Goal: Task Accomplishment & Management: Manage account settings

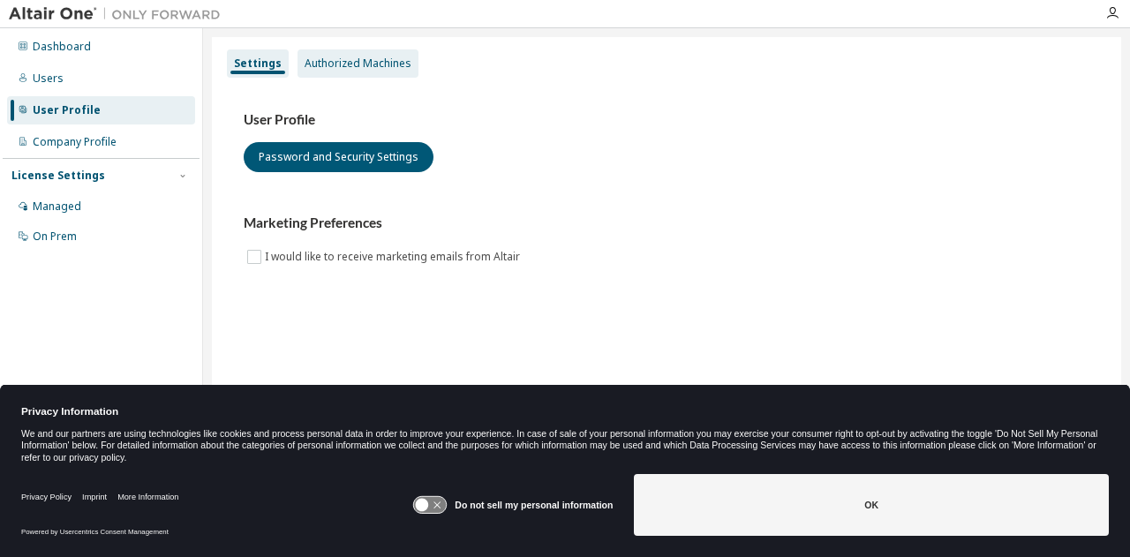
click at [352, 57] on div "Authorized Machines" at bounding box center [358, 64] width 107 height 14
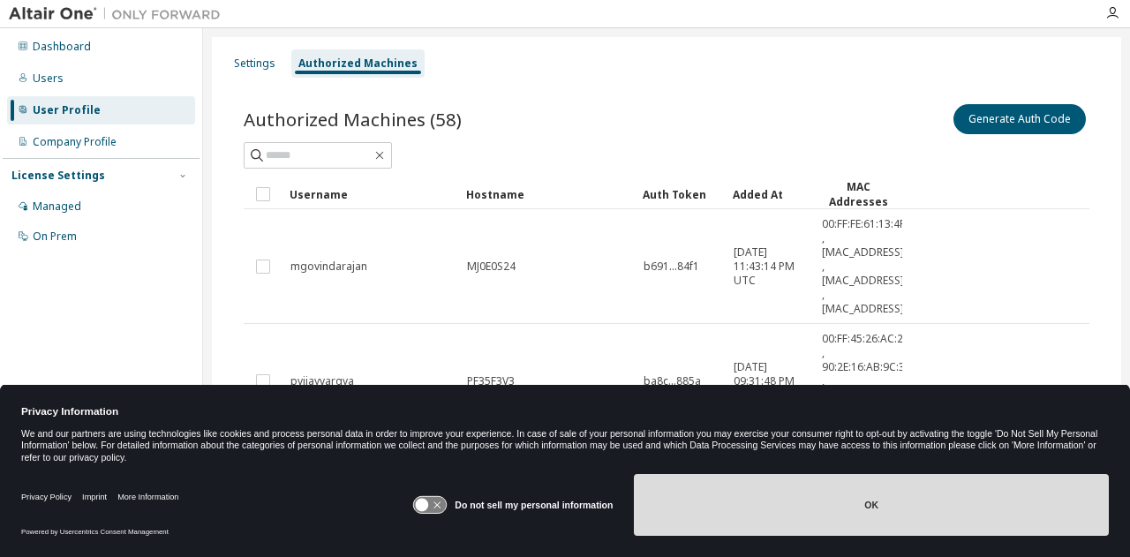
click at [850, 502] on button "OK" at bounding box center [871, 505] width 475 height 62
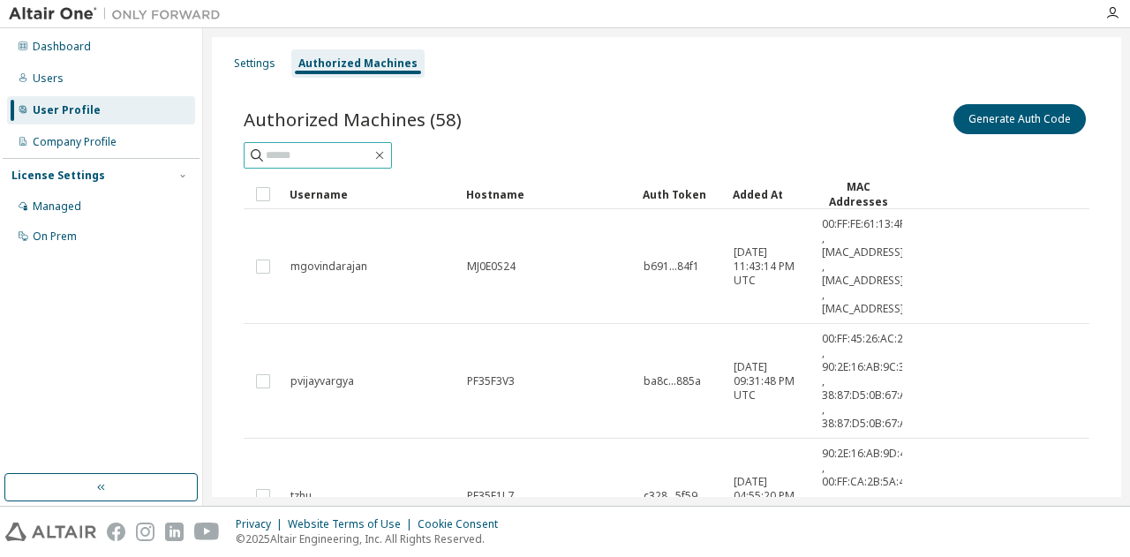
click at [366, 147] on input "text" at bounding box center [319, 156] width 106 height 18
type input "*****"
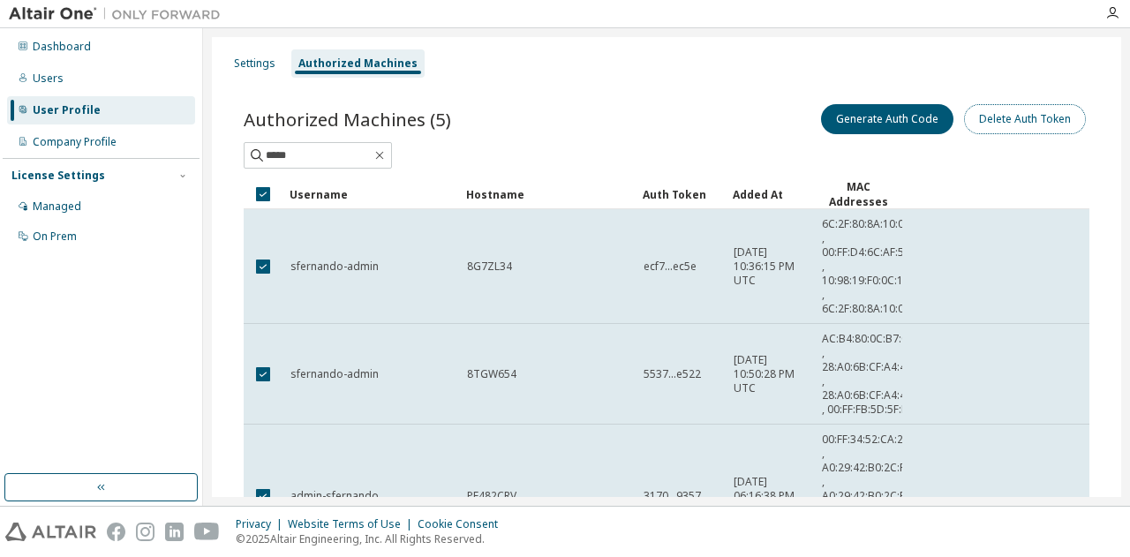
click at [1034, 115] on button "Delete Auth Token" at bounding box center [1025, 119] width 122 height 30
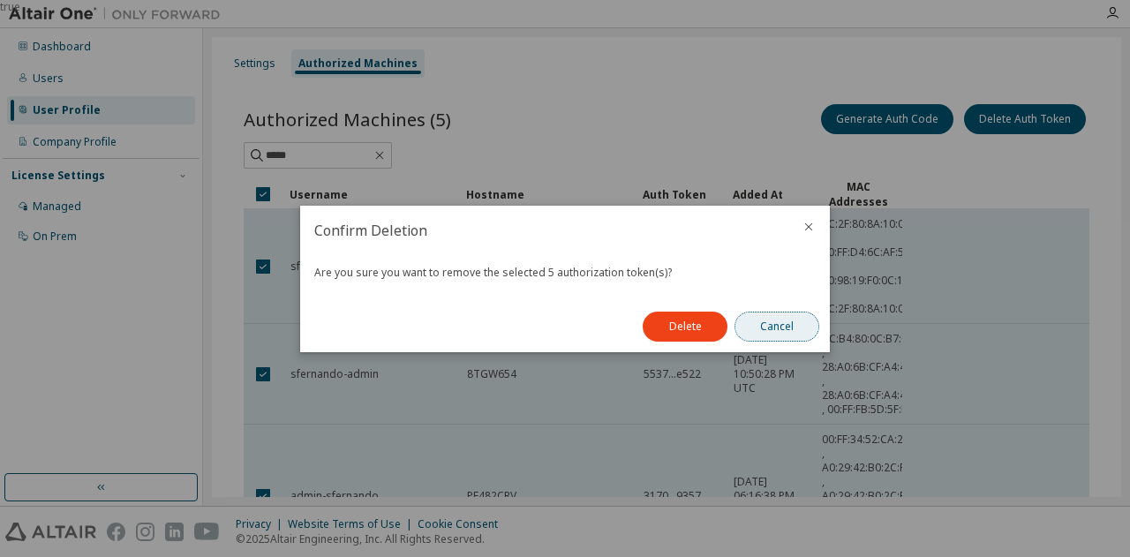
click at [810, 321] on button "Cancel" at bounding box center [777, 327] width 85 height 30
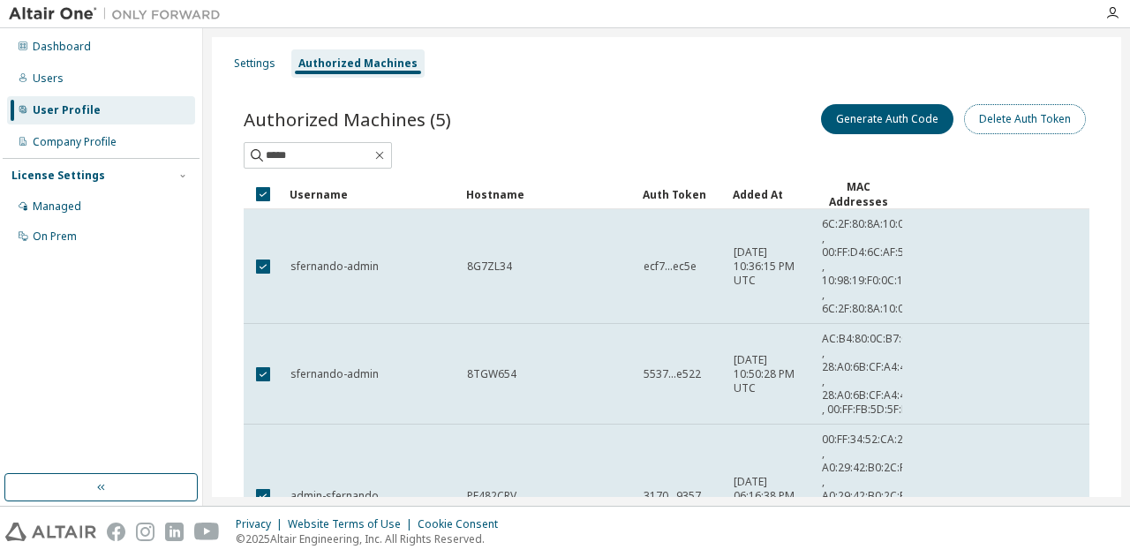
click at [1023, 126] on button "Delete Auth Token" at bounding box center [1025, 119] width 122 height 30
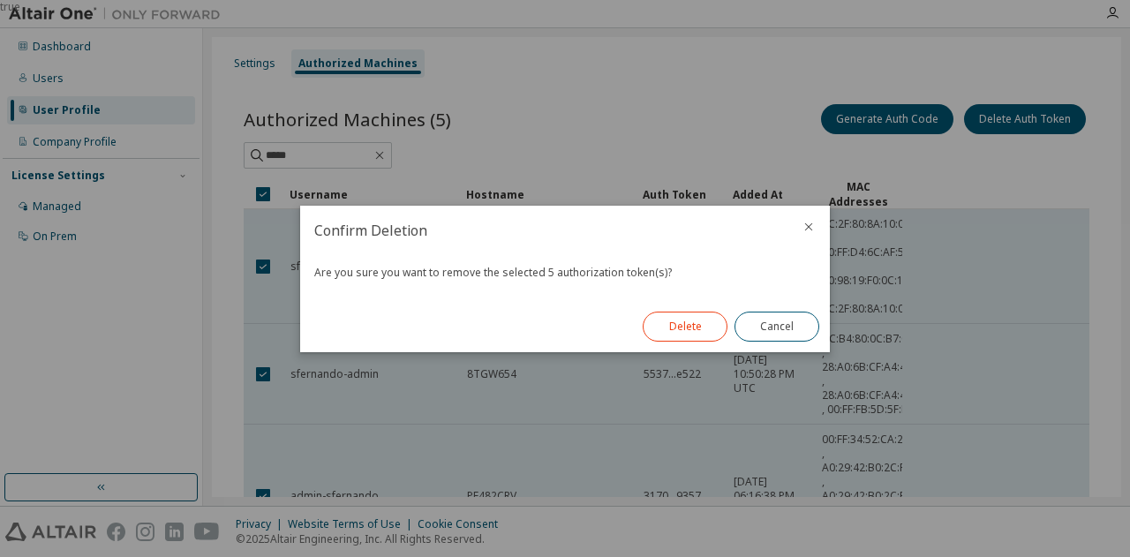
click at [690, 331] on button "Delete" at bounding box center [685, 327] width 85 height 30
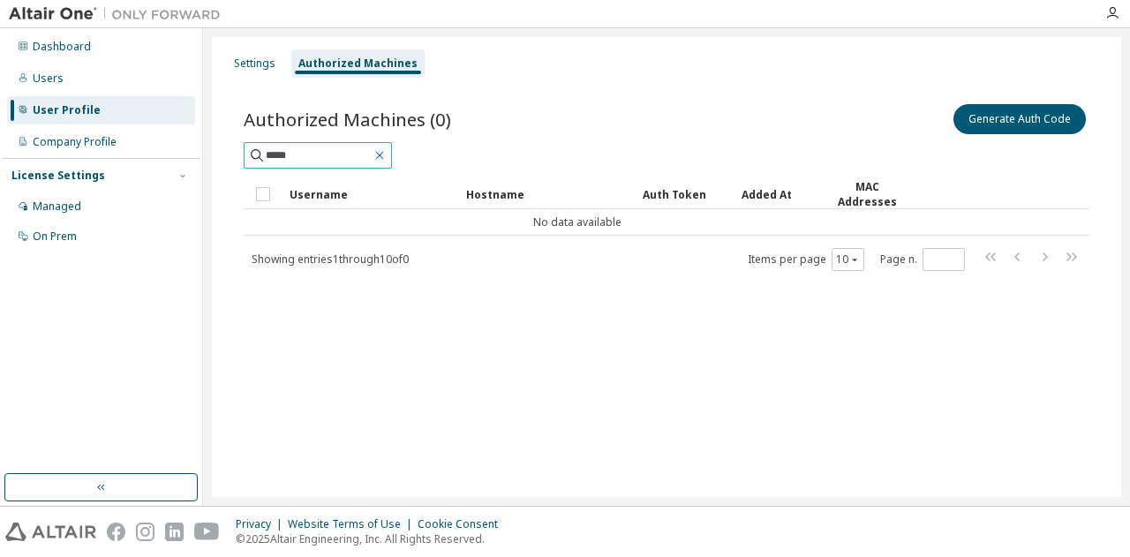
click at [387, 158] on icon "button" at bounding box center [380, 155] width 14 height 14
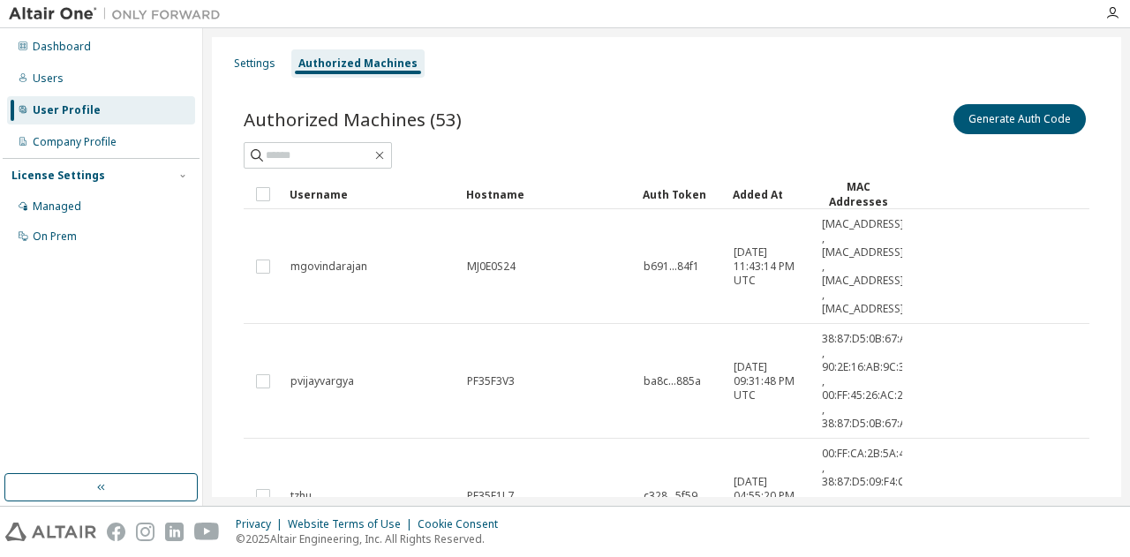
click at [1035, 156] on div at bounding box center [667, 155] width 846 height 26
click at [1012, 121] on button "Generate Auth Code" at bounding box center [1020, 119] width 132 height 30
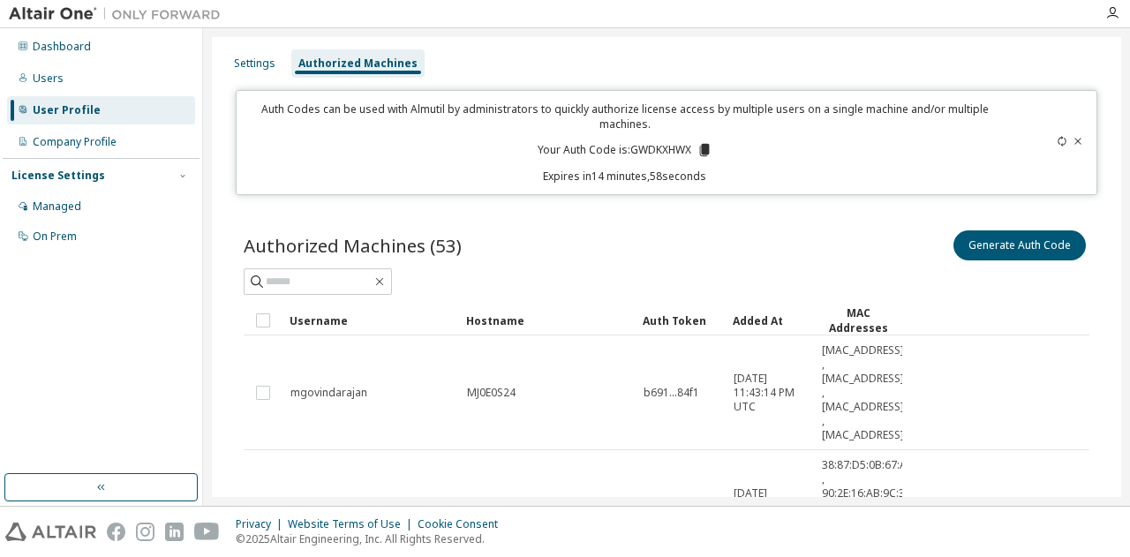
click at [705, 143] on icon at bounding box center [705, 150] width 16 height 16
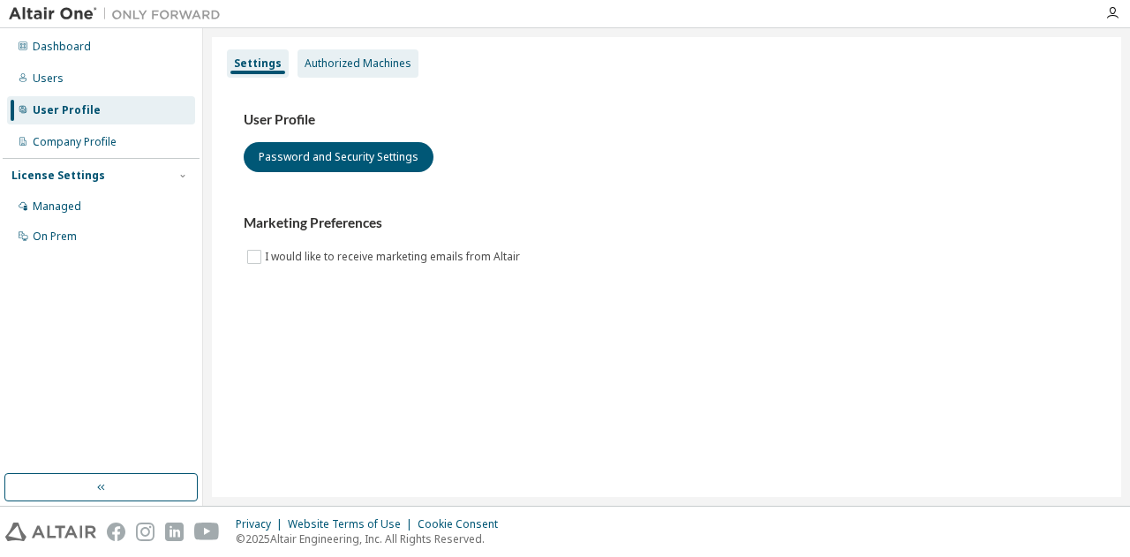
click at [393, 69] on div "Authorized Machines" at bounding box center [358, 64] width 107 height 14
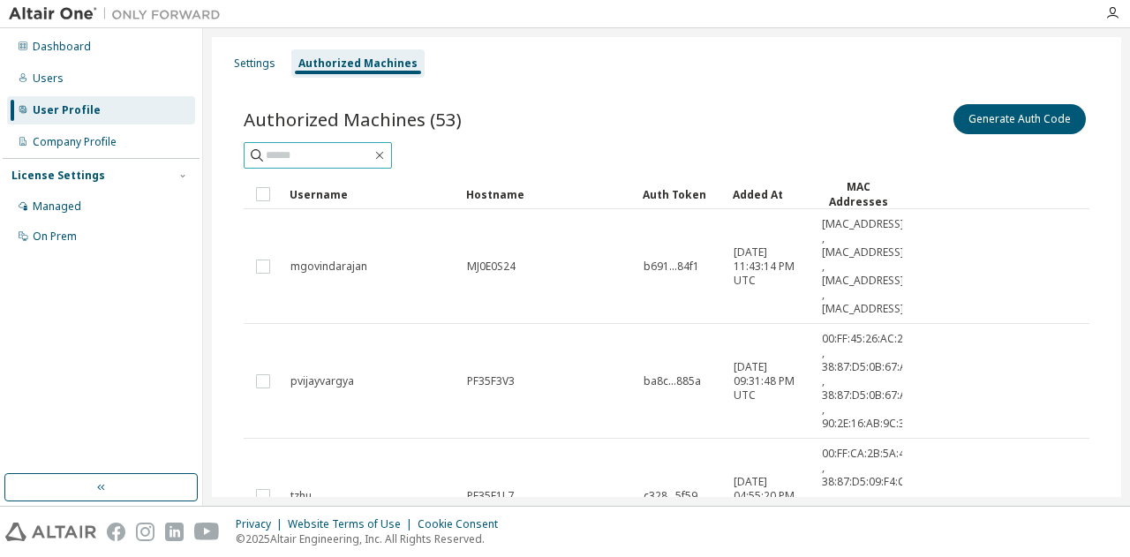
click at [327, 152] on input "text" at bounding box center [319, 156] width 106 height 18
type input "*********"
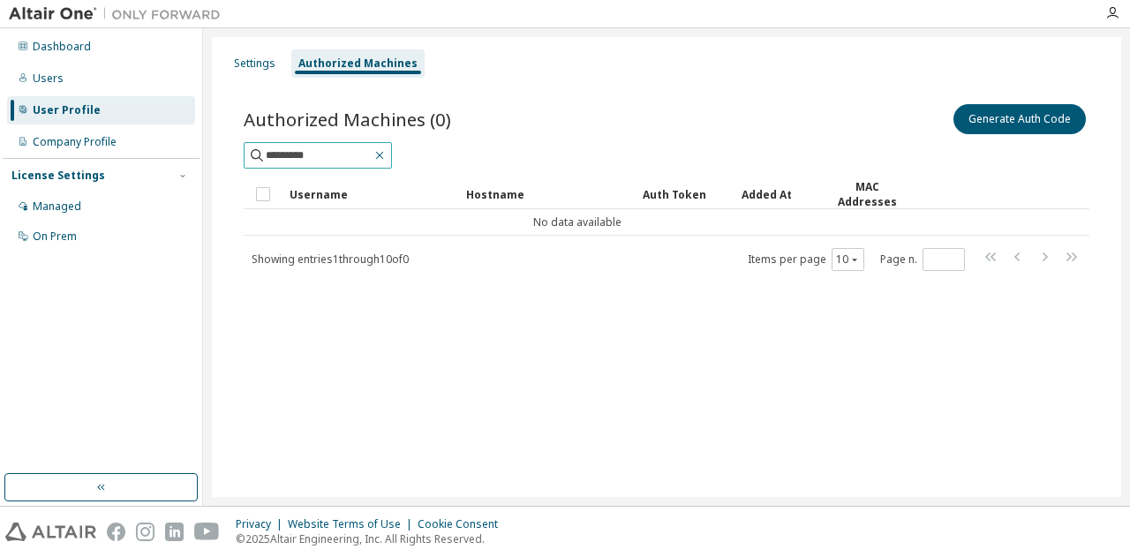
click at [387, 150] on icon "button" at bounding box center [380, 155] width 14 height 14
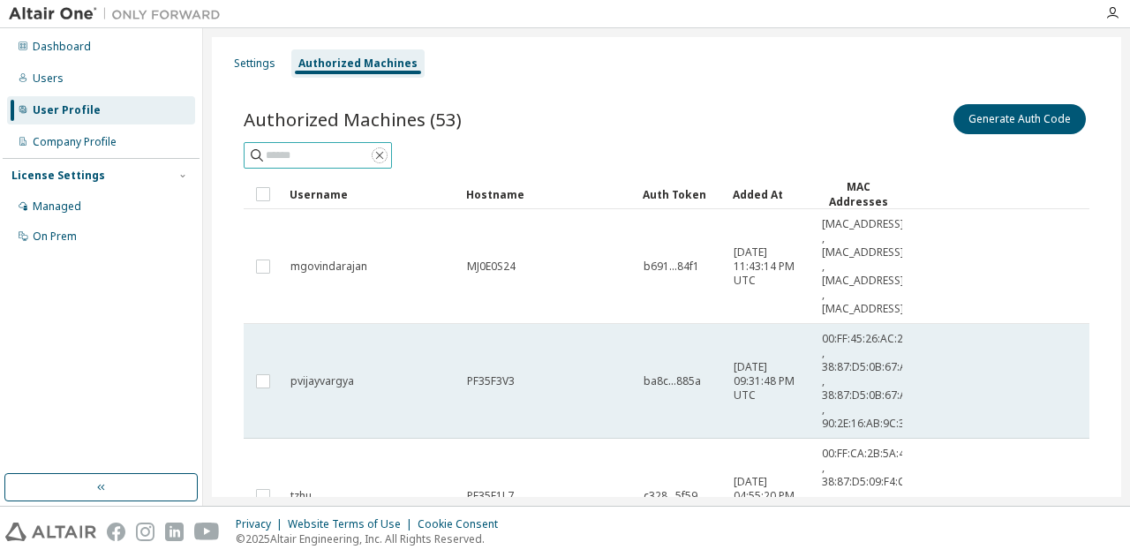
scroll to position [1, 0]
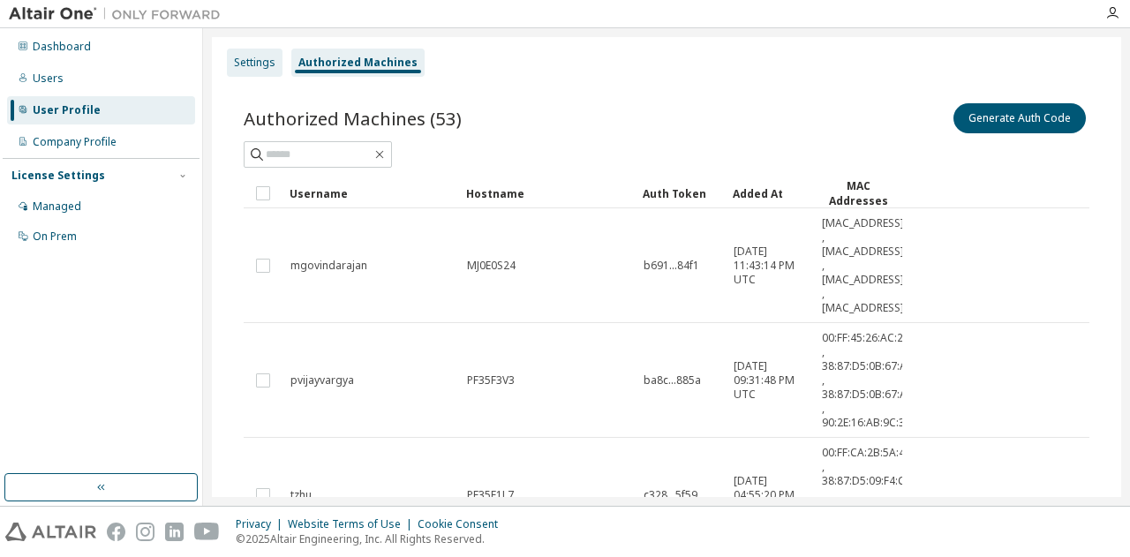
click at [238, 64] on div "Settings" at bounding box center [255, 63] width 42 height 14
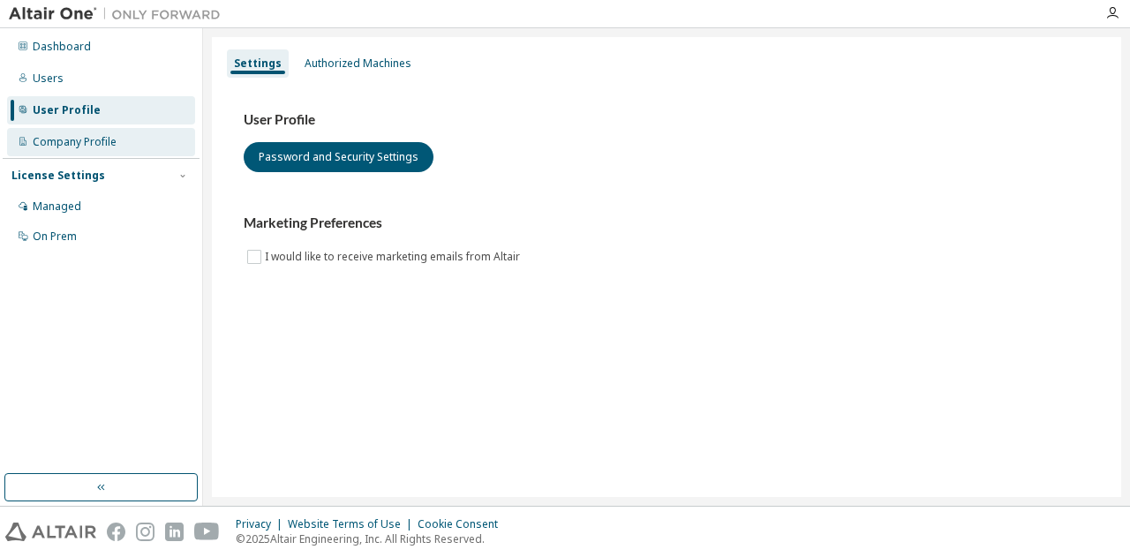
click at [155, 146] on div "Company Profile" at bounding box center [101, 142] width 188 height 28
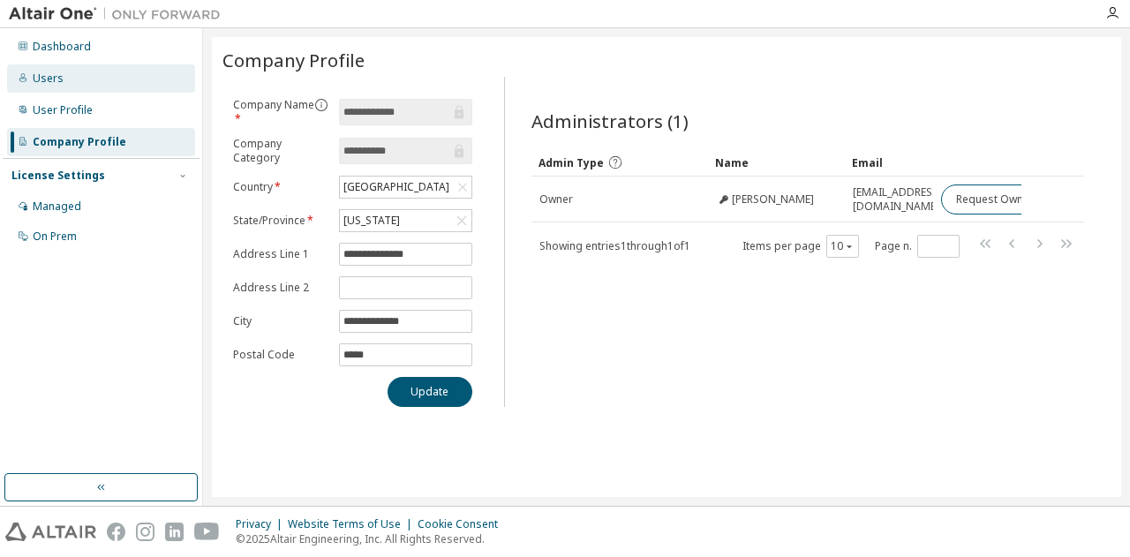
click at [49, 77] on div "Users" at bounding box center [48, 79] width 31 height 14
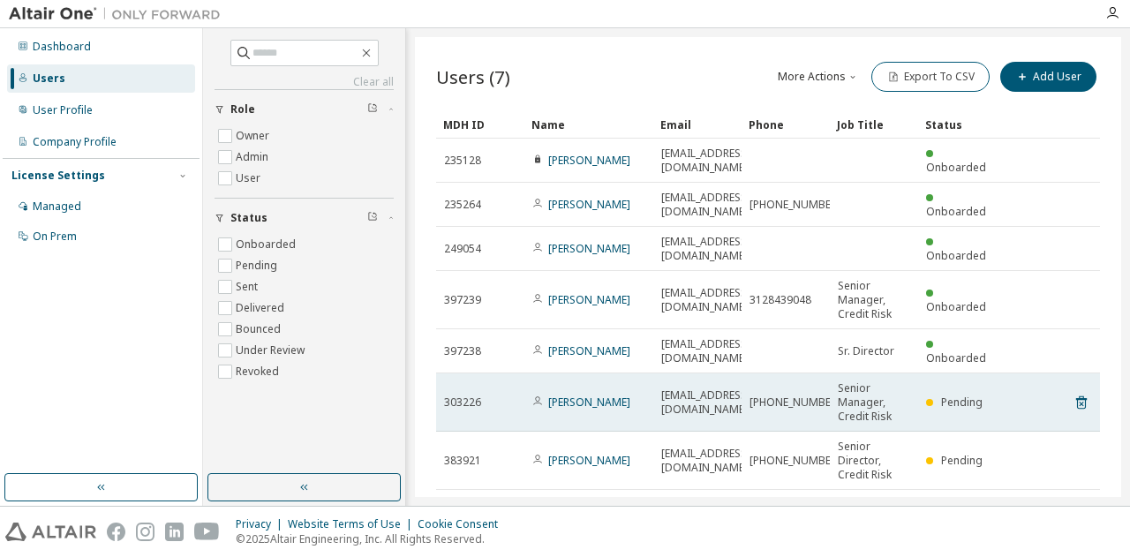
scroll to position [18, 0]
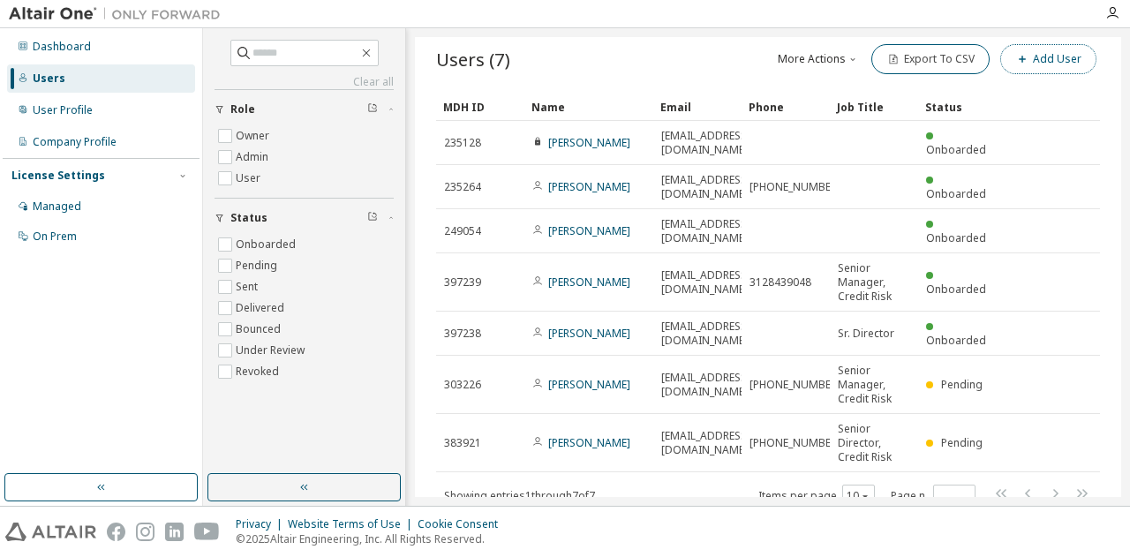
click at [1039, 55] on button "Add User" at bounding box center [1049, 59] width 96 height 30
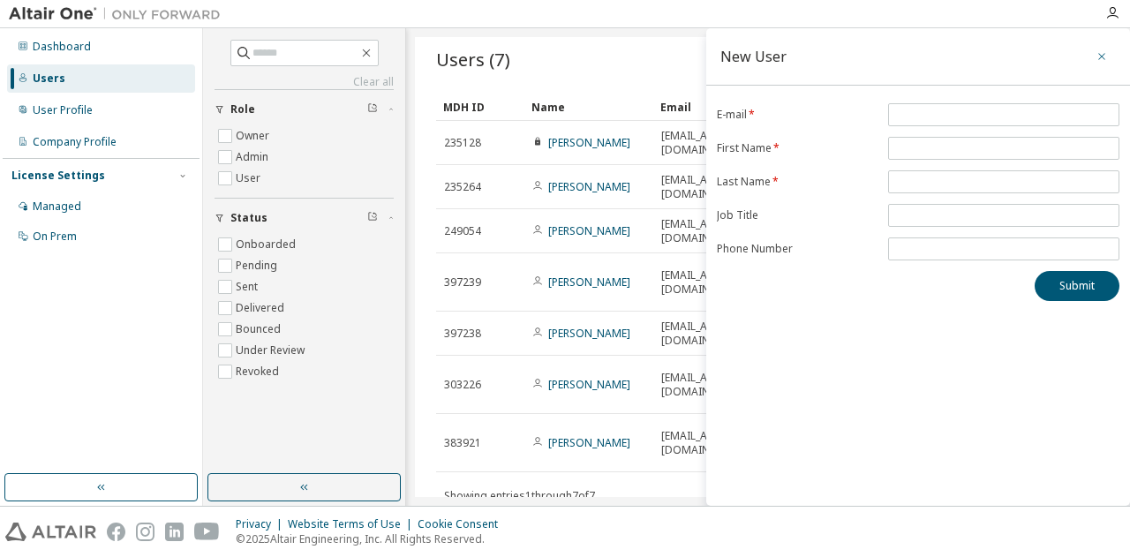
click at [1105, 57] on icon "button" at bounding box center [1102, 56] width 12 height 14
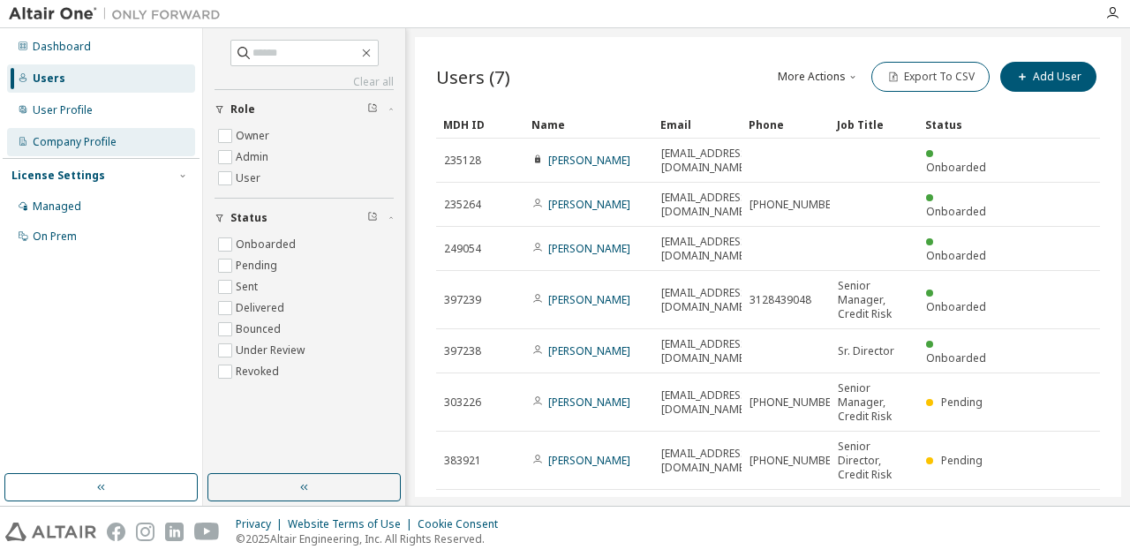
click at [143, 135] on div "Company Profile" at bounding box center [101, 142] width 188 height 28
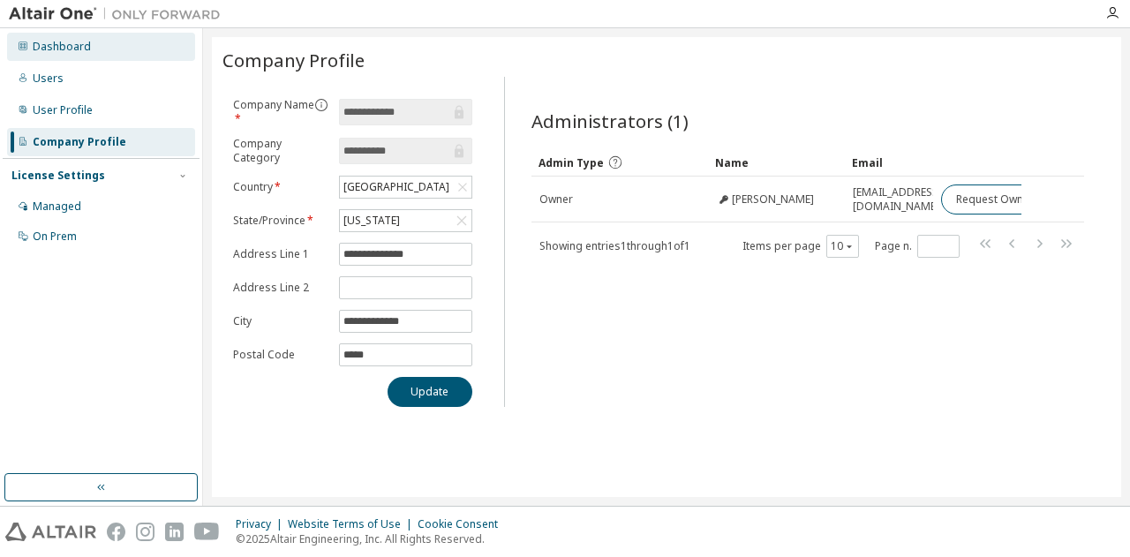
click at [62, 52] on div "Dashboard" at bounding box center [62, 47] width 58 height 14
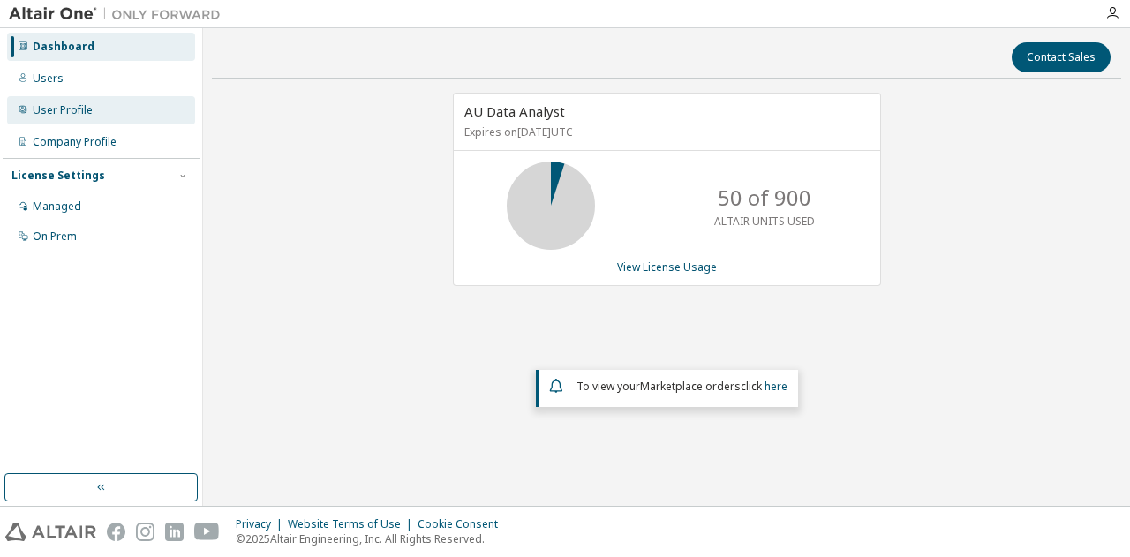
click at [39, 112] on div "User Profile" at bounding box center [63, 110] width 60 height 14
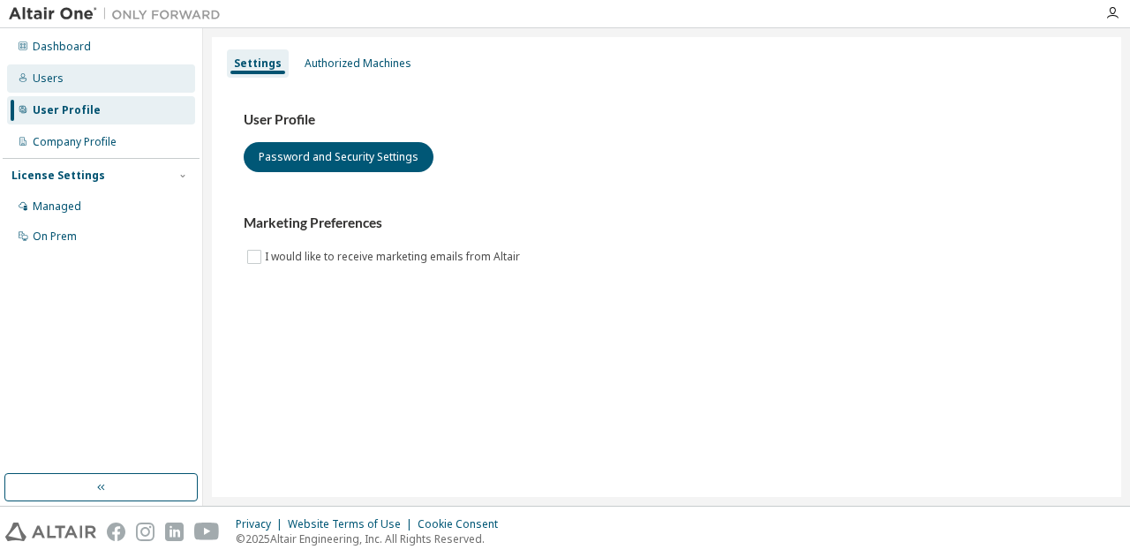
click at [92, 86] on div "Users" at bounding box center [101, 78] width 188 height 28
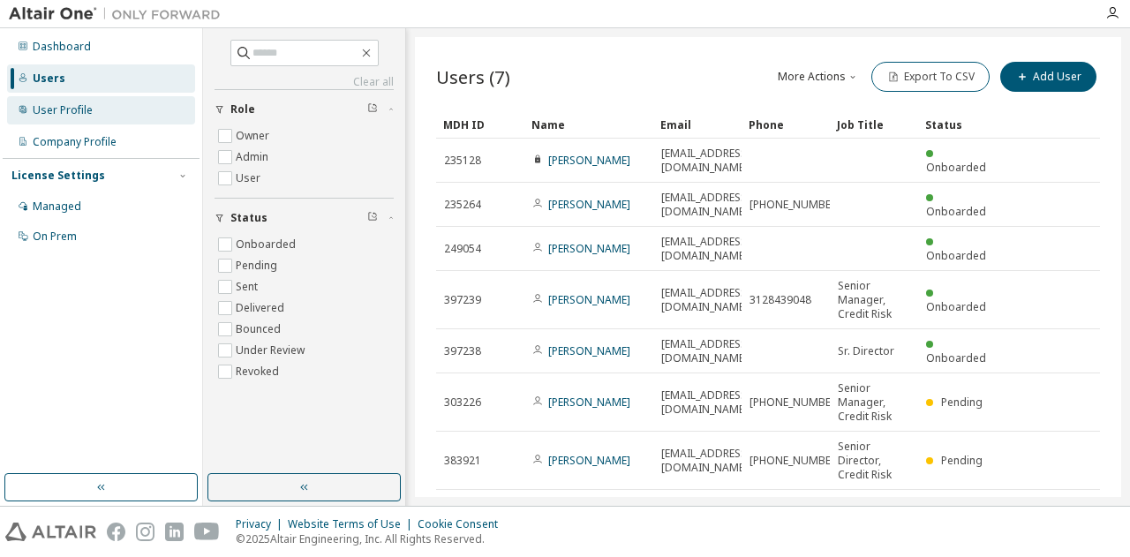
click at [155, 112] on div "User Profile" at bounding box center [101, 110] width 188 height 28
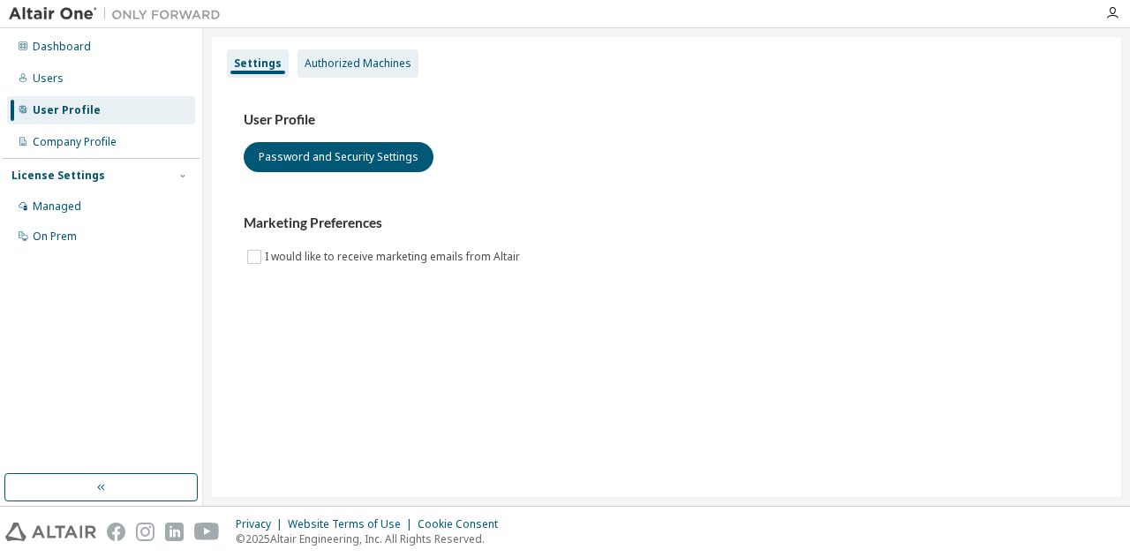
click at [336, 68] on div "Authorized Machines" at bounding box center [358, 64] width 107 height 14
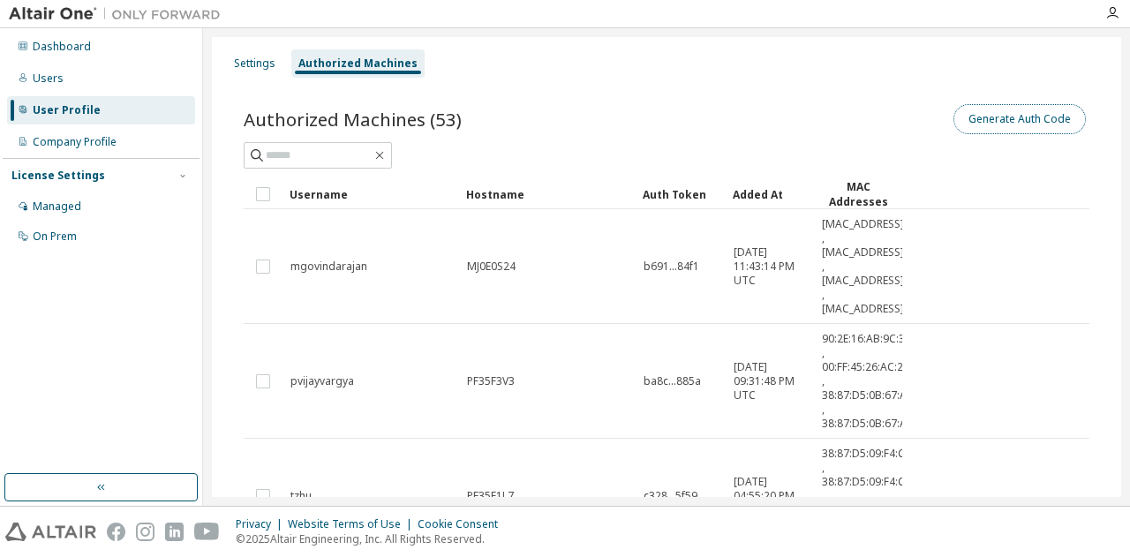
click at [1007, 132] on button "Generate Auth Code" at bounding box center [1020, 119] width 132 height 30
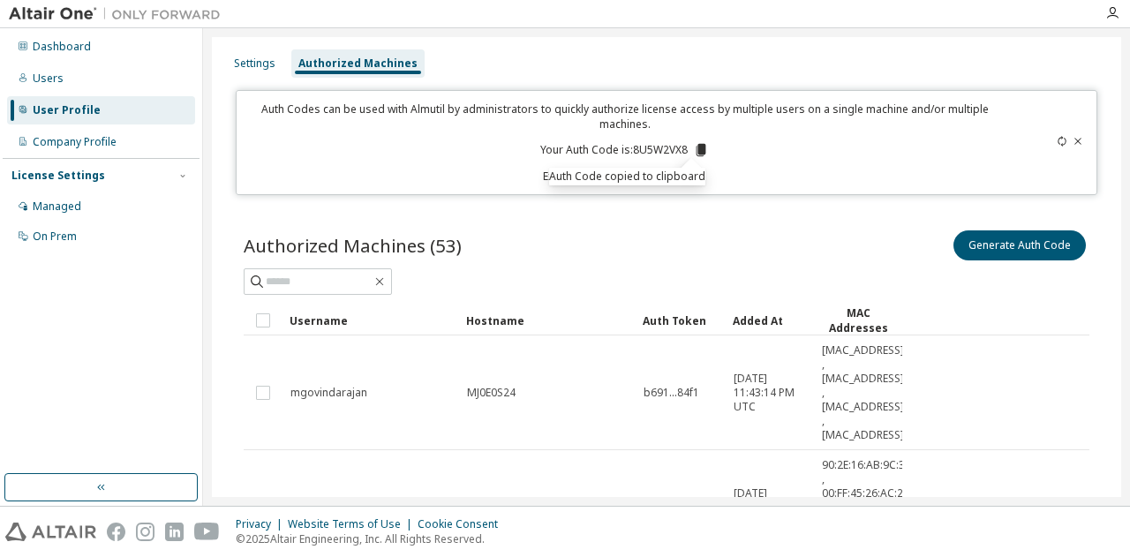
click at [971, 314] on tr "Username Hostname Auth Token Added At MAC Addresses" at bounding box center [667, 321] width 846 height 30
click at [1075, 139] on icon at bounding box center [1078, 141] width 7 height 6
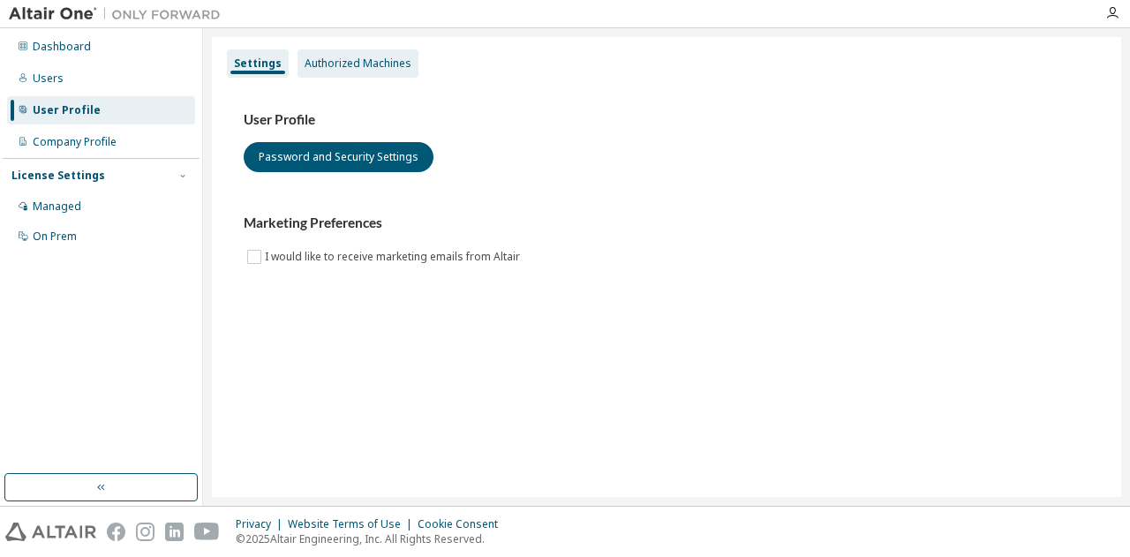
click at [350, 67] on div "Authorized Machines" at bounding box center [358, 64] width 107 height 14
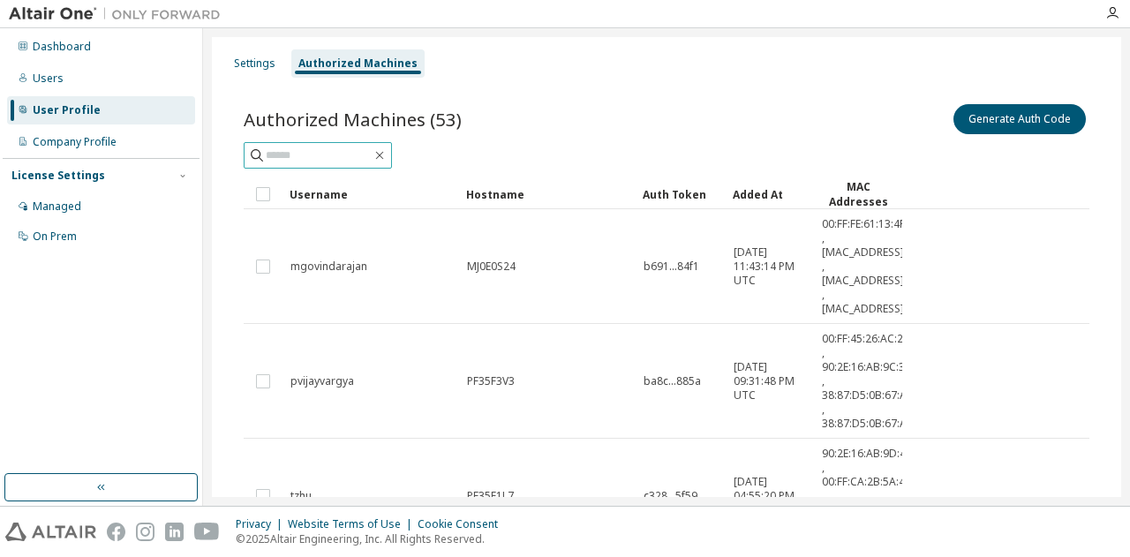
click at [311, 152] on input "text" at bounding box center [319, 156] width 106 height 18
type input "*********"
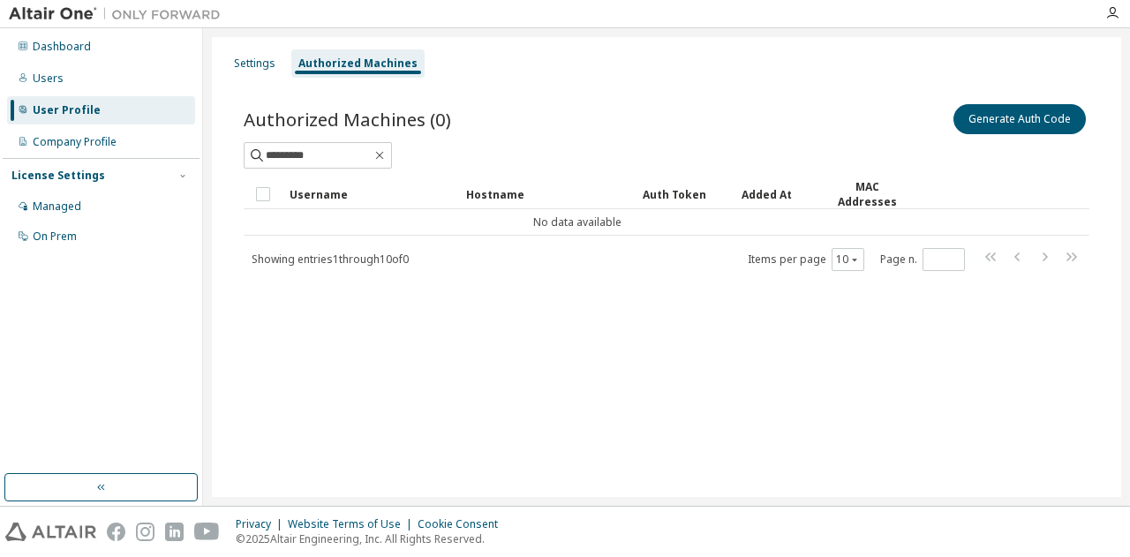
click at [87, 112] on div "User Profile" at bounding box center [67, 110] width 68 height 14
click at [254, 64] on div "Settings" at bounding box center [255, 64] width 42 height 14
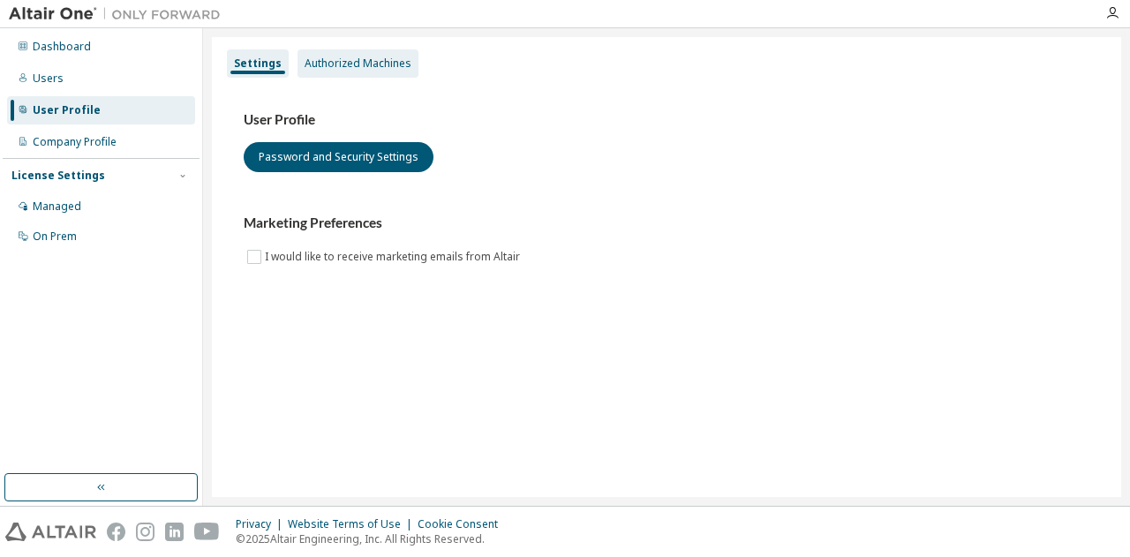
click at [298, 61] on div "Authorized Machines" at bounding box center [358, 63] width 121 height 28
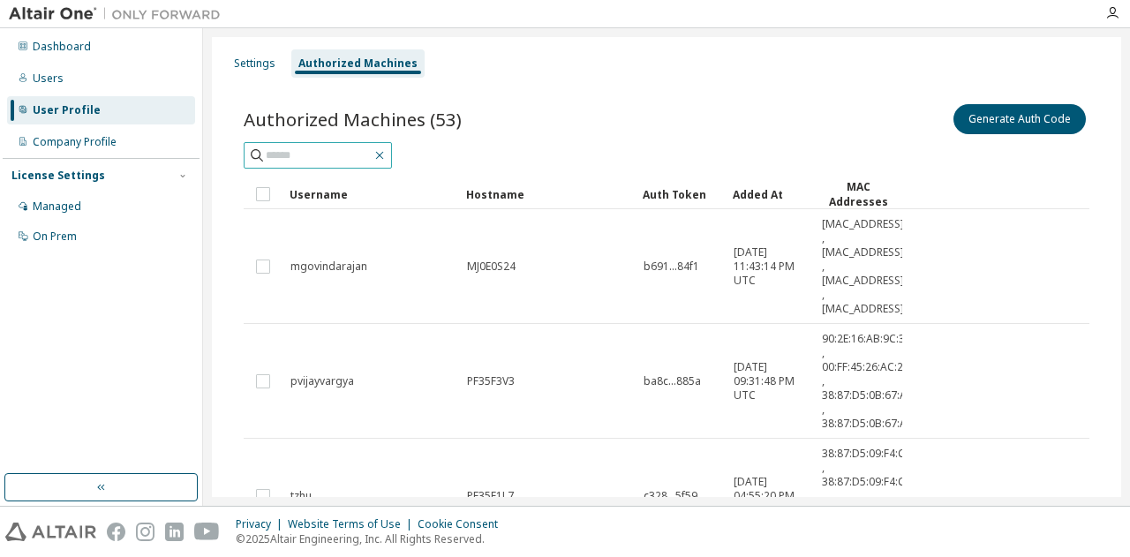
click at [384, 156] on icon "button" at bounding box center [380, 156] width 8 height 8
click at [352, 163] on span at bounding box center [318, 155] width 148 height 26
click at [357, 156] on input "text" at bounding box center [319, 156] width 106 height 18
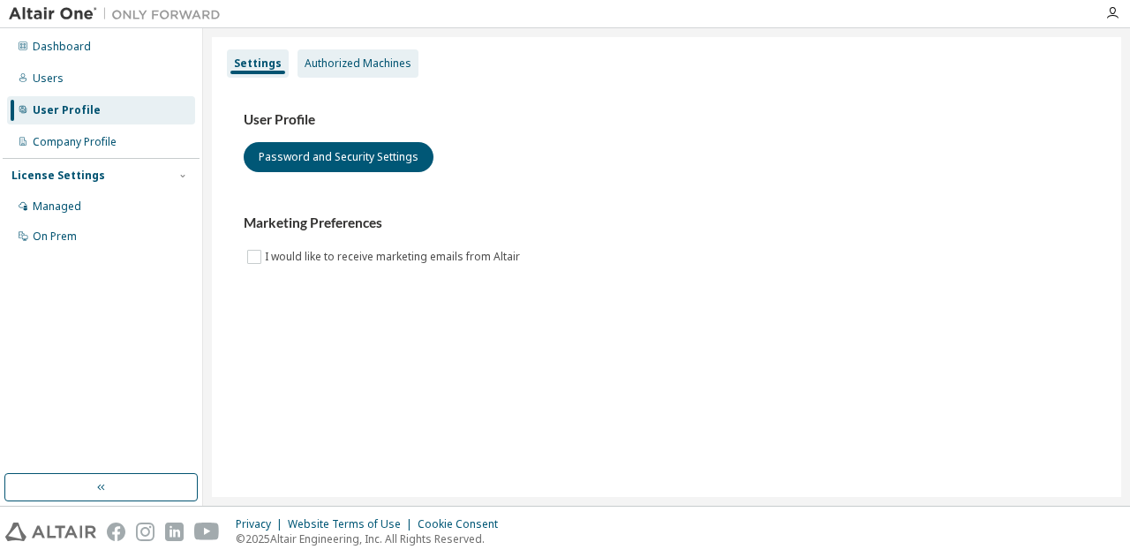
click at [381, 67] on div "Authorized Machines" at bounding box center [358, 64] width 107 height 14
click at [359, 62] on div "Authorized Machines" at bounding box center [358, 64] width 107 height 14
click at [331, 64] on div "Authorized Machines" at bounding box center [358, 64] width 107 height 14
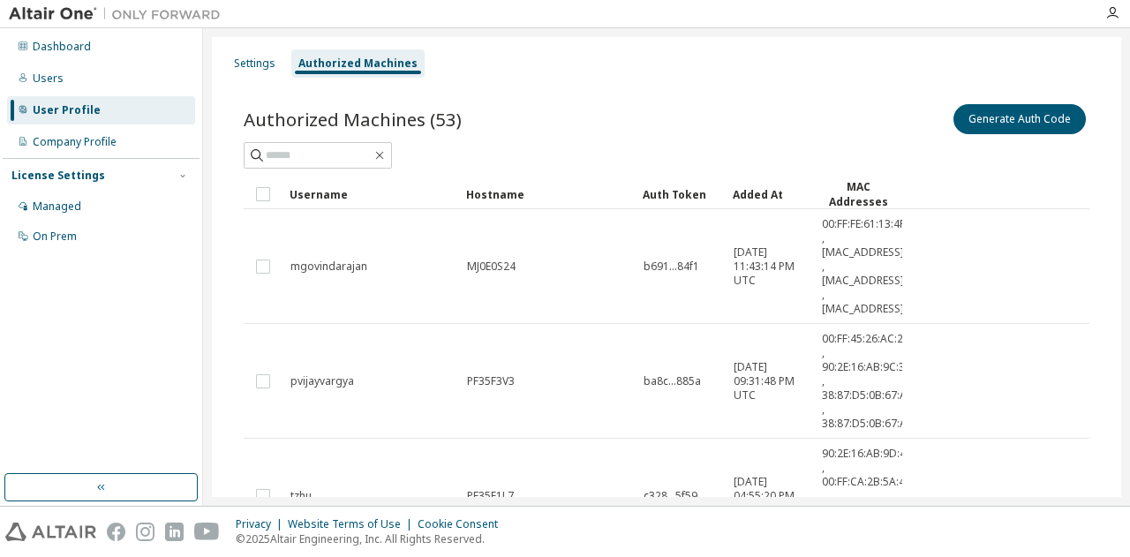
click at [331, 64] on div "Authorized Machines" at bounding box center [357, 64] width 119 height 14
click at [254, 54] on div "Settings" at bounding box center [255, 63] width 56 height 28
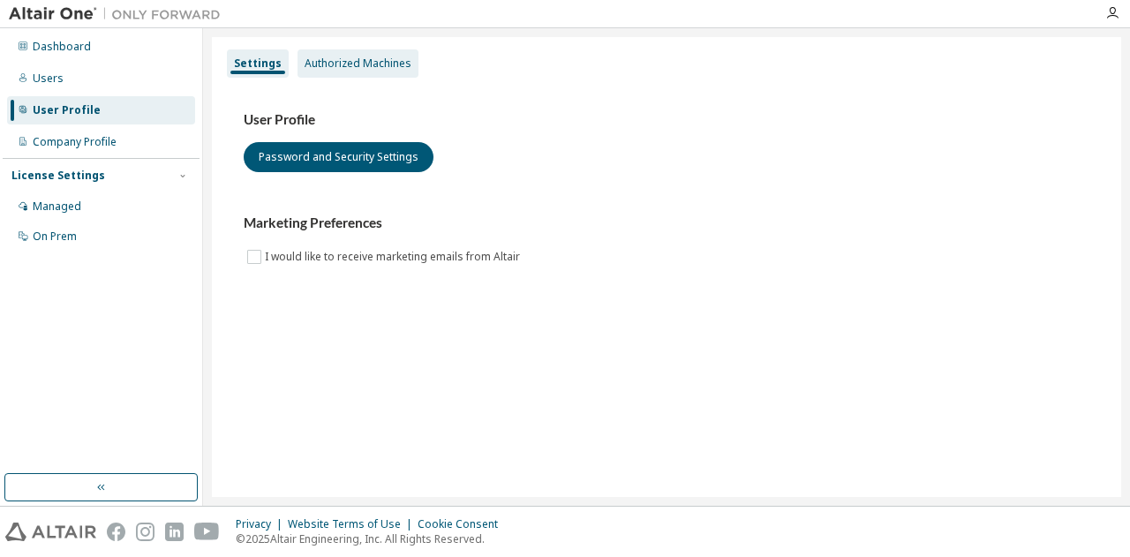
click at [339, 64] on div "Authorized Machines" at bounding box center [358, 64] width 107 height 14
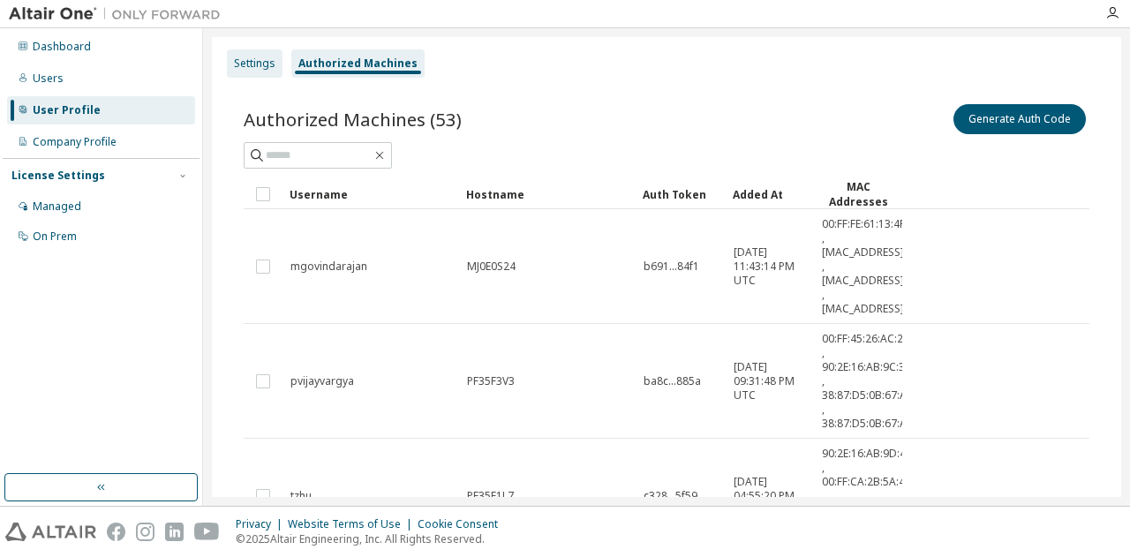
click at [268, 61] on div "Settings" at bounding box center [255, 64] width 42 height 14
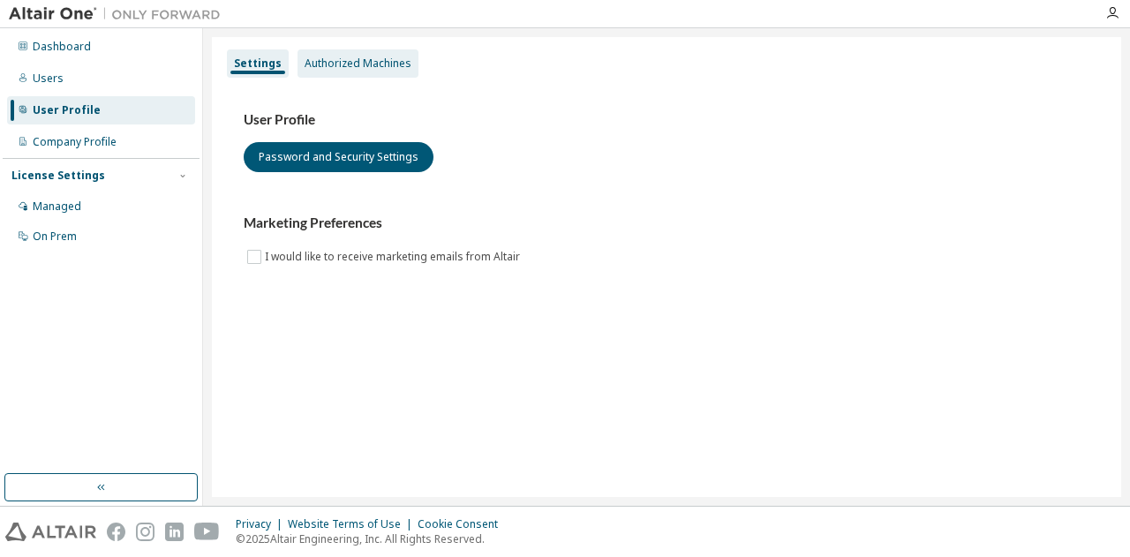
click at [318, 68] on div "Authorized Machines" at bounding box center [358, 64] width 107 height 14
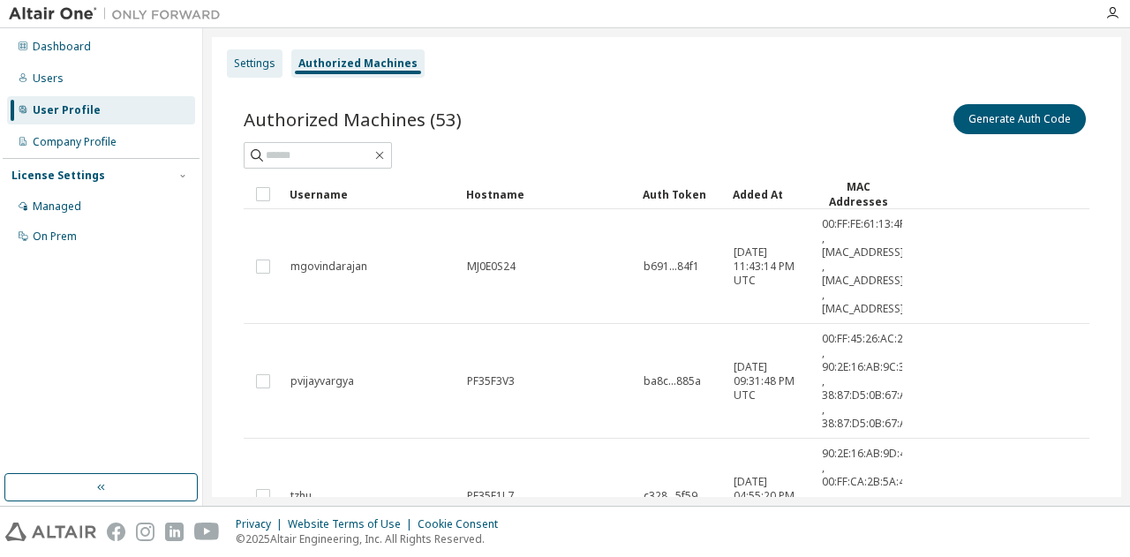
click at [253, 69] on div "Settings" at bounding box center [255, 64] width 42 height 14
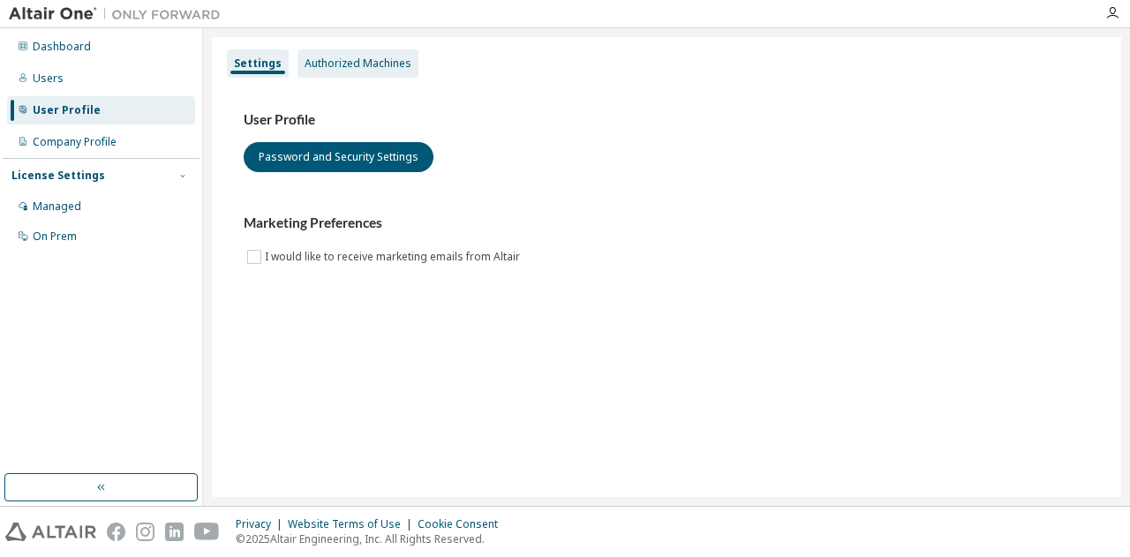
click at [348, 70] on div "Authorized Machines" at bounding box center [358, 64] width 107 height 14
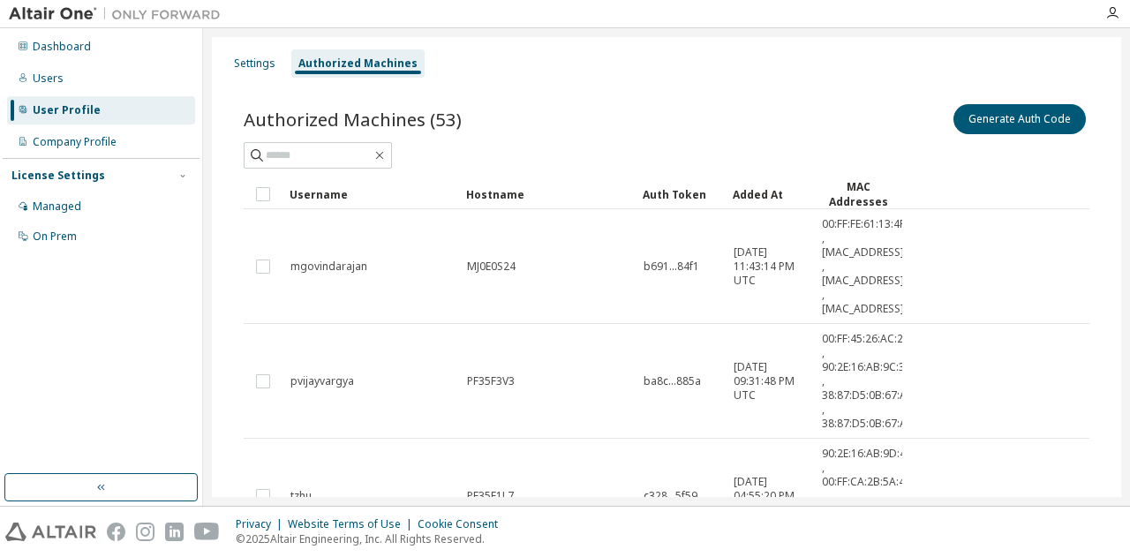
click at [298, 64] on div "Authorized Machines" at bounding box center [357, 64] width 119 height 14
click at [265, 62] on div "Settings" at bounding box center [255, 64] width 42 height 14
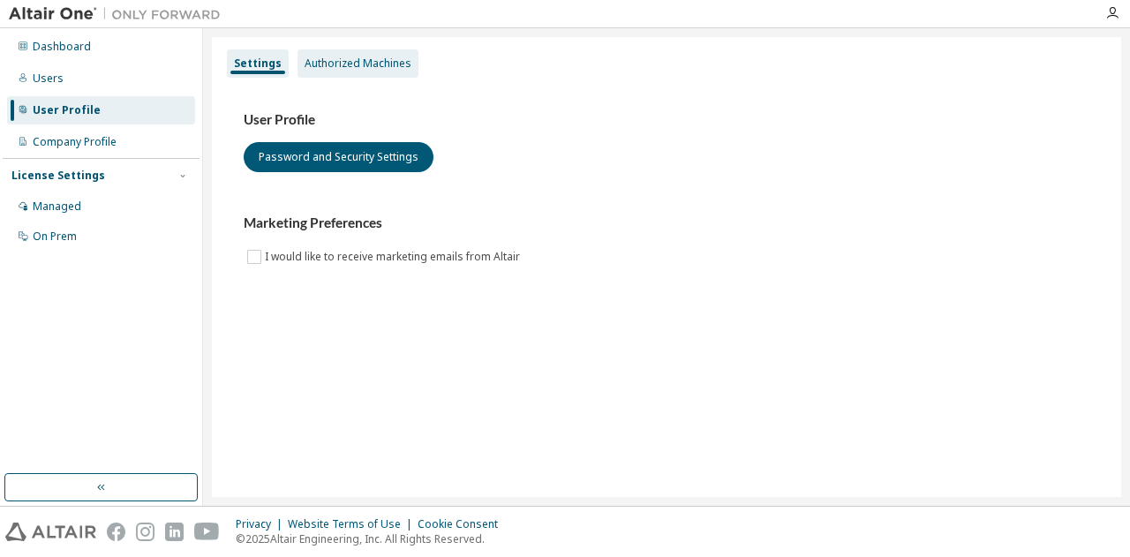
click at [324, 72] on div "Authorized Machines" at bounding box center [358, 63] width 121 height 28
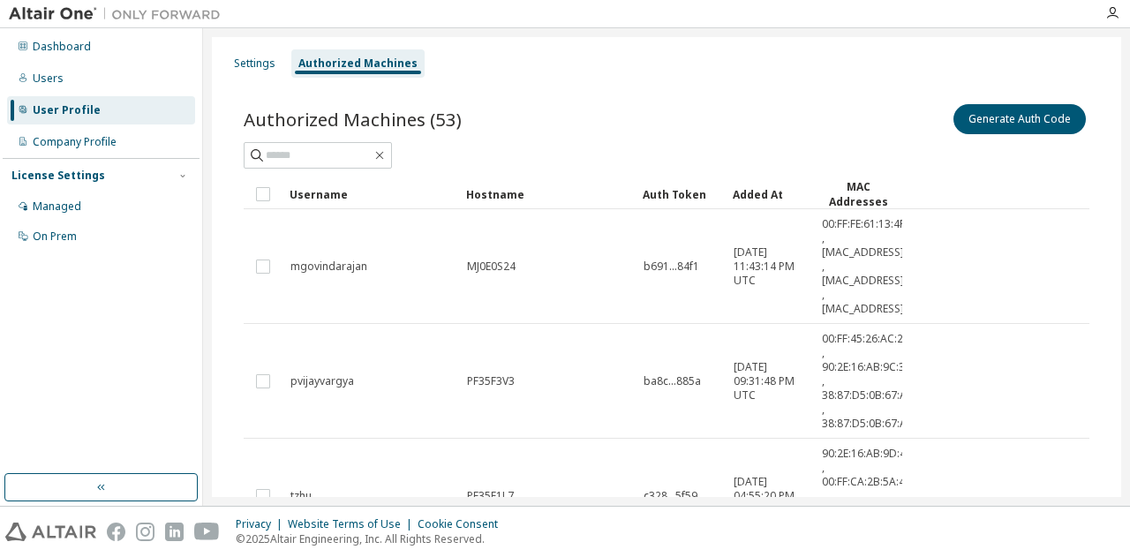
click at [238, 60] on div "Settings" at bounding box center [255, 64] width 42 height 14
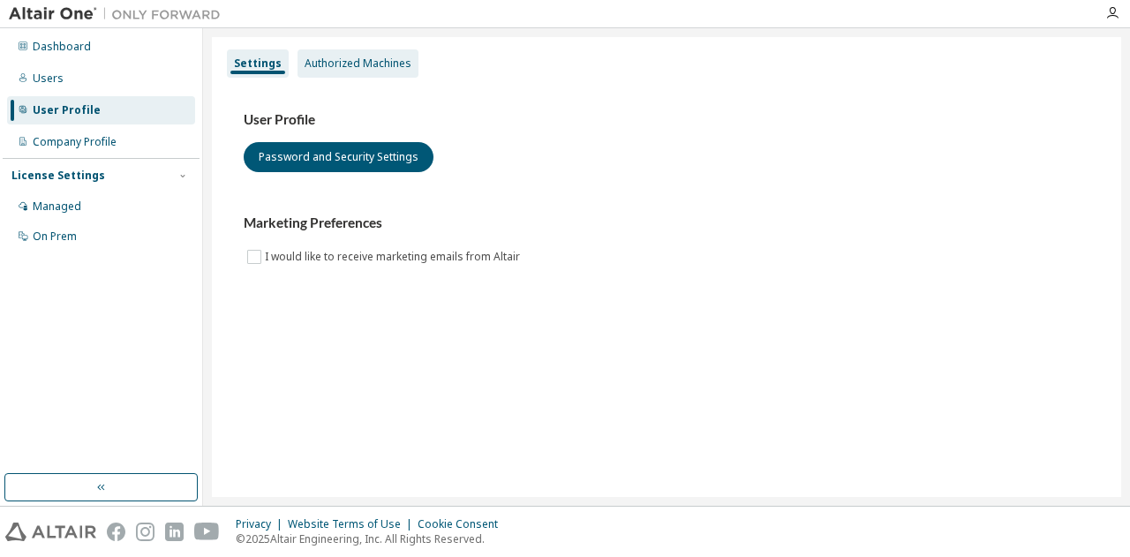
click at [299, 59] on div "Authorized Machines" at bounding box center [358, 63] width 121 height 28
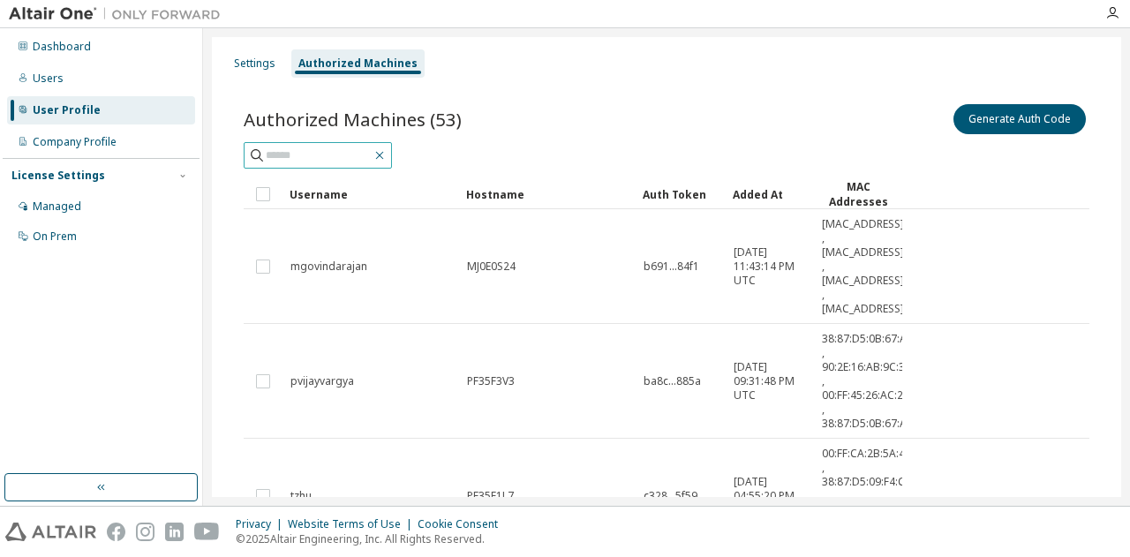
click at [384, 156] on icon "button" at bounding box center [380, 156] width 8 height 8
click at [372, 149] on input "text" at bounding box center [319, 156] width 106 height 18
type input "****"
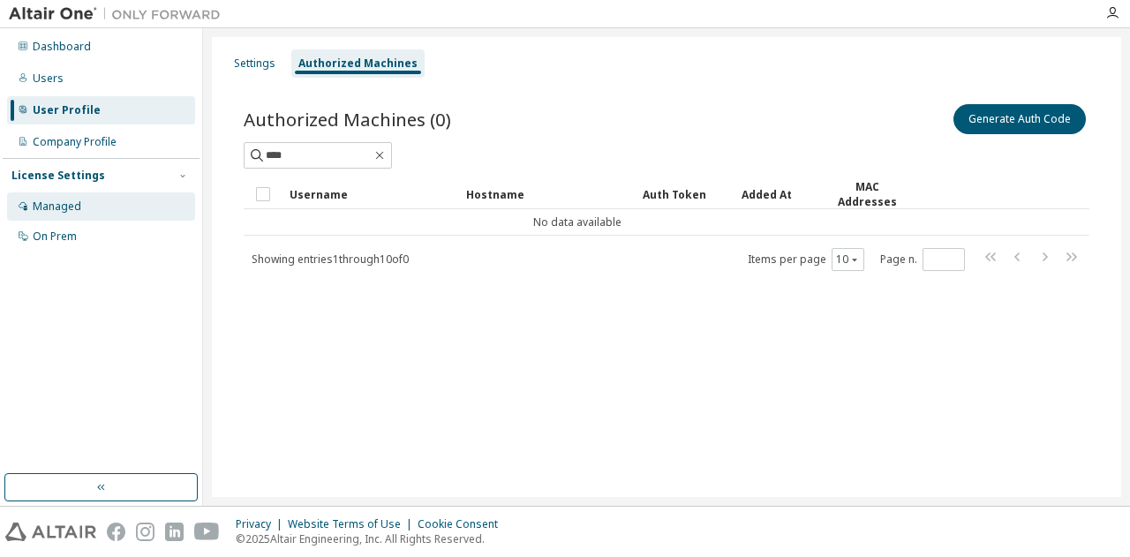
click at [116, 205] on div "Managed" at bounding box center [101, 207] width 188 height 28
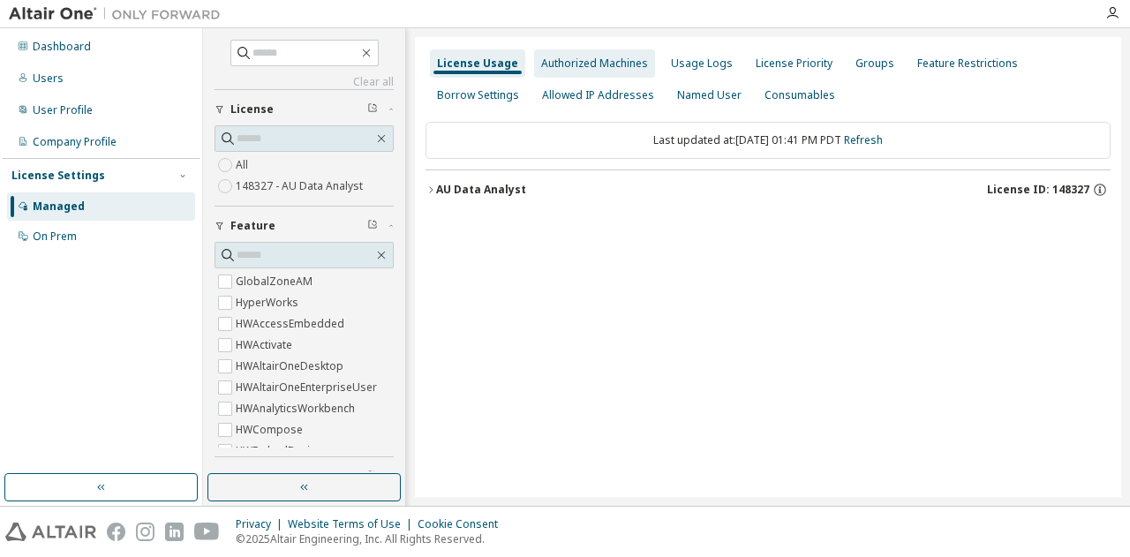
click at [587, 72] on div "Authorized Machines" at bounding box center [594, 63] width 121 height 28
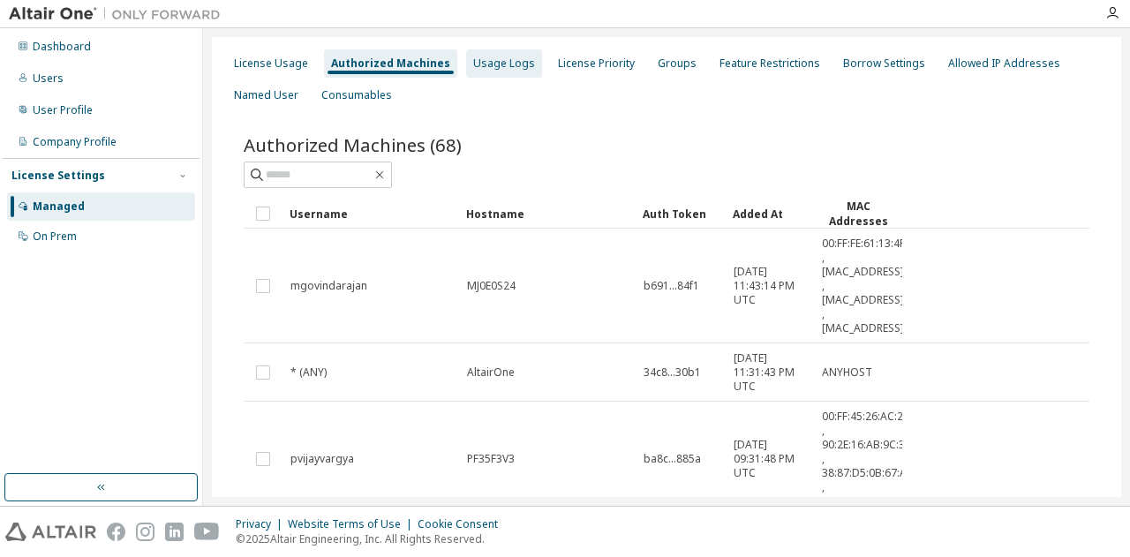
click at [504, 64] on div "Usage Logs" at bounding box center [504, 64] width 62 height 14
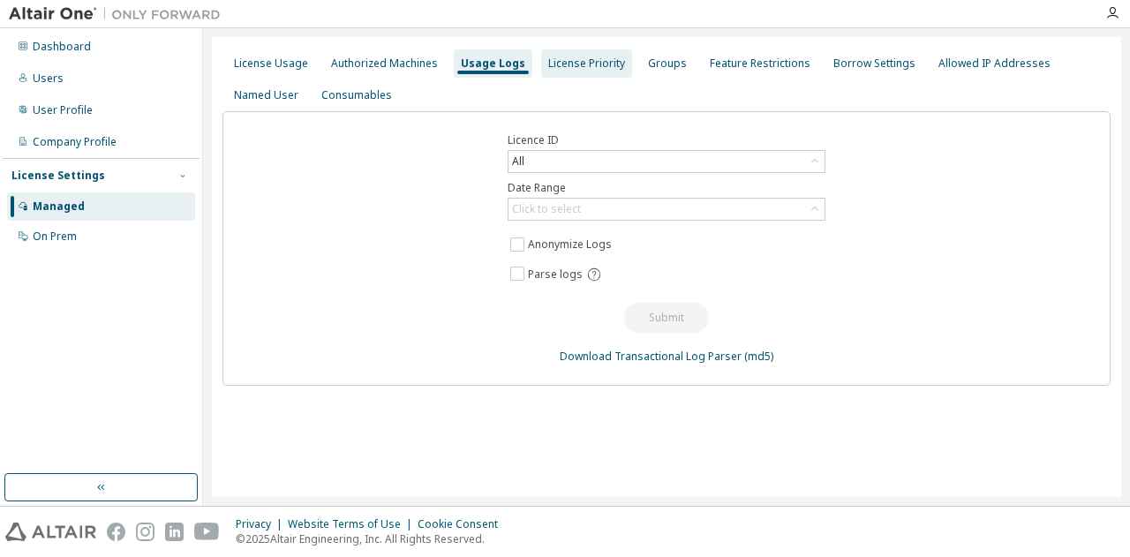
click at [609, 64] on div "License Priority" at bounding box center [586, 64] width 77 height 14
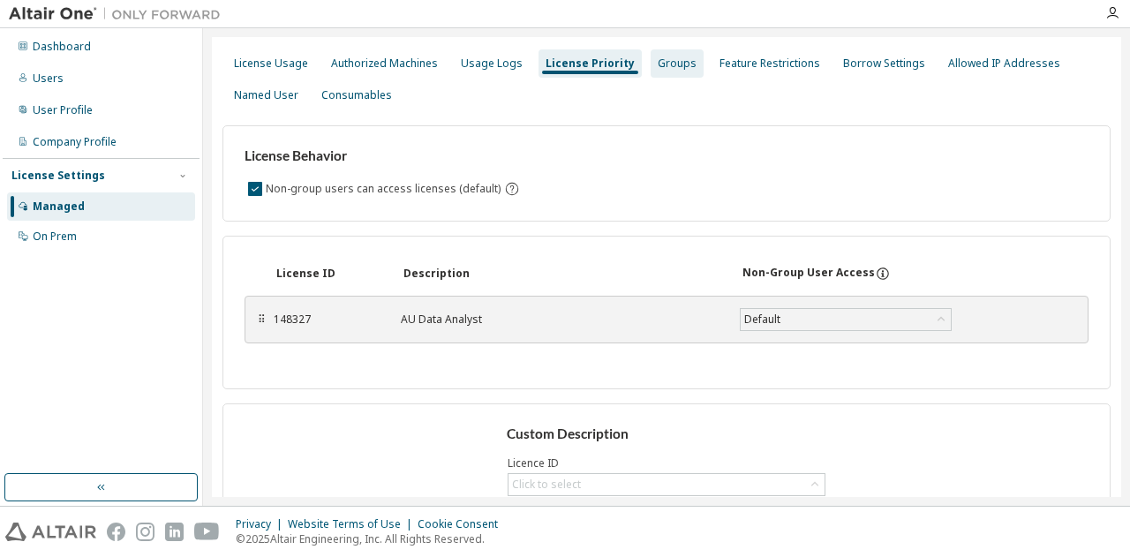
click at [662, 64] on div "Groups" at bounding box center [677, 64] width 39 height 14
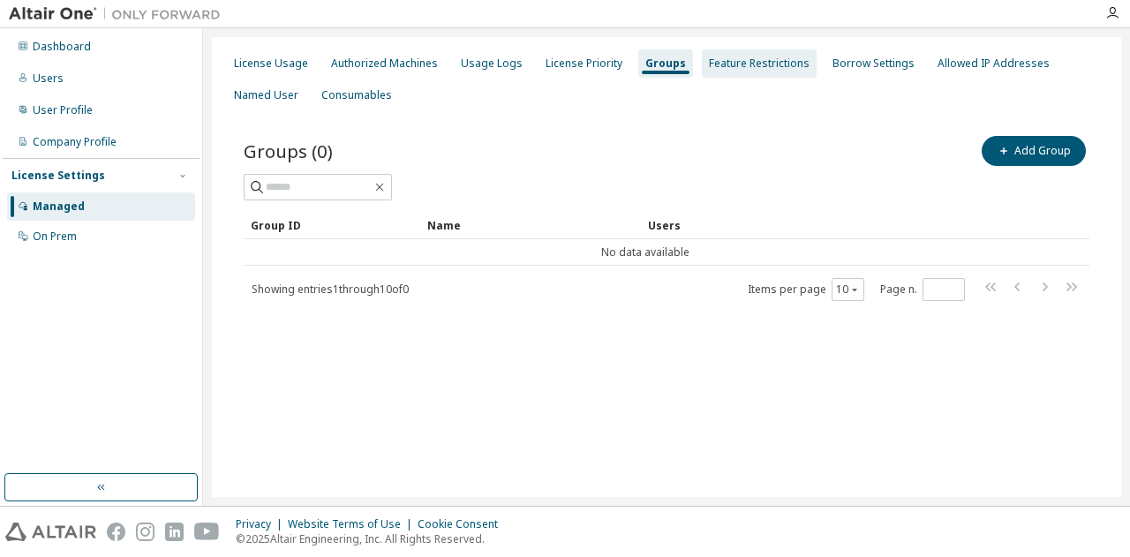
click at [744, 65] on div "Feature Restrictions" at bounding box center [759, 64] width 101 height 14
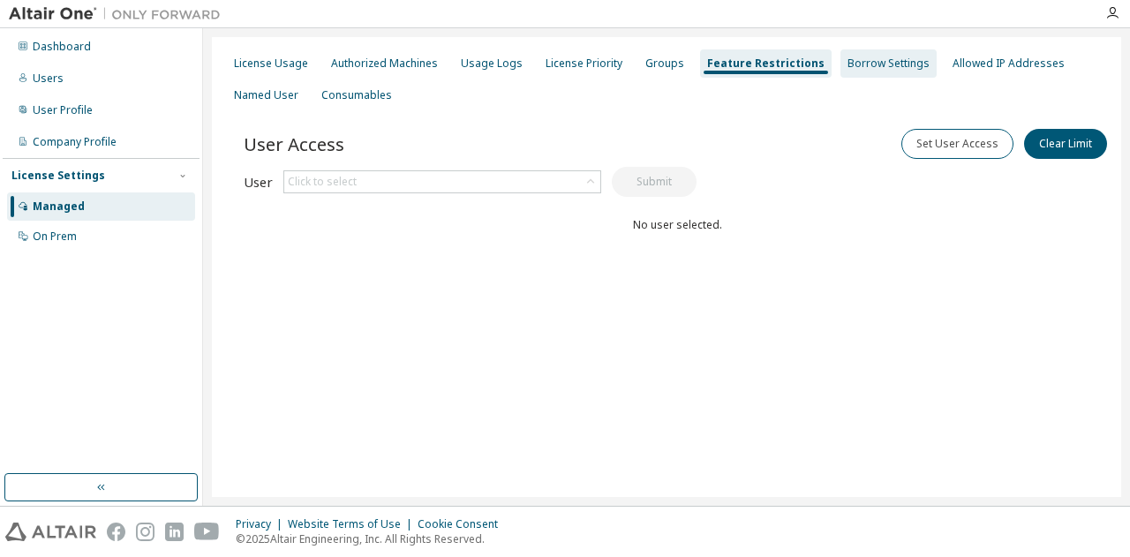
click at [848, 63] on div "Borrow Settings" at bounding box center [889, 64] width 82 height 14
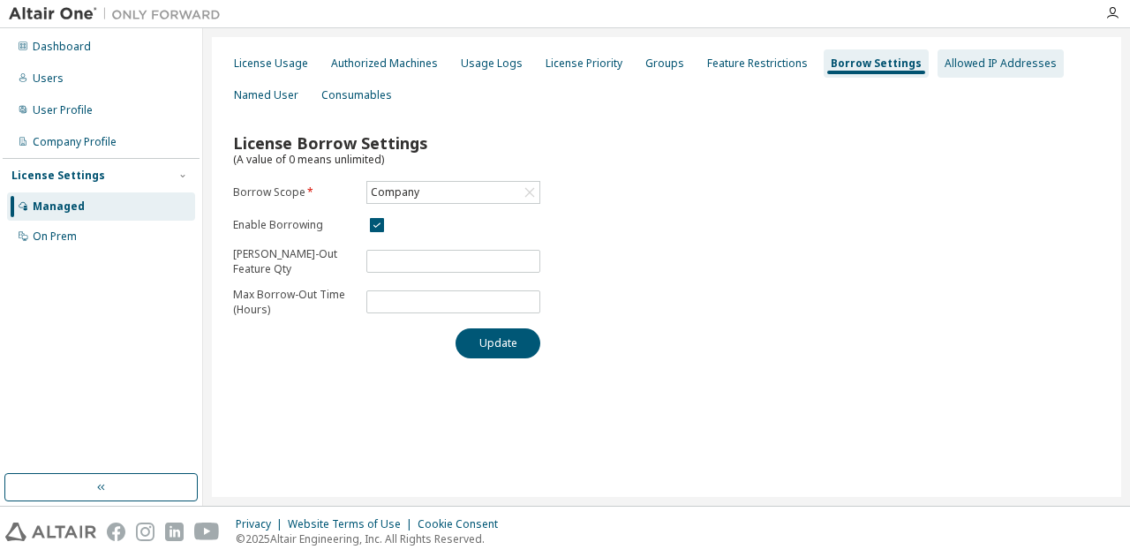
click at [942, 75] on div "Allowed IP Addresses" at bounding box center [1001, 63] width 126 height 28
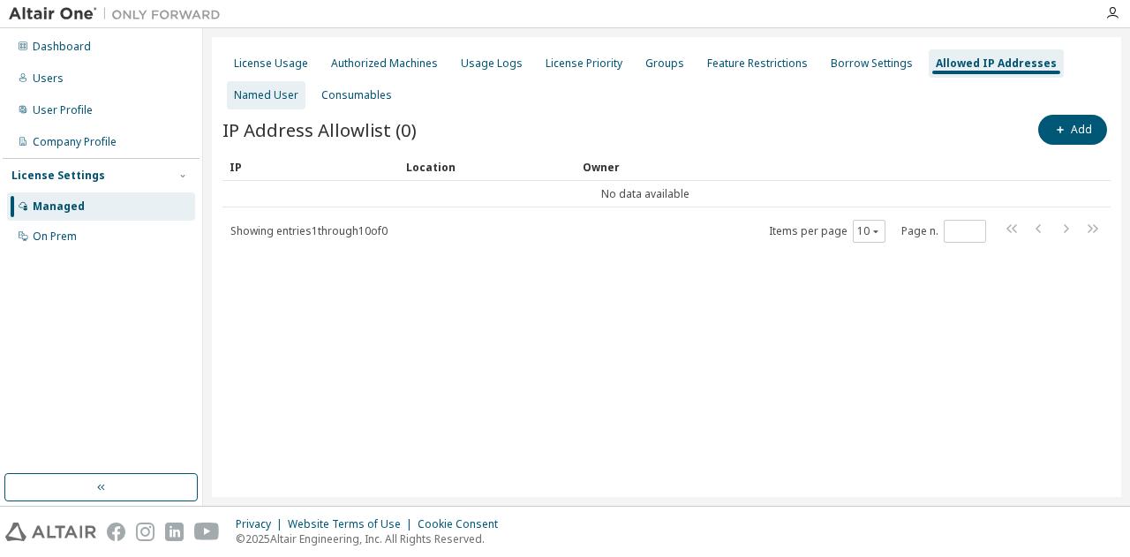
click at [258, 89] on div "Named User" at bounding box center [266, 95] width 64 height 14
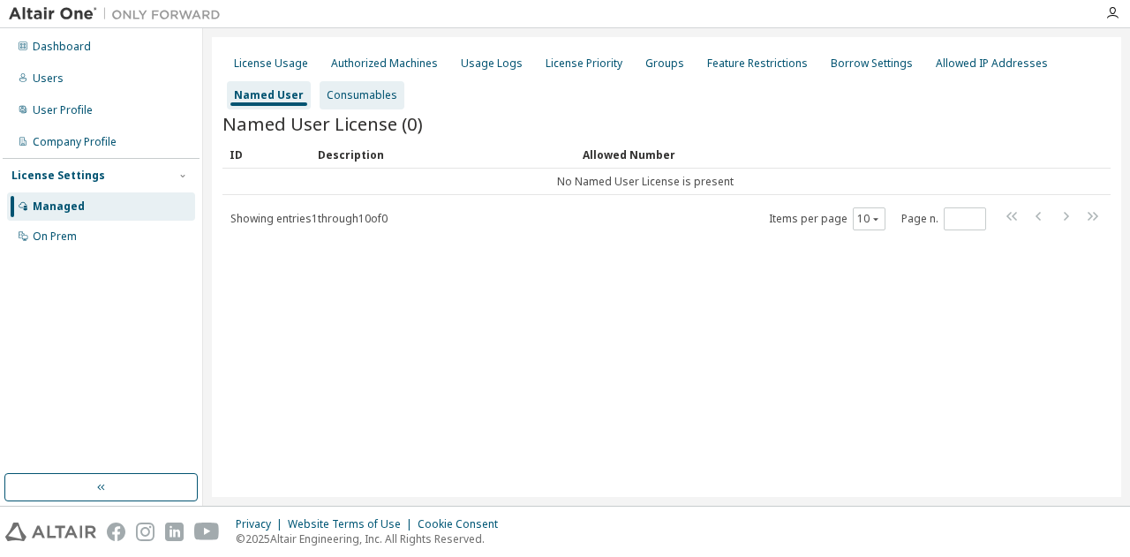
click at [357, 100] on div "Consumables" at bounding box center [362, 95] width 71 height 14
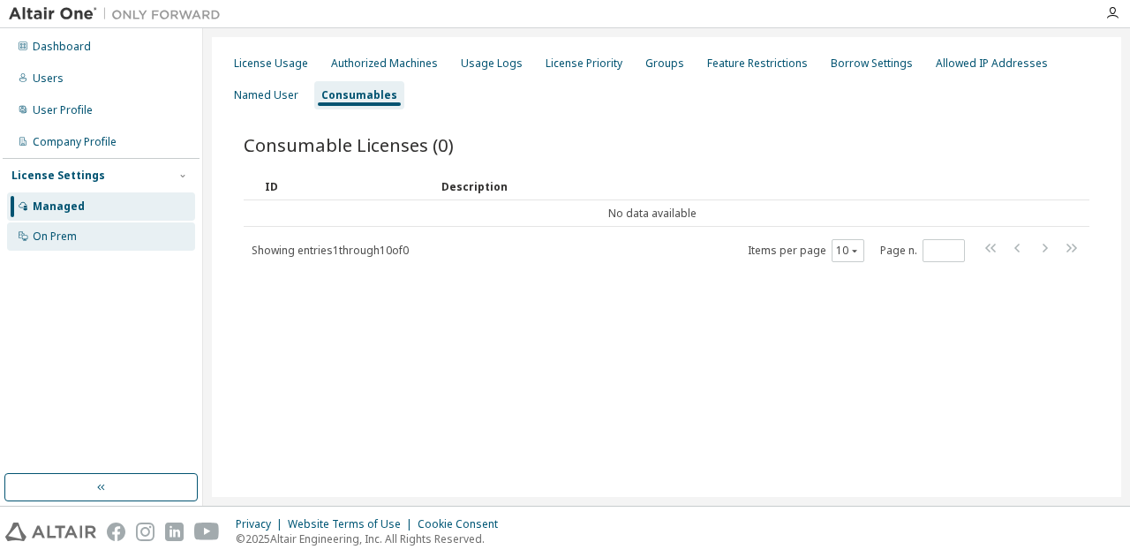
click at [102, 228] on div "On Prem" at bounding box center [101, 237] width 188 height 28
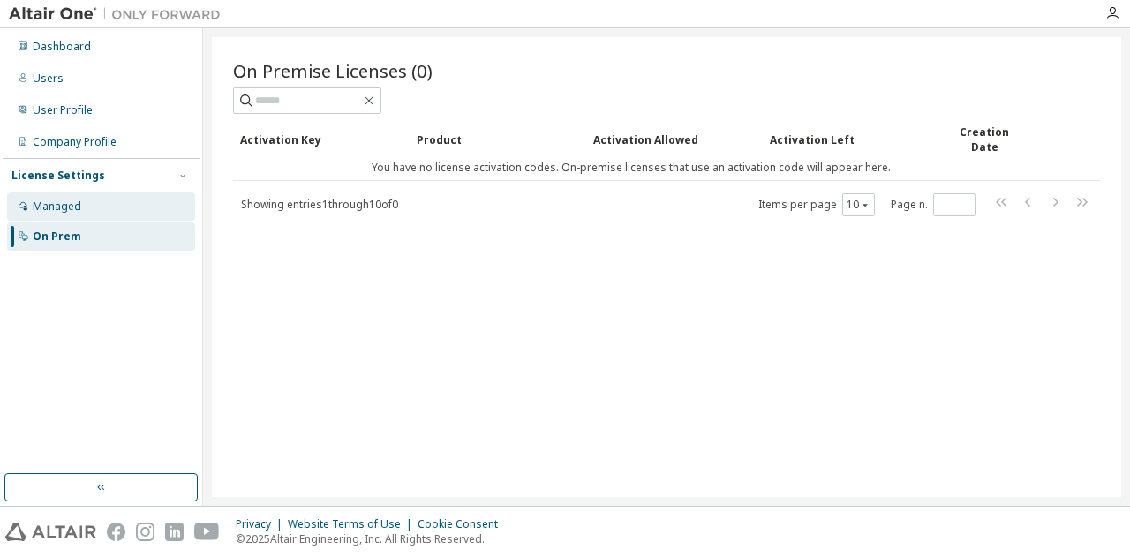
click at [102, 203] on div "Managed" at bounding box center [101, 207] width 188 height 28
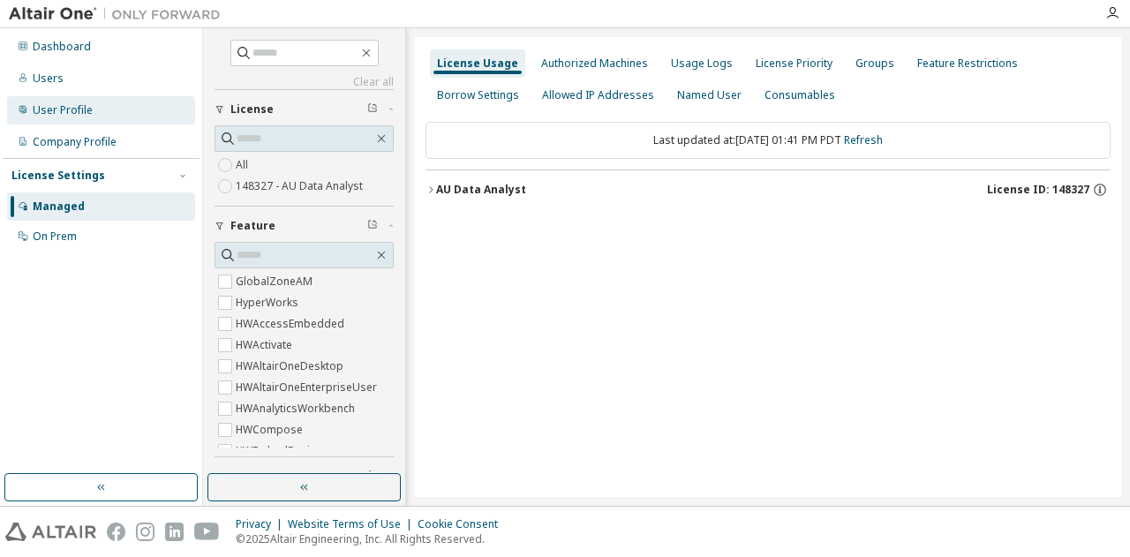
click at [69, 114] on div "User Profile" at bounding box center [63, 110] width 60 height 14
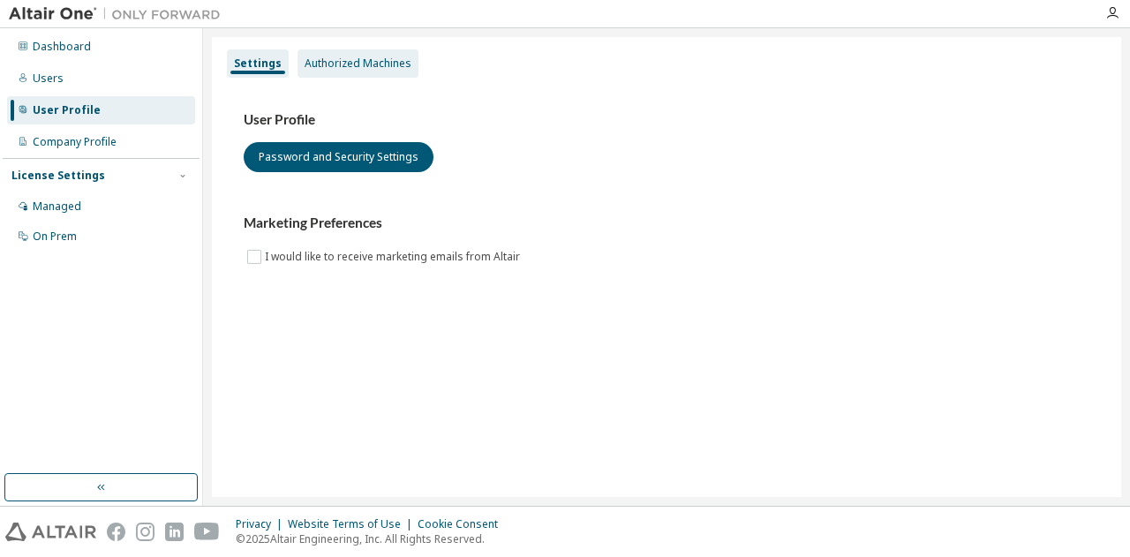
click at [374, 54] on div "Authorized Machines" at bounding box center [358, 63] width 121 height 28
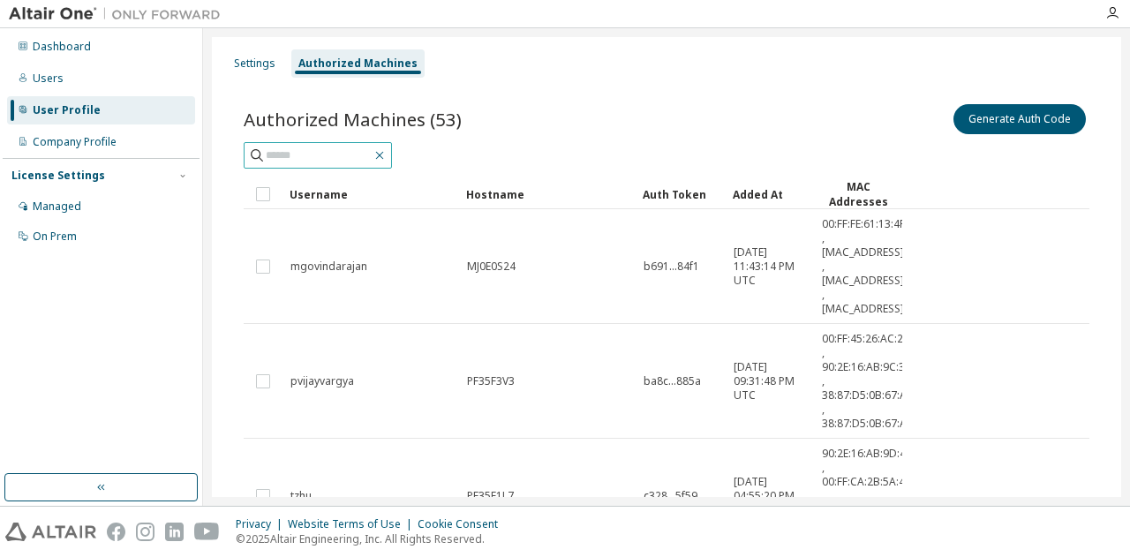
click at [387, 149] on icon "button" at bounding box center [380, 155] width 14 height 14
click at [101, 87] on div "Users" at bounding box center [101, 78] width 188 height 28
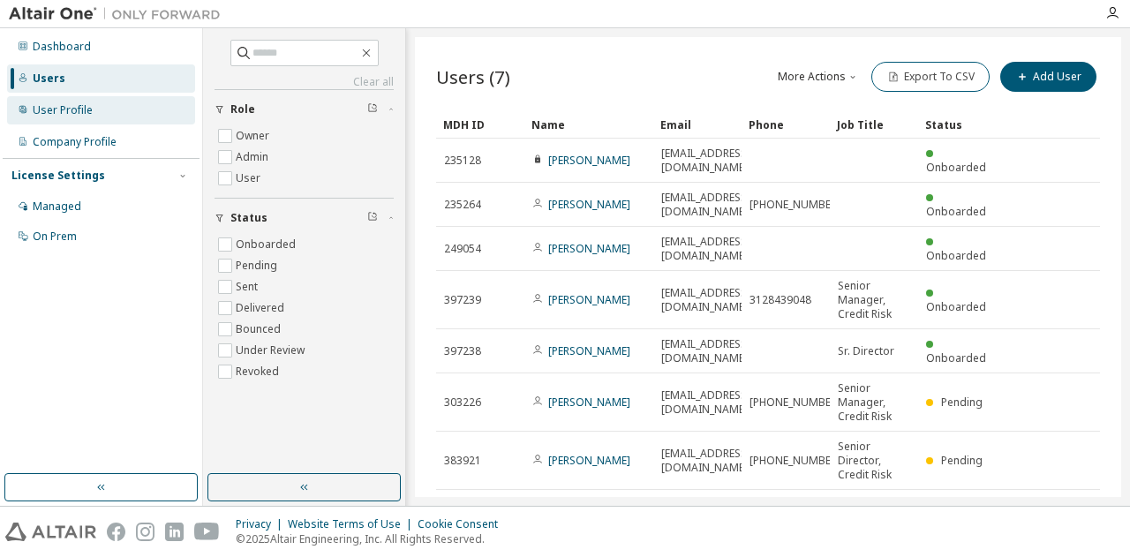
click at [58, 108] on div "User Profile" at bounding box center [63, 110] width 60 height 14
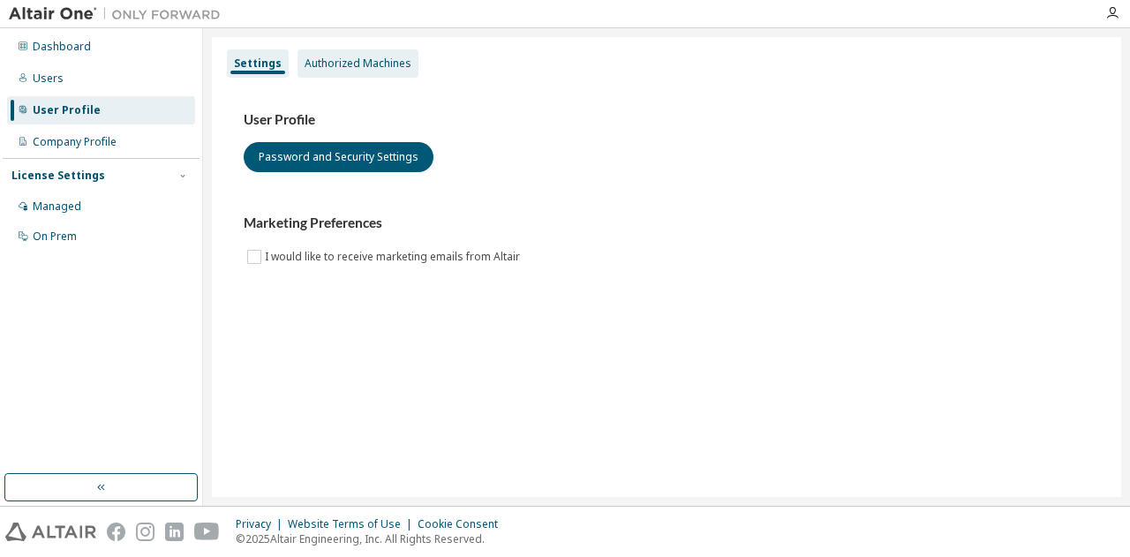
click at [379, 75] on div "Authorized Machines" at bounding box center [358, 63] width 121 height 28
click at [350, 66] on div "Authorized Machines" at bounding box center [358, 64] width 107 height 14
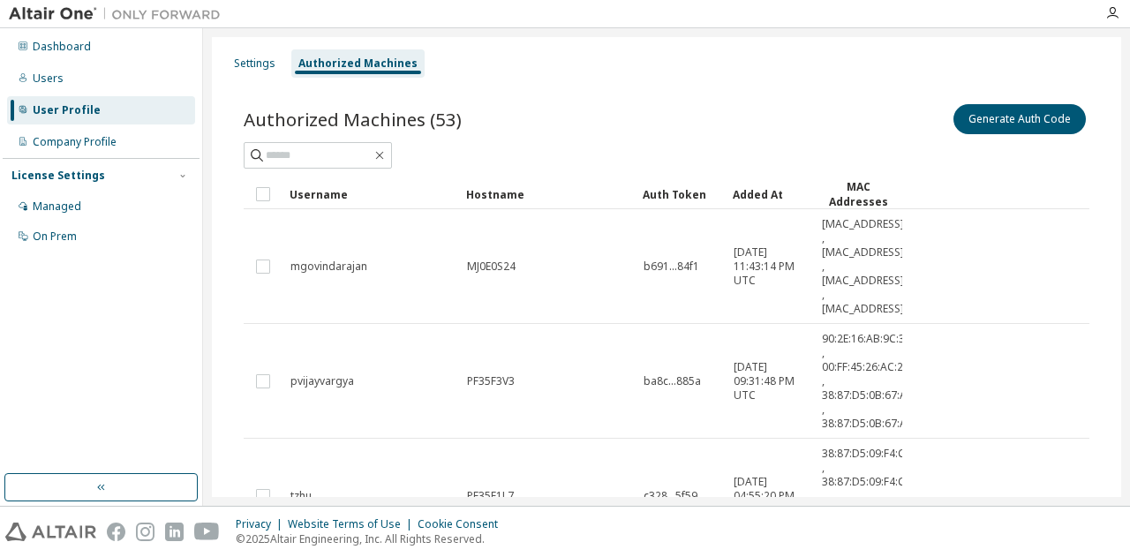
click at [286, 133] on div "Authorized Machines (53) Generate Auth Code" at bounding box center [667, 119] width 846 height 37
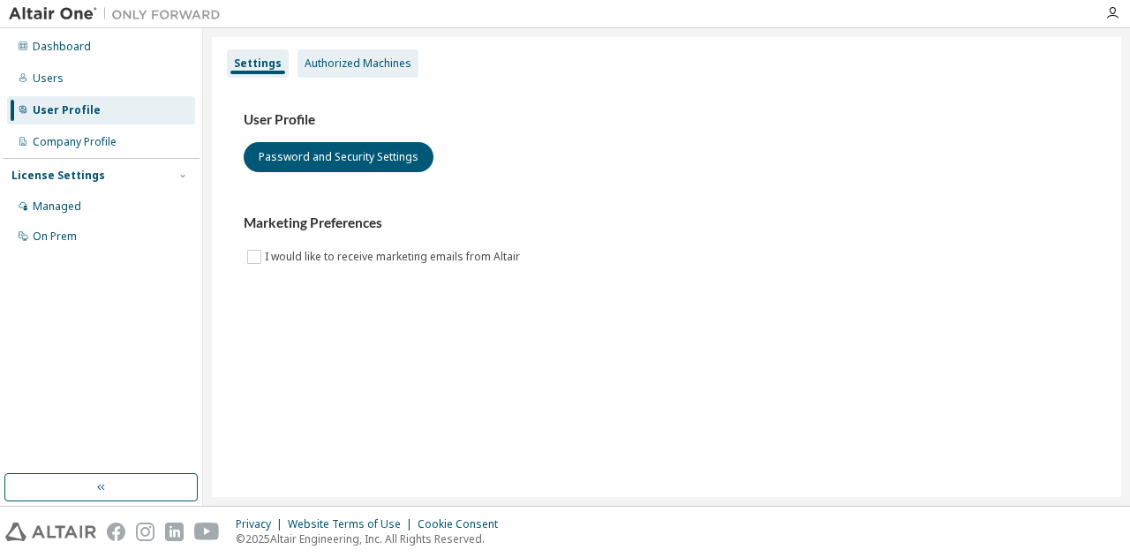
click at [367, 64] on div "Authorized Machines" at bounding box center [358, 64] width 107 height 14
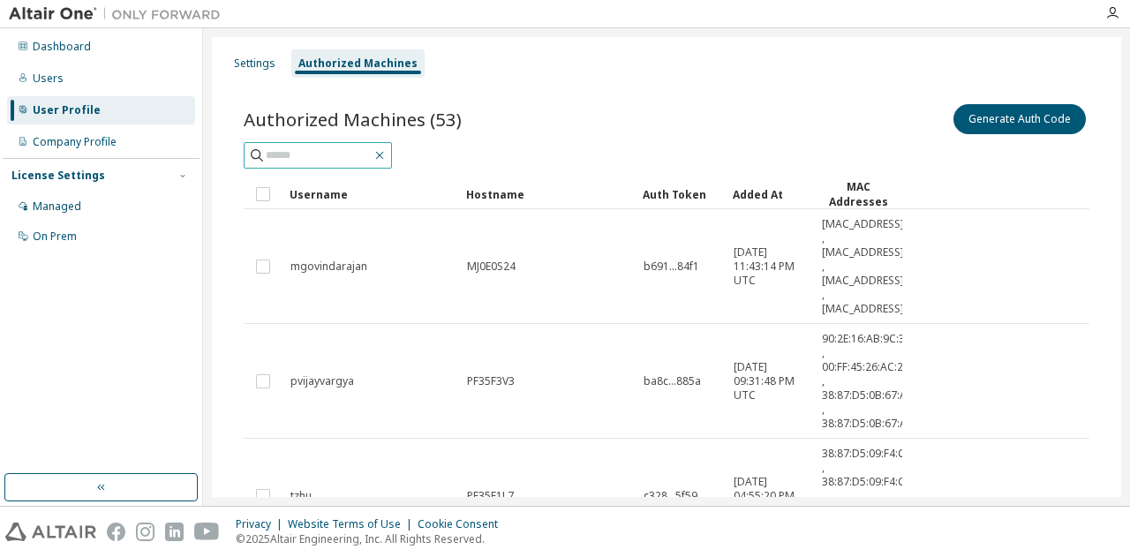
click at [387, 153] on icon "button" at bounding box center [380, 155] width 14 height 14
click at [344, 147] on input "text" at bounding box center [319, 156] width 106 height 18
type input "*********"
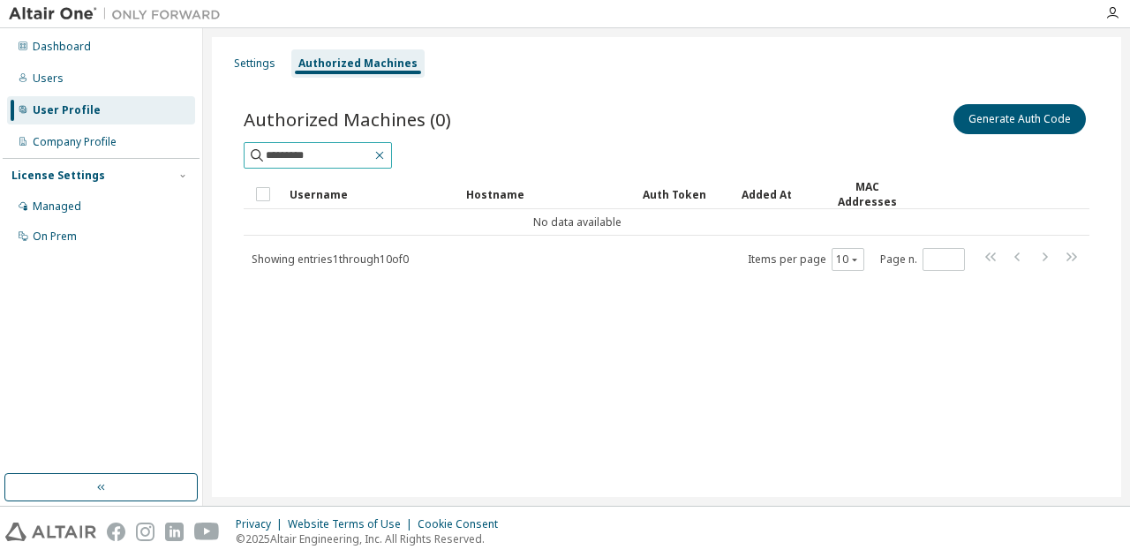
click at [387, 153] on icon "button" at bounding box center [380, 155] width 14 height 14
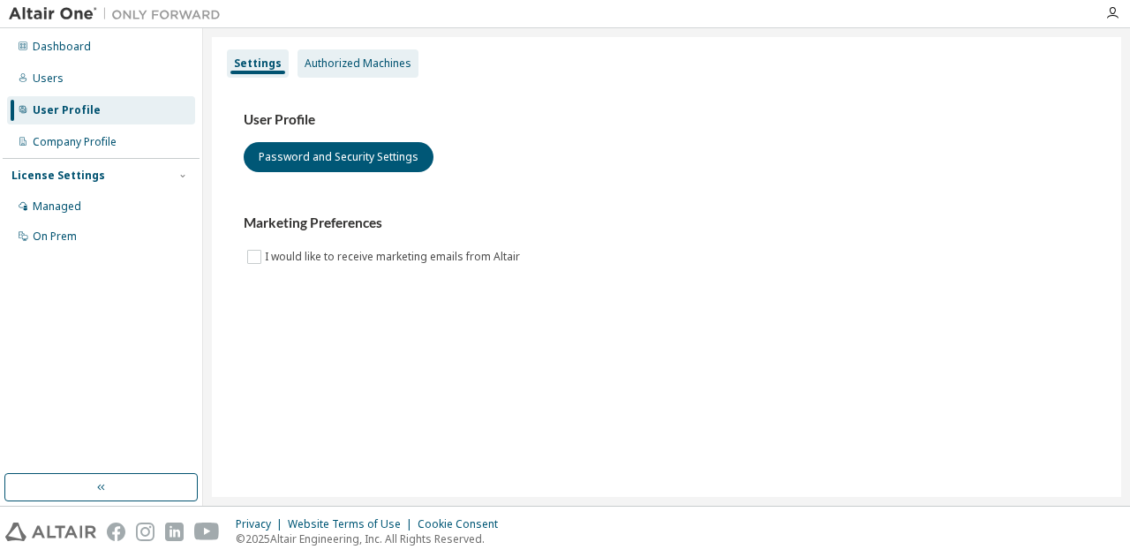
click at [317, 57] on div "Authorized Machines" at bounding box center [358, 64] width 107 height 14
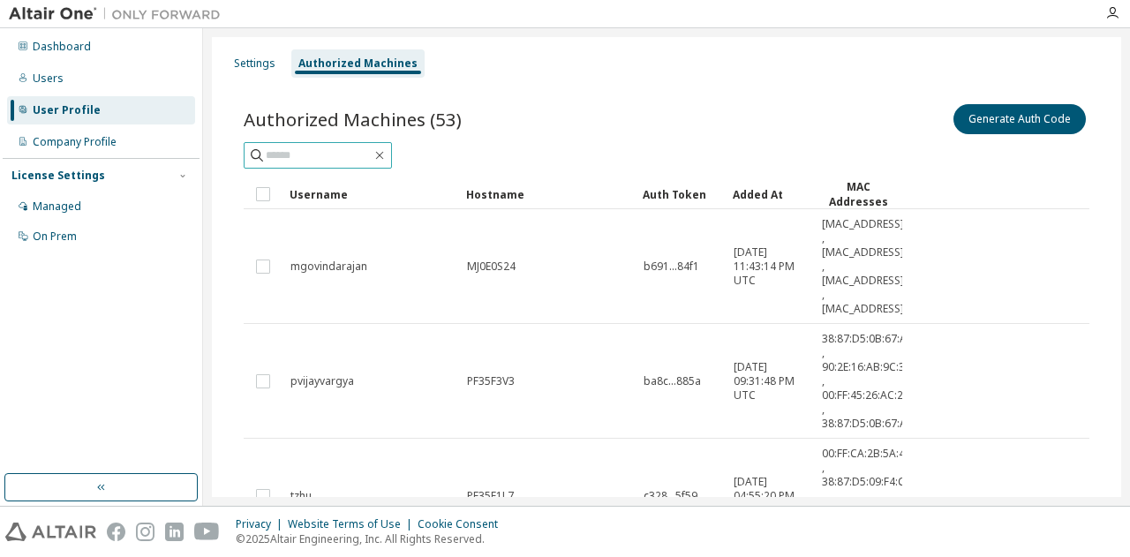
click at [345, 152] on input "text" at bounding box center [319, 156] width 106 height 18
click at [278, 147] on input "text" at bounding box center [319, 156] width 106 height 18
type input "*********"
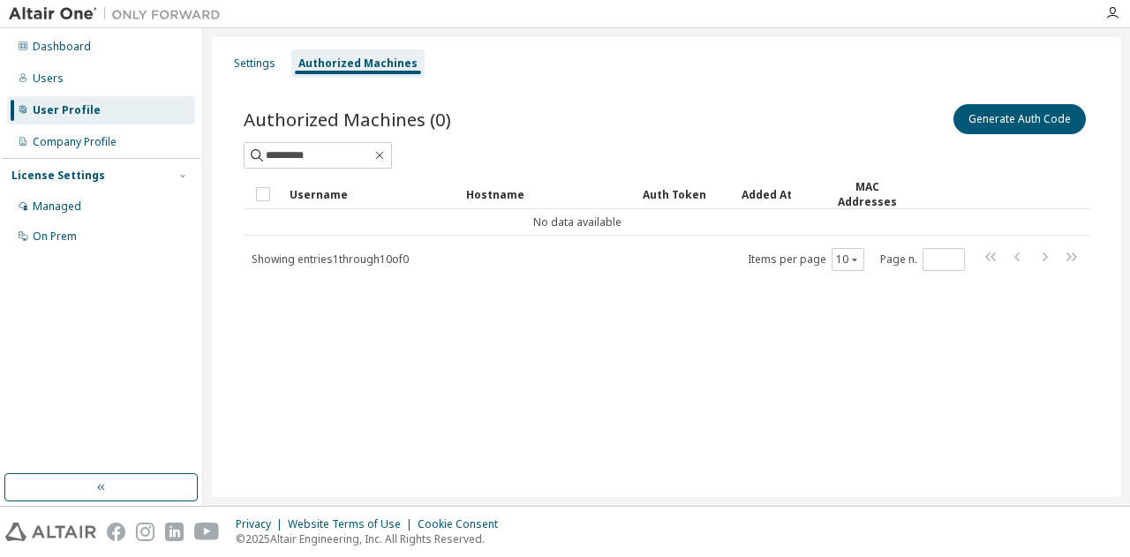
click at [296, 109] on span "Authorized Machines (0)" at bounding box center [348, 119] width 208 height 25
click at [387, 157] on icon "button" at bounding box center [380, 155] width 14 height 14
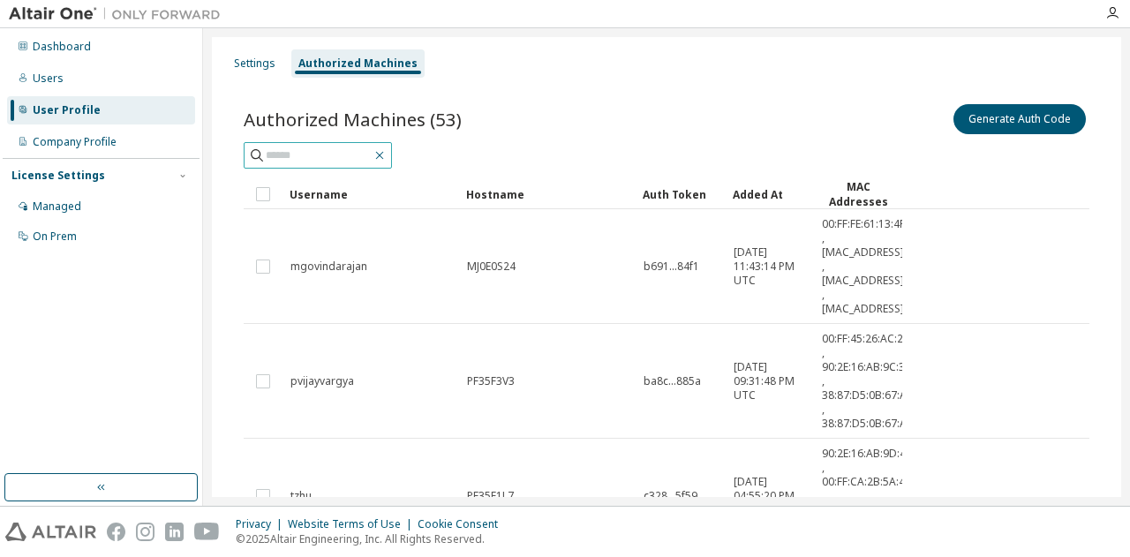
click at [387, 159] on icon "button" at bounding box center [380, 155] width 14 height 14
click at [372, 147] on input "text" at bounding box center [319, 156] width 106 height 18
type input "*********"
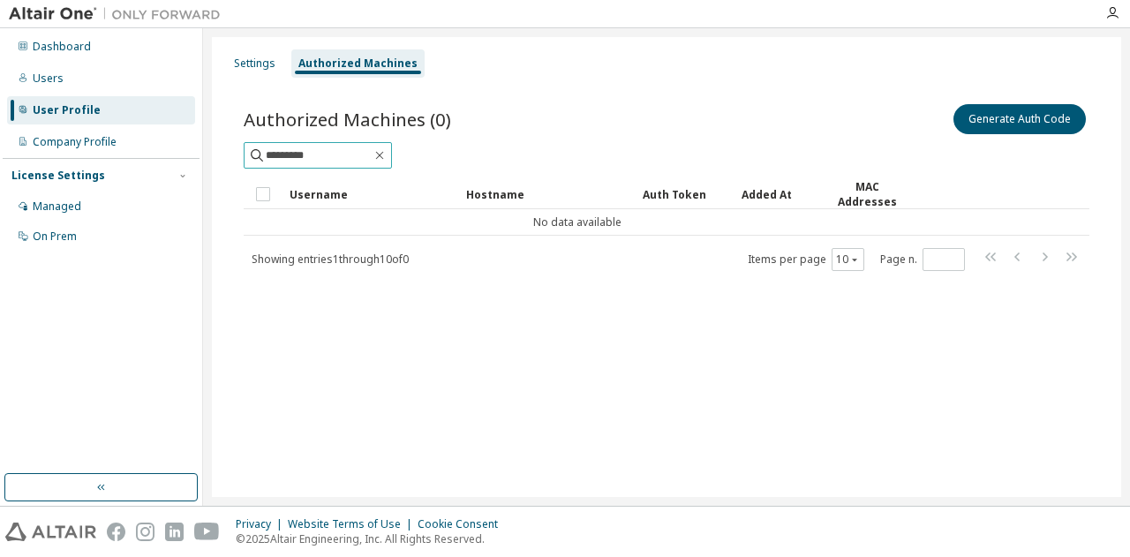
click at [372, 148] on input "*********" at bounding box center [319, 156] width 106 height 18
click at [387, 148] on icon "button" at bounding box center [380, 155] width 14 height 14
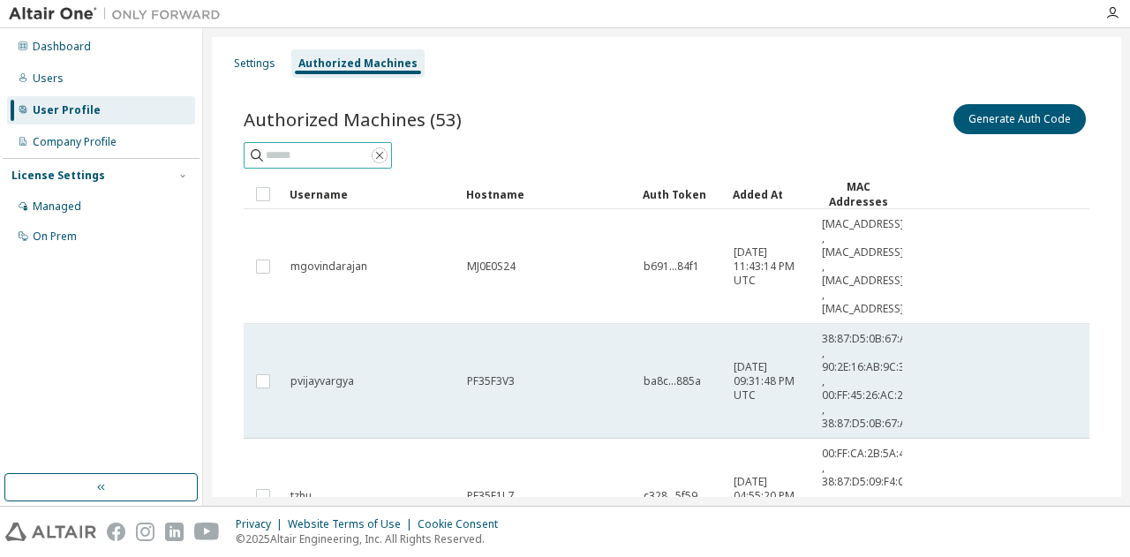
scroll to position [22, 0]
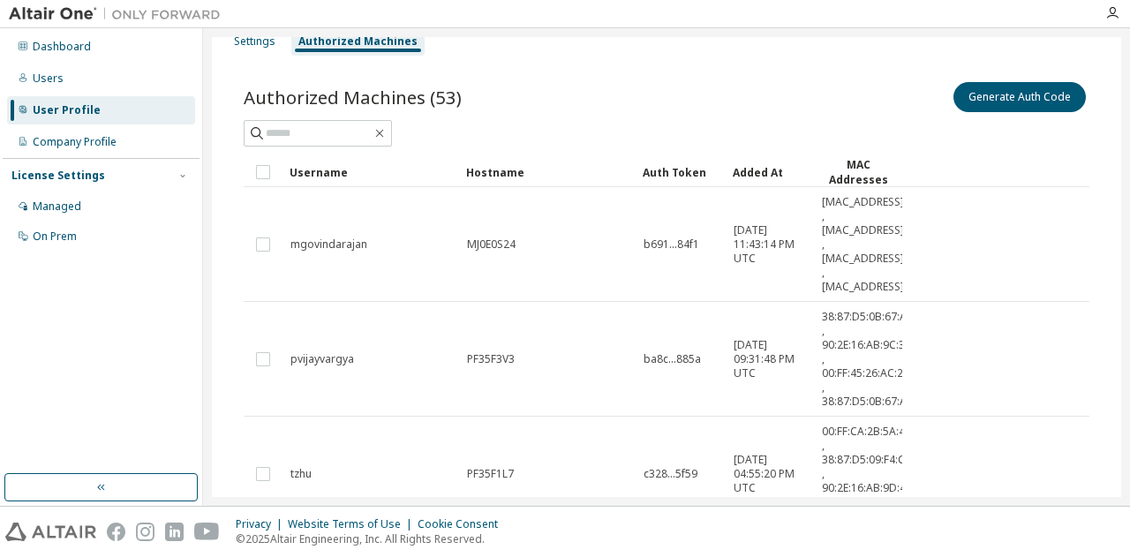
click at [110, 342] on div "Dashboard Users User Profile Company Profile License Settings Managed On Prem" at bounding box center [101, 251] width 197 height 441
click at [331, 133] on input "text" at bounding box center [319, 134] width 106 height 18
paste input "********"
type input "********"
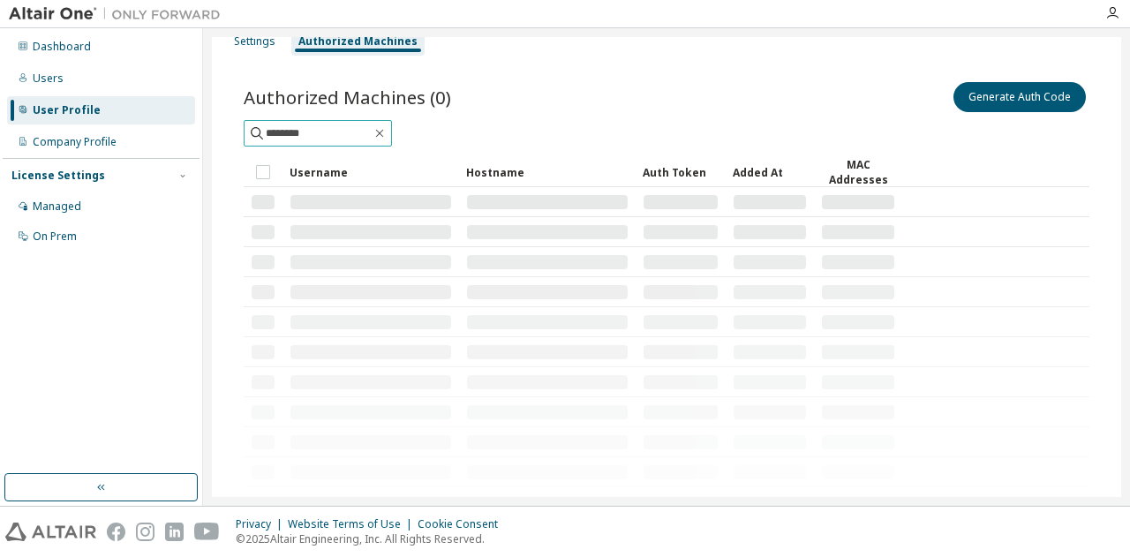
scroll to position [0, 0]
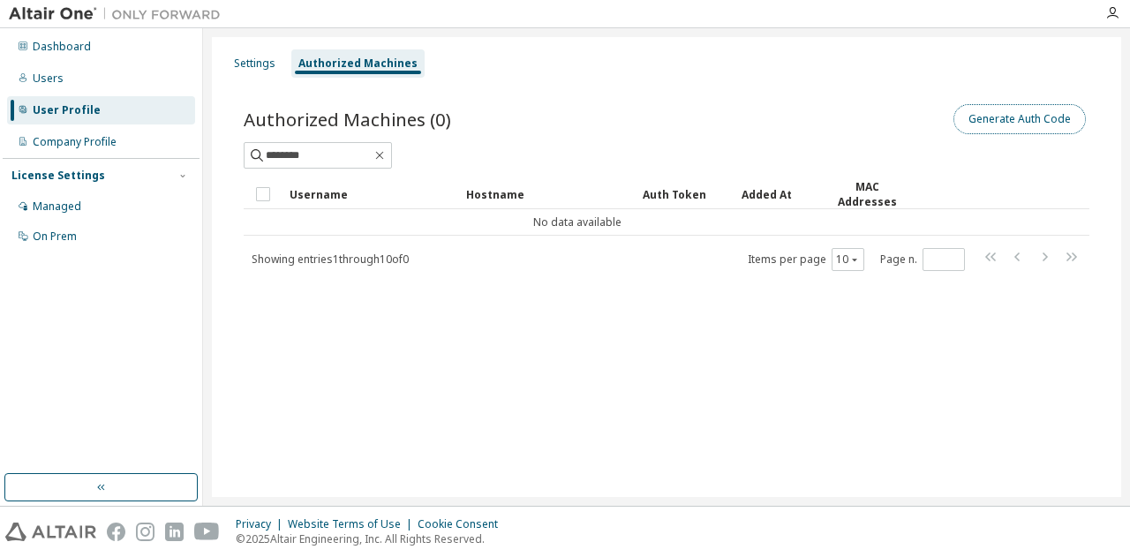
click at [977, 126] on button "Generate Auth Code" at bounding box center [1020, 119] width 132 height 30
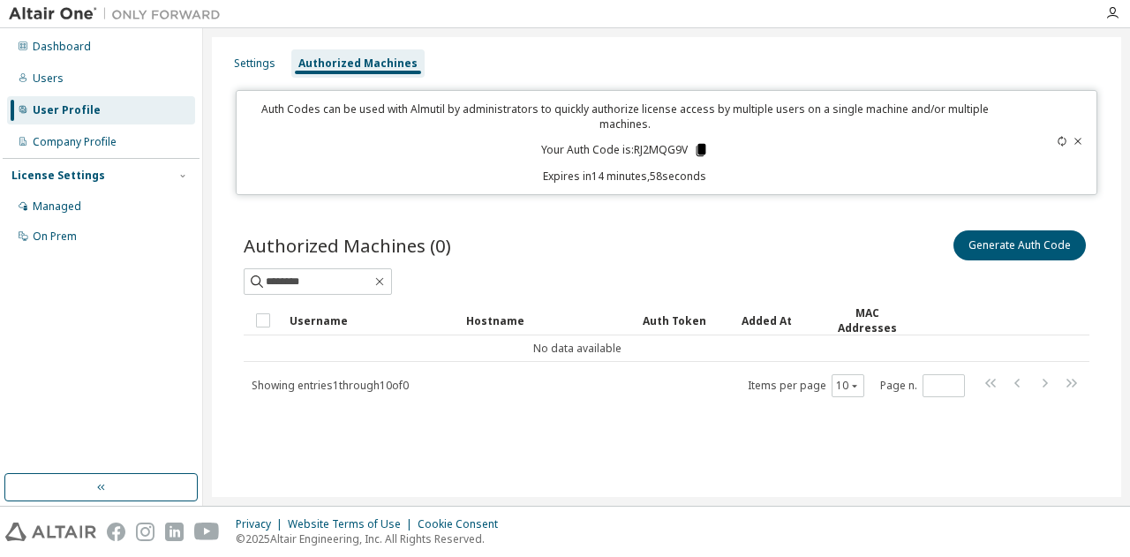
click at [702, 149] on icon at bounding box center [701, 150] width 10 height 12
click at [300, 433] on div "Authorized Machines (0) Generate Auth Code ******** Clear Load Save Save As Fie…" at bounding box center [667, 325] width 888 height 238
click at [392, 270] on span "********" at bounding box center [318, 281] width 148 height 26
click at [387, 277] on icon "button" at bounding box center [380, 282] width 14 height 14
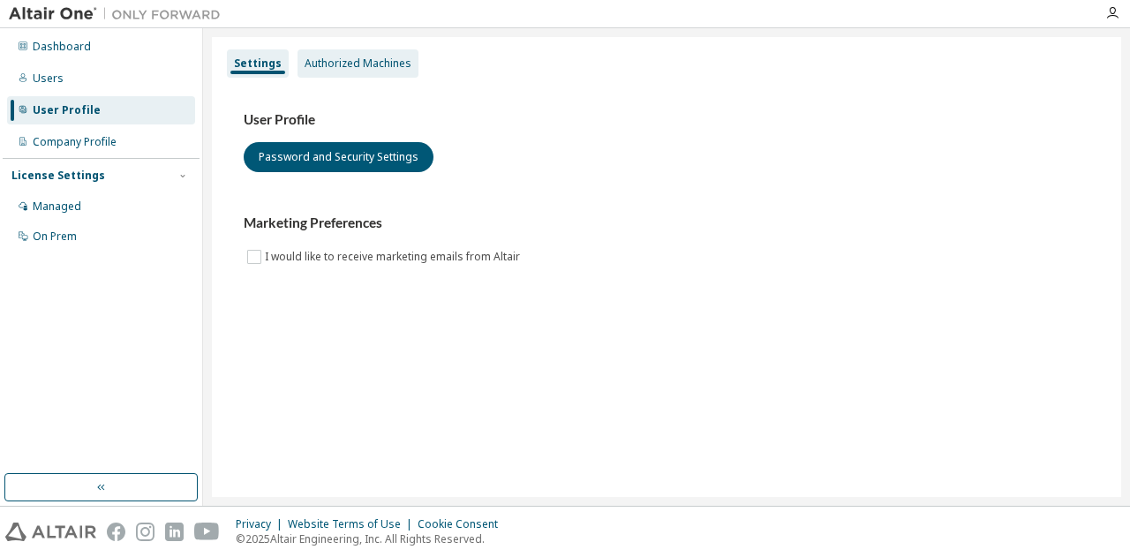
click at [360, 72] on div "Authorized Machines" at bounding box center [358, 63] width 121 height 28
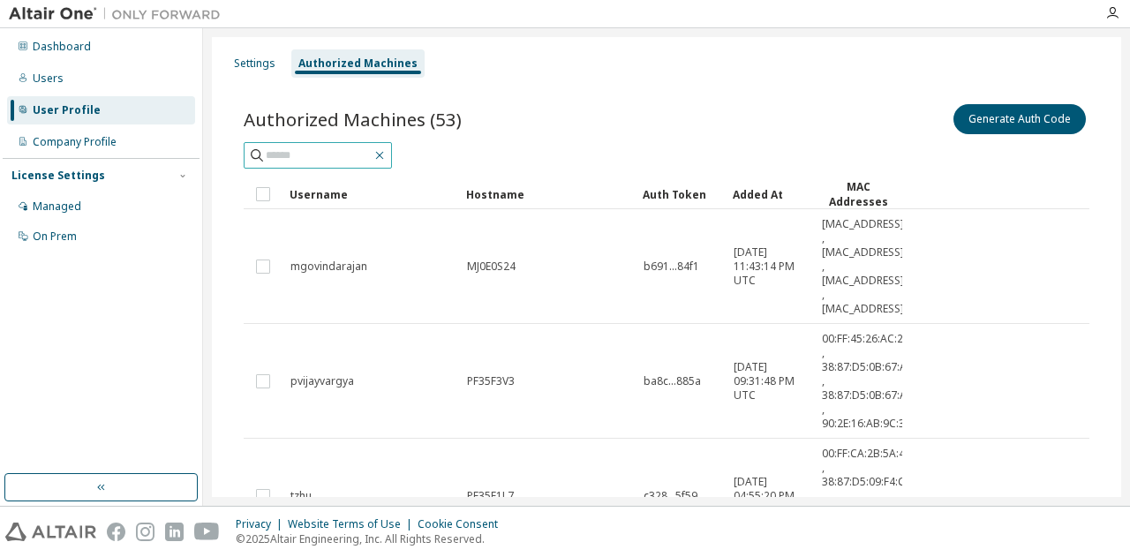
click at [384, 156] on icon "button" at bounding box center [380, 156] width 8 height 8
click at [372, 152] on input "text" at bounding box center [319, 156] width 106 height 18
type input "*********"
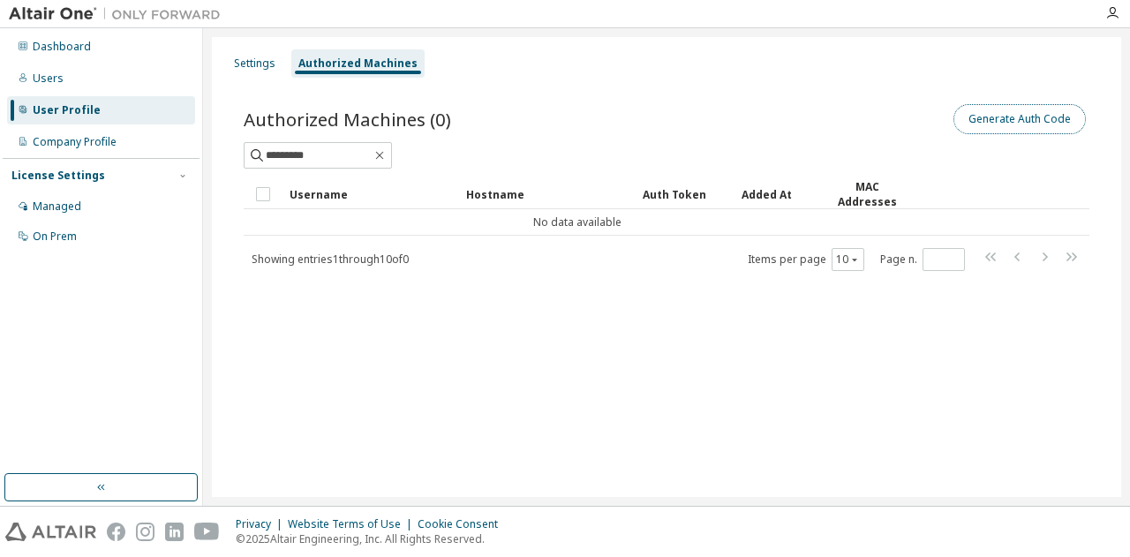
click at [1016, 114] on button "Generate Auth Code" at bounding box center [1020, 119] width 132 height 30
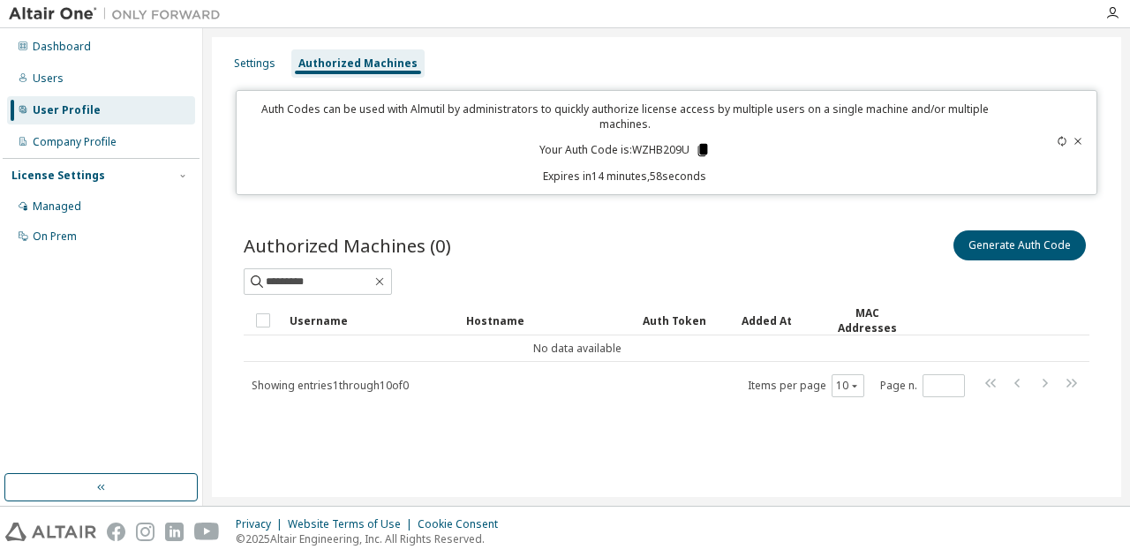
click at [703, 147] on icon at bounding box center [703, 150] width 10 height 12
click at [1078, 140] on icon at bounding box center [1078, 141] width 11 height 11
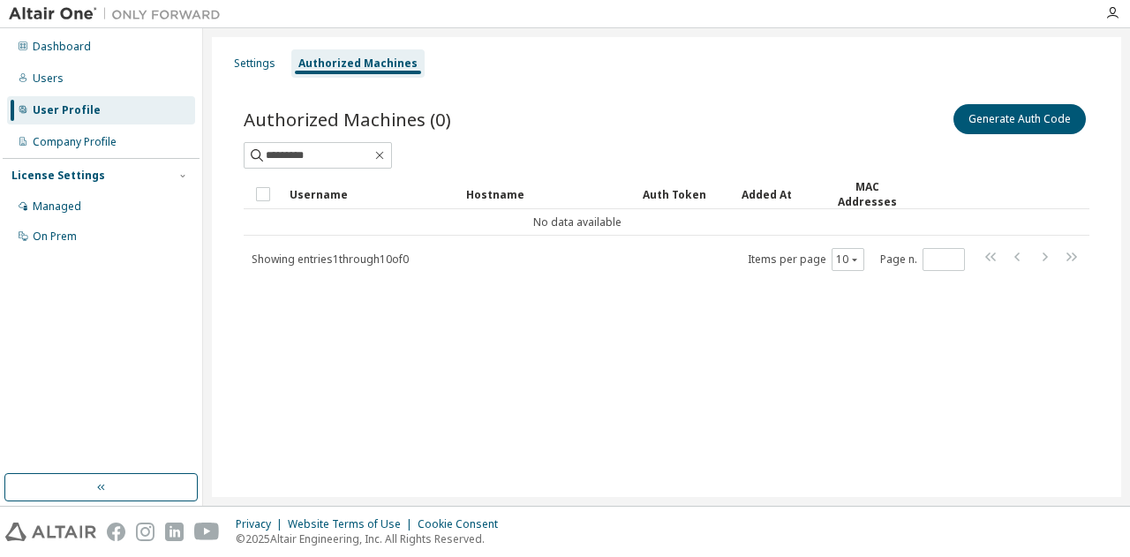
click at [1026, 63] on div "Settings Authorized Machines" at bounding box center [667, 64] width 888 height 32
click at [372, 147] on input "*********" at bounding box center [319, 156] width 106 height 18
click at [387, 151] on icon "button" at bounding box center [380, 155] width 14 height 14
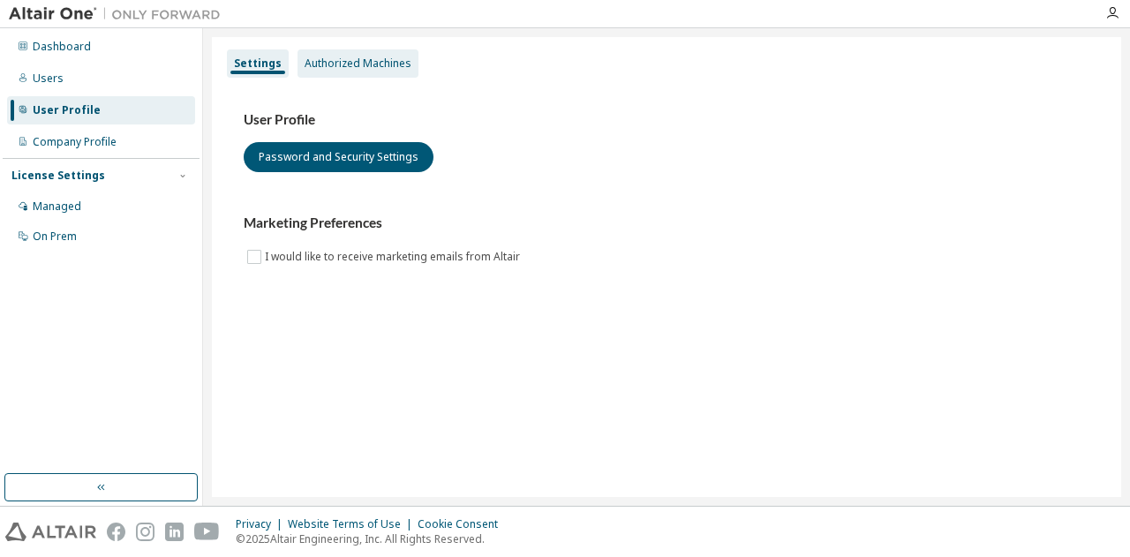
click at [344, 61] on div "Authorized Machines" at bounding box center [358, 64] width 107 height 14
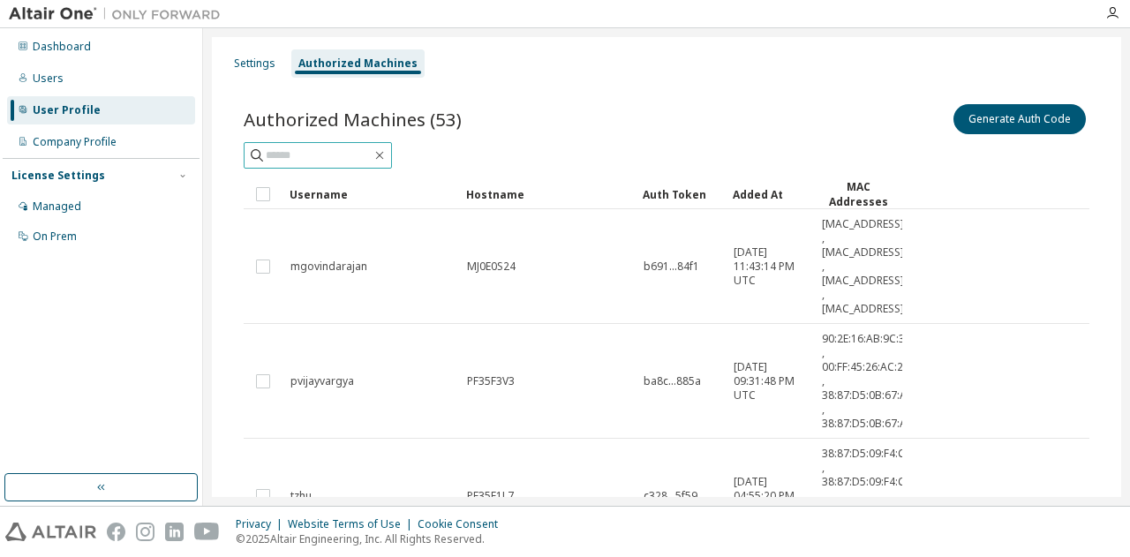
click at [372, 151] on input "text" at bounding box center [319, 156] width 106 height 18
type input "*********"
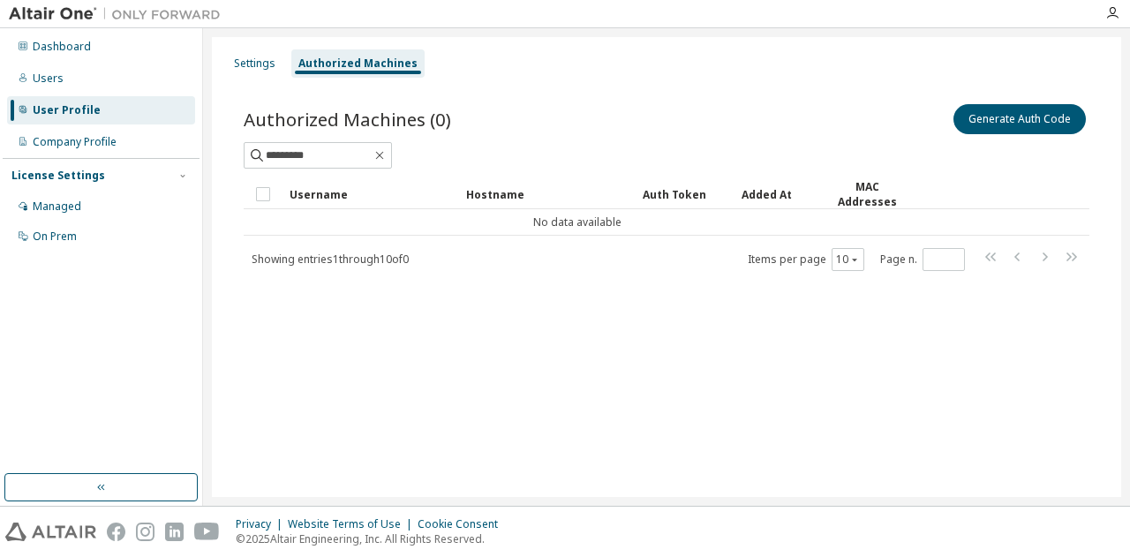
click at [53, 311] on div "Dashboard Users User Profile Company Profile License Settings Managed On Prem" at bounding box center [101, 251] width 197 height 441
click at [387, 155] on icon "button" at bounding box center [380, 155] width 14 height 14
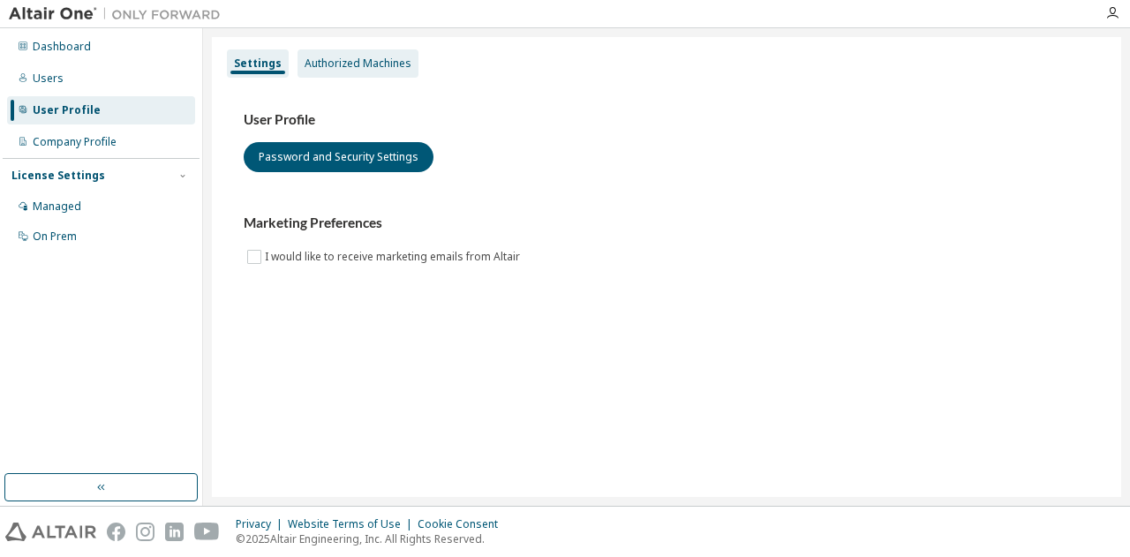
click at [341, 57] on div "Authorized Machines" at bounding box center [358, 64] width 107 height 14
click at [302, 71] on div "Authorized Machines" at bounding box center [358, 63] width 121 height 28
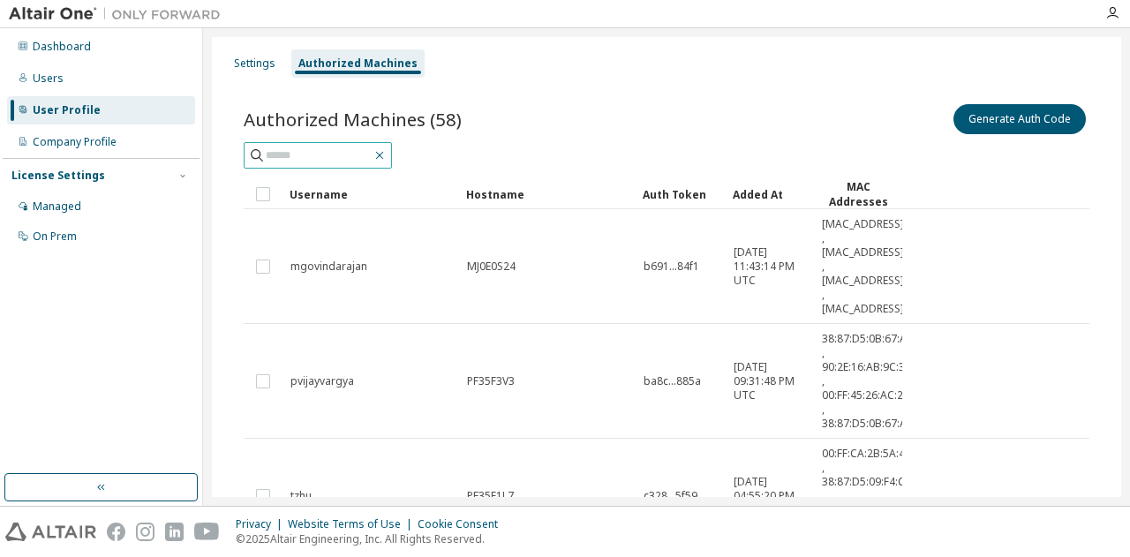
click at [387, 155] on icon "button" at bounding box center [380, 155] width 14 height 14
click at [372, 152] on input "text" at bounding box center [319, 156] width 106 height 18
type input "*********"
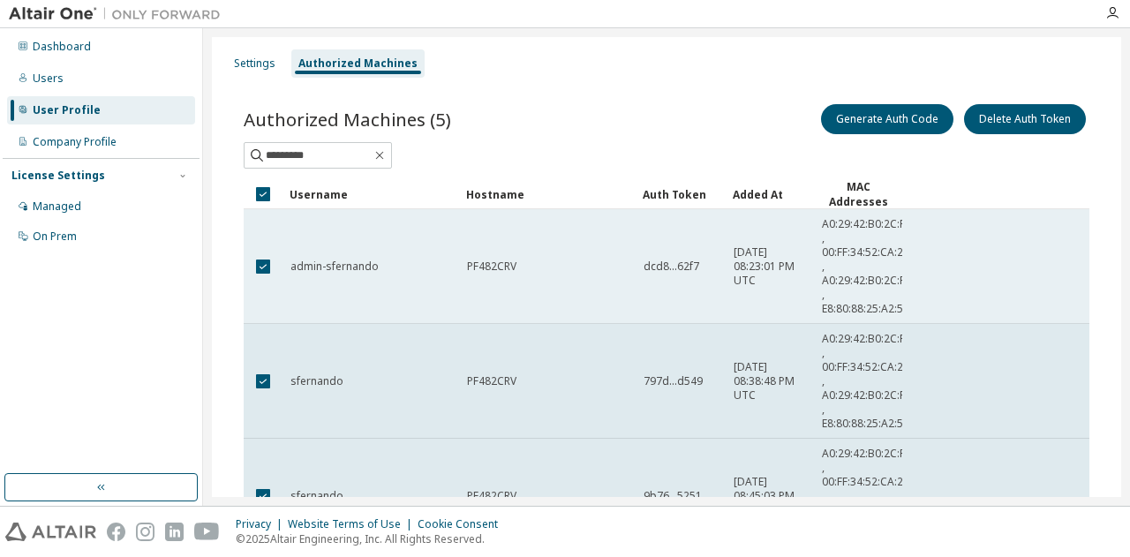
scroll to position [4, 0]
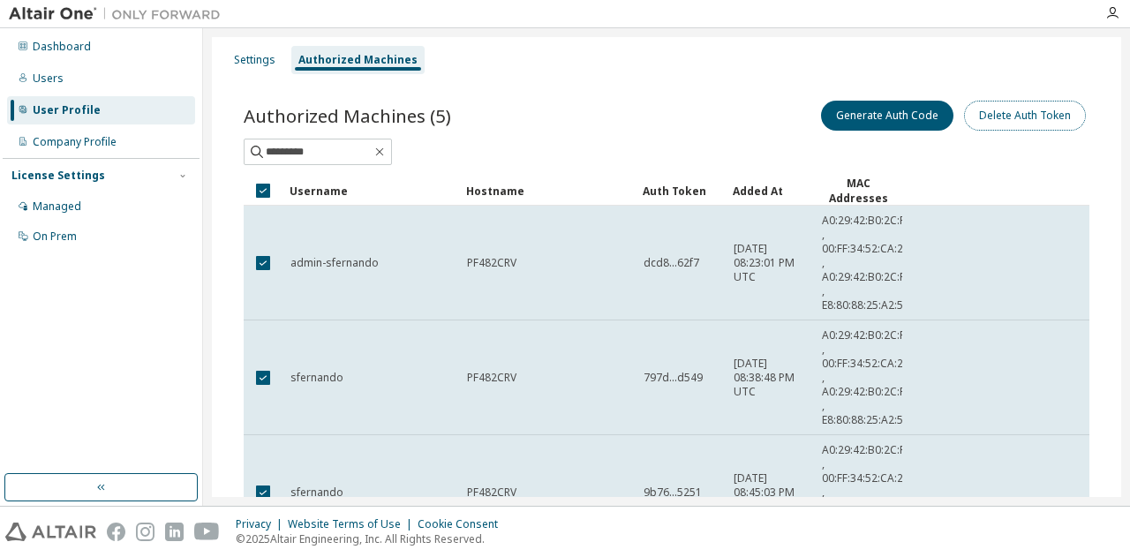
click at [1016, 116] on button "Delete Auth Token" at bounding box center [1025, 116] width 122 height 30
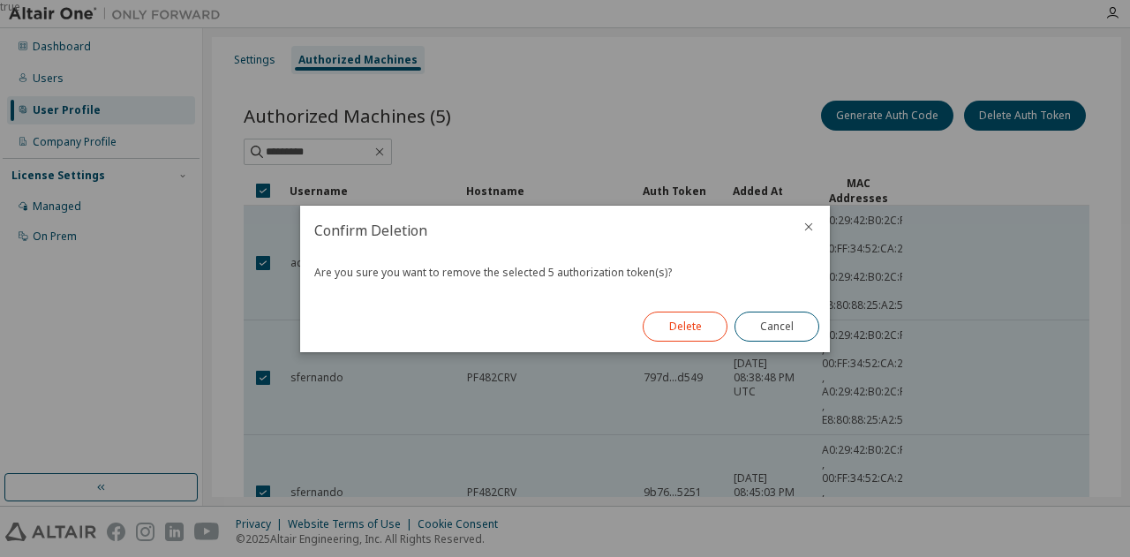
click at [699, 331] on button "Delete" at bounding box center [685, 327] width 85 height 30
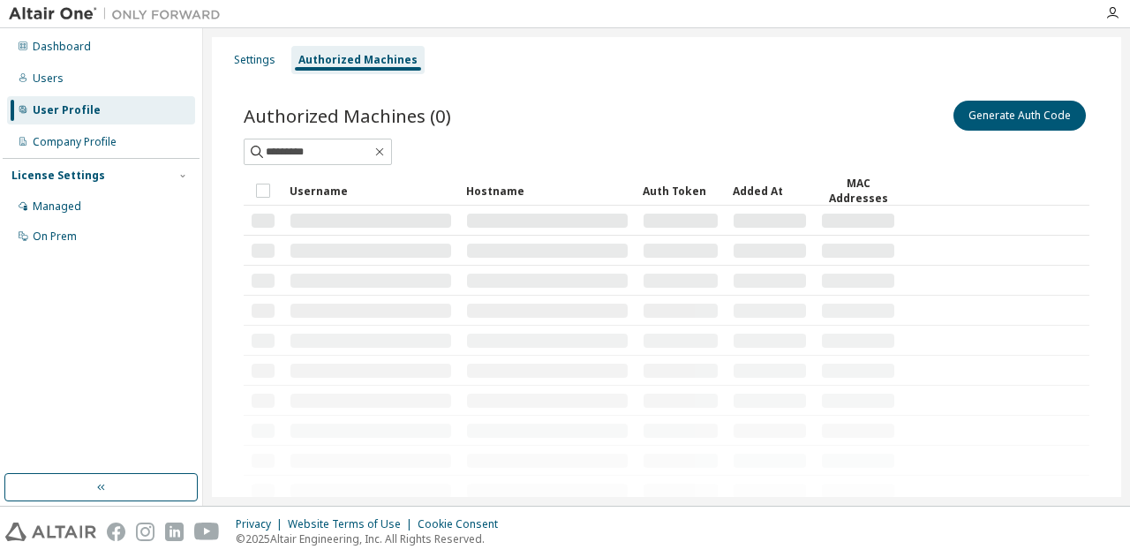
scroll to position [0, 0]
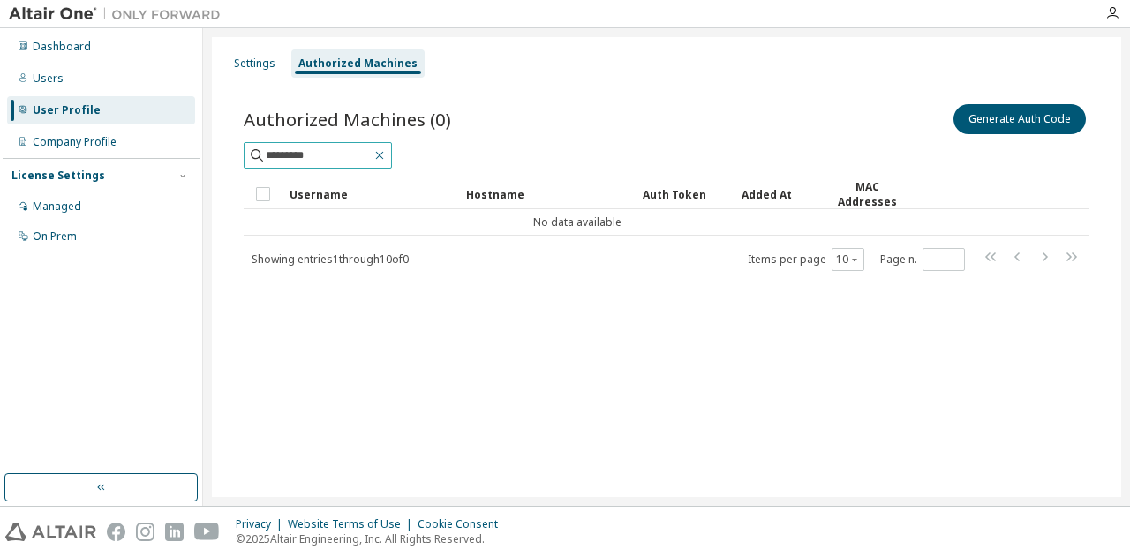
click at [372, 153] on input "*********" at bounding box center [319, 156] width 106 height 18
click at [384, 152] on icon "button" at bounding box center [380, 156] width 8 height 8
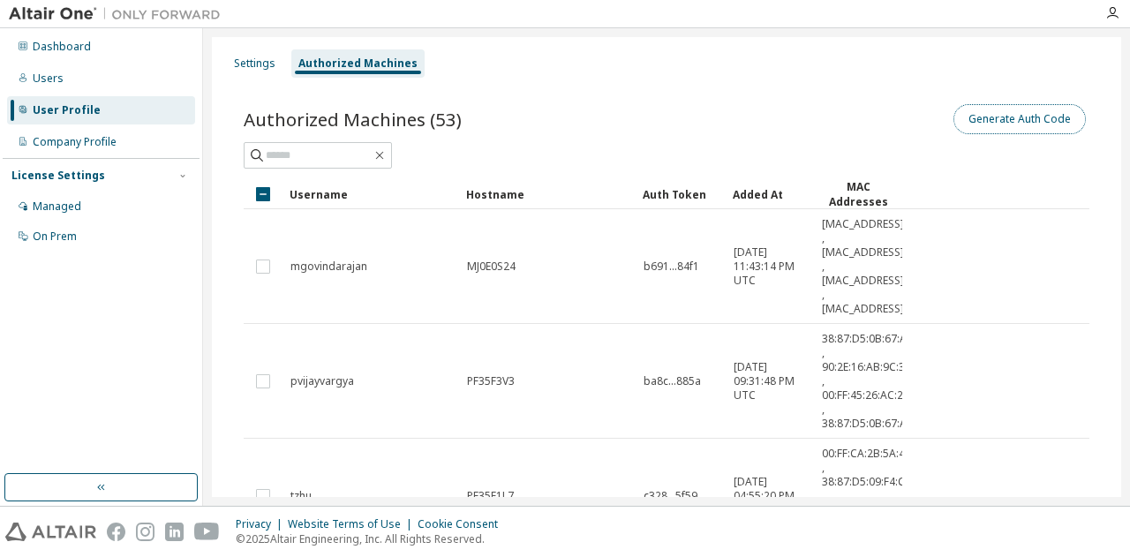
click at [1031, 114] on button "Generate Auth Code" at bounding box center [1020, 119] width 132 height 30
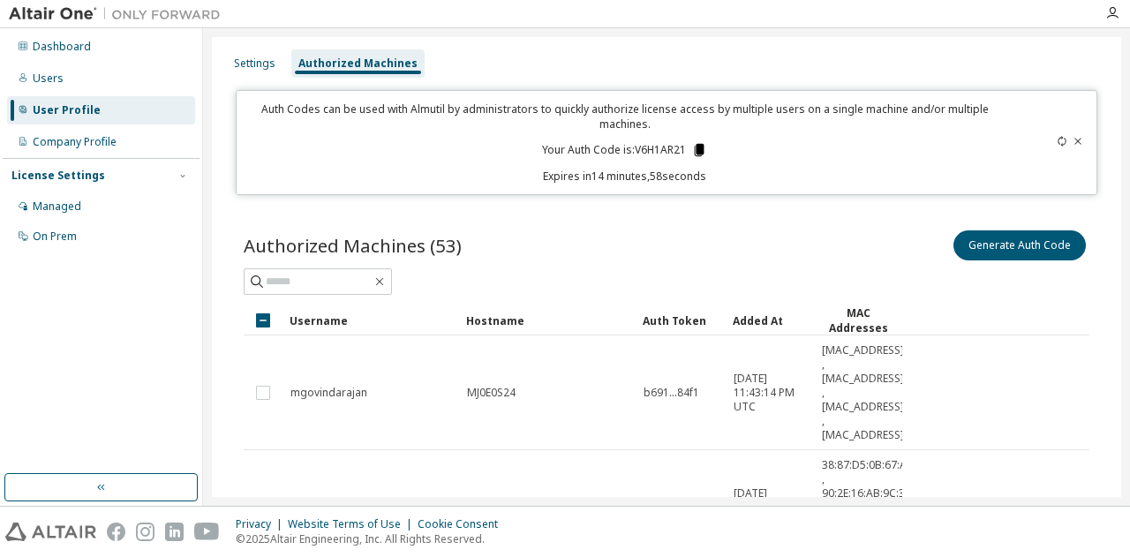
click at [695, 147] on icon at bounding box center [700, 150] width 10 height 12
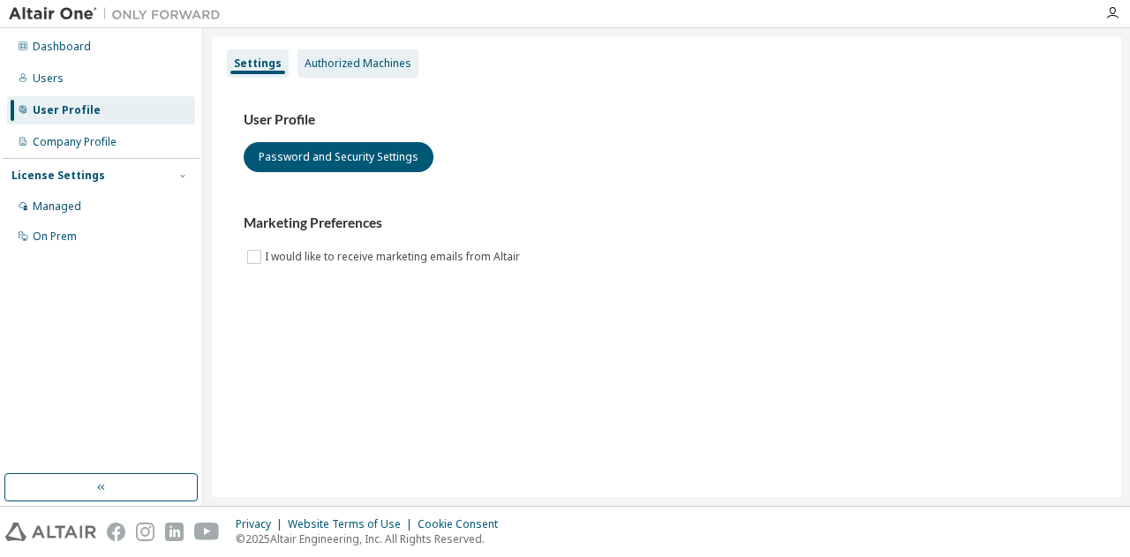
click at [329, 74] on div "Authorized Machines" at bounding box center [358, 63] width 121 height 28
click at [312, 62] on div "Authorized Machines" at bounding box center [358, 64] width 107 height 14
click at [384, 71] on div "Authorized Machines" at bounding box center [358, 63] width 121 height 28
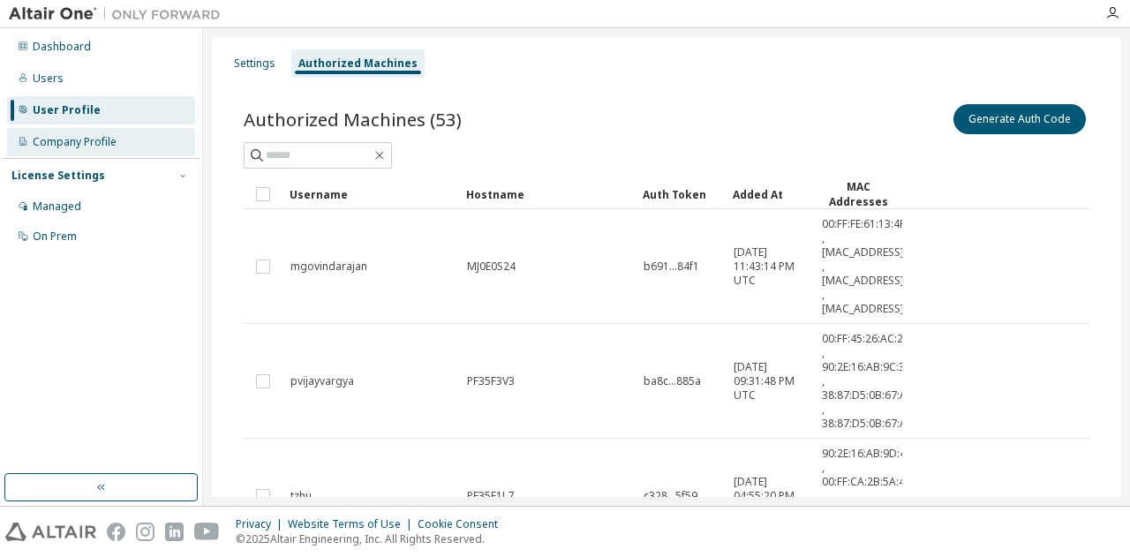
click at [92, 145] on div "Company Profile" at bounding box center [75, 142] width 84 height 14
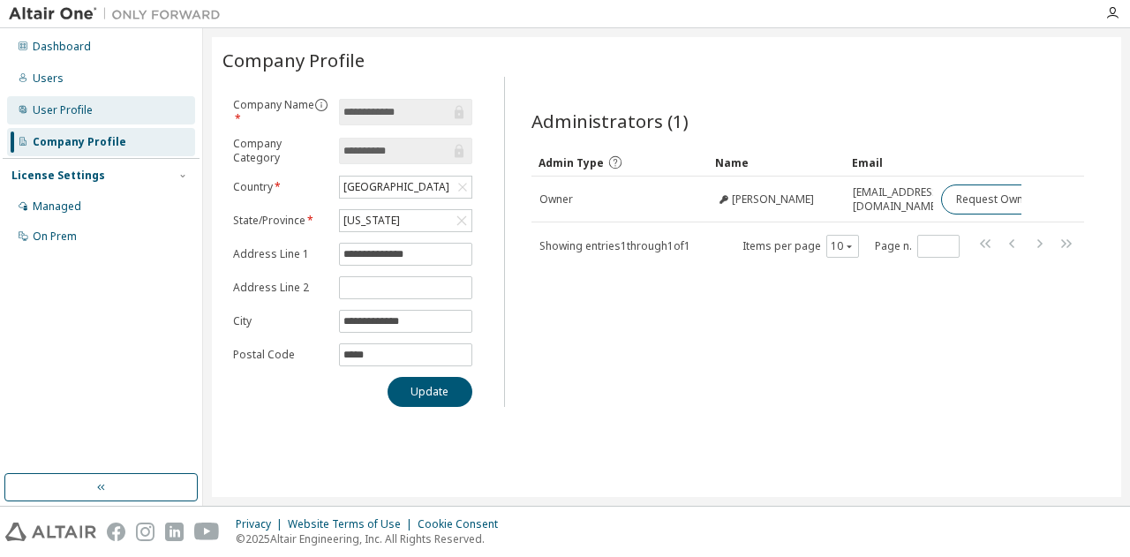
click at [71, 123] on div "User Profile" at bounding box center [101, 110] width 188 height 28
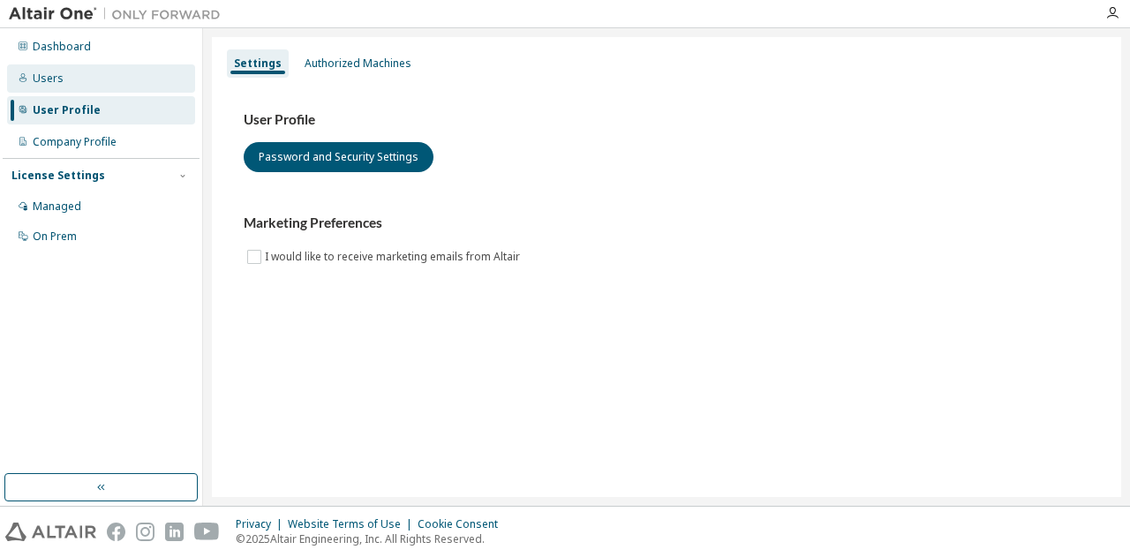
click at [50, 85] on div "Users" at bounding box center [48, 79] width 31 height 14
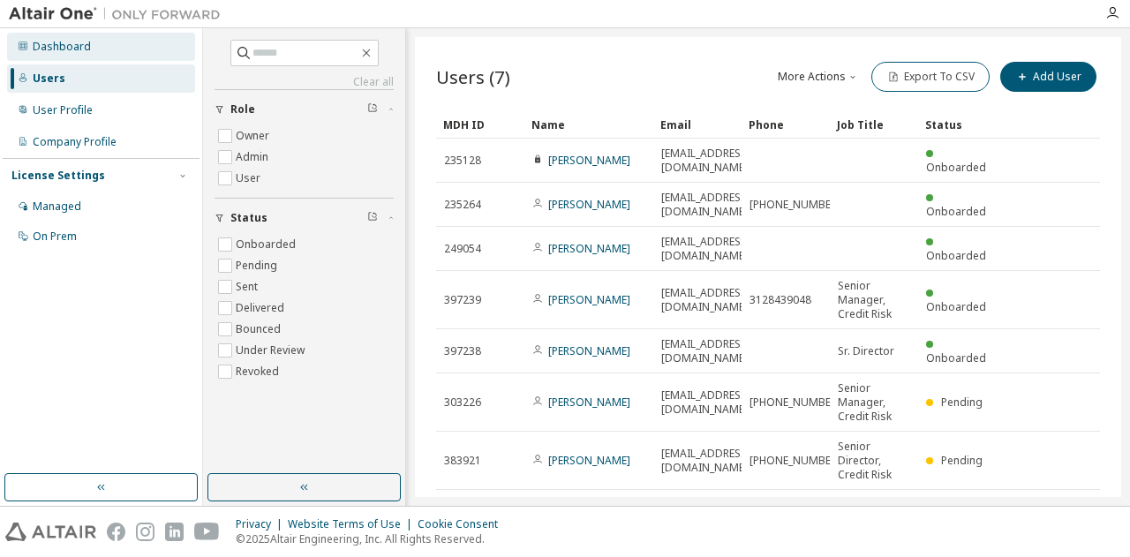
click at [54, 49] on div "Dashboard" at bounding box center [62, 47] width 58 height 14
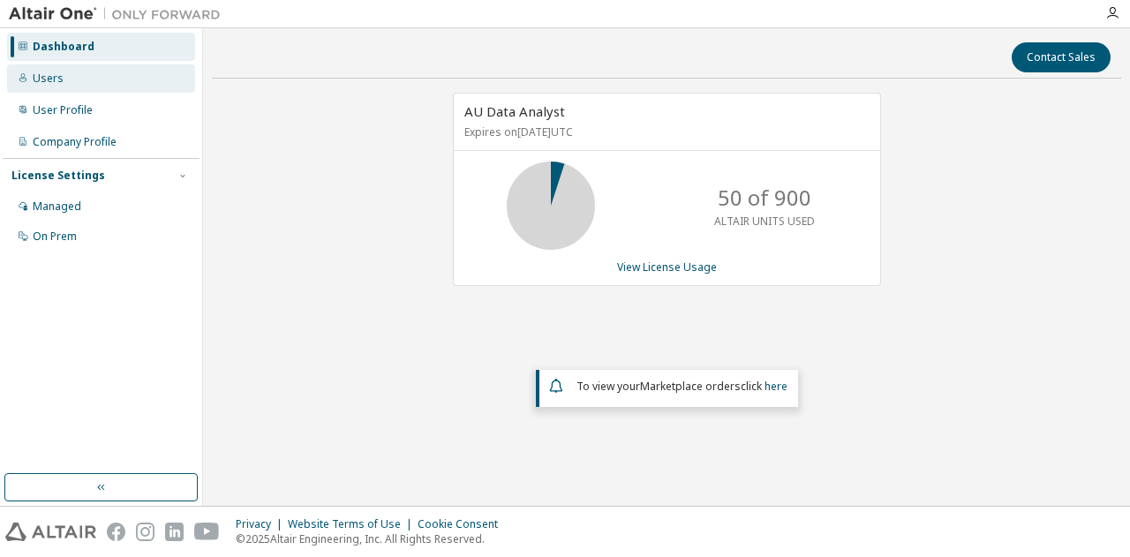
click at [76, 77] on div "Users" at bounding box center [101, 78] width 188 height 28
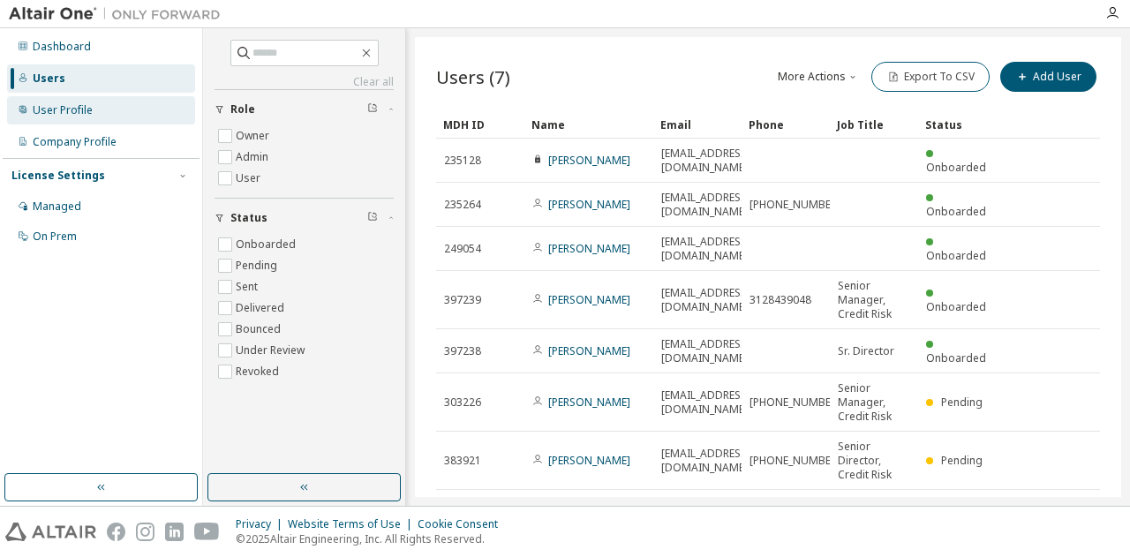
click at [110, 114] on div "User Profile" at bounding box center [101, 110] width 188 height 28
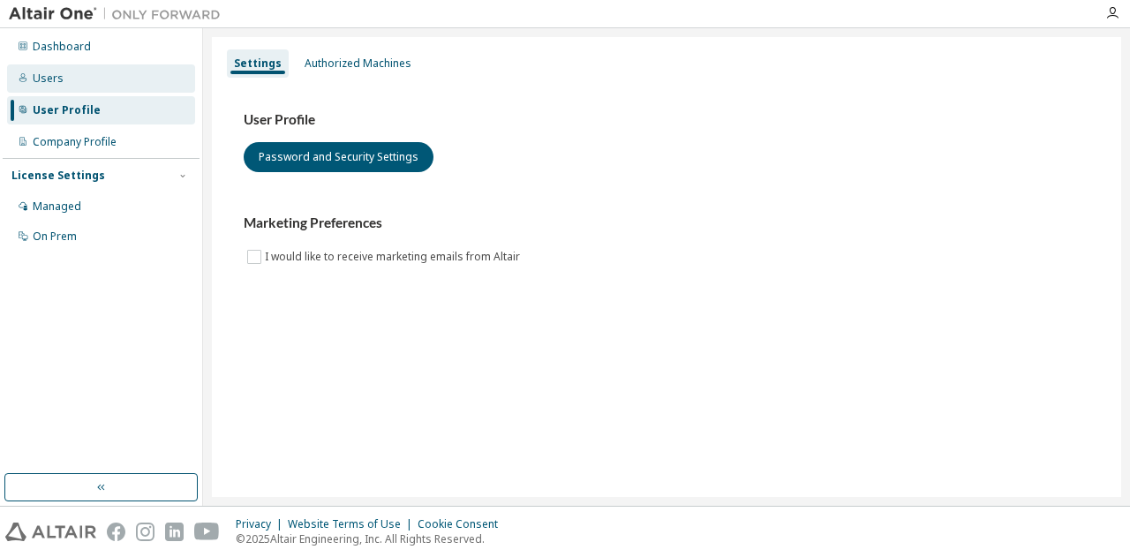
click at [103, 80] on div "Users" at bounding box center [101, 78] width 188 height 28
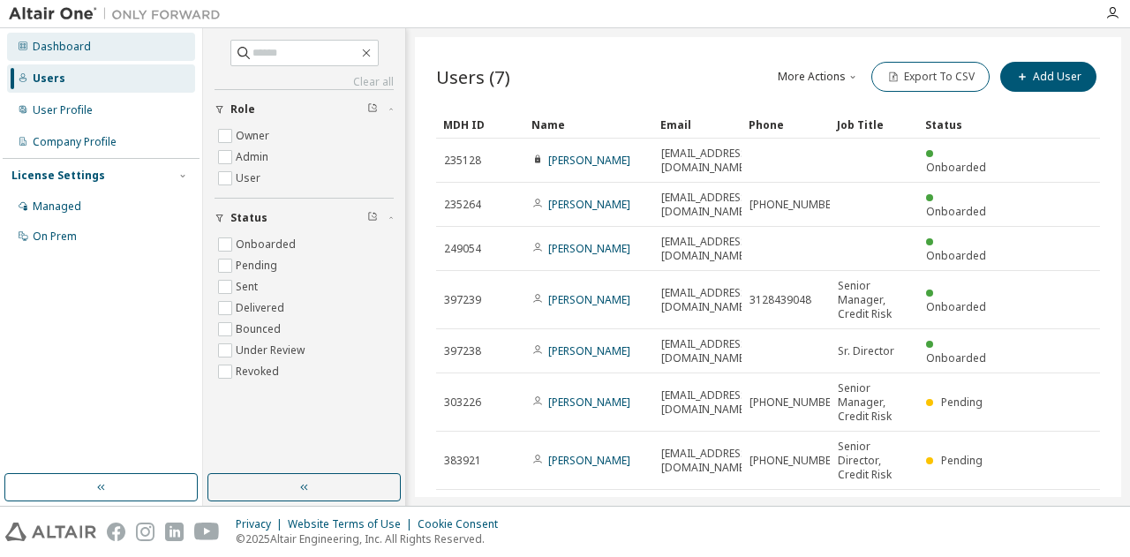
click at [93, 52] on div "Dashboard" at bounding box center [101, 47] width 188 height 28
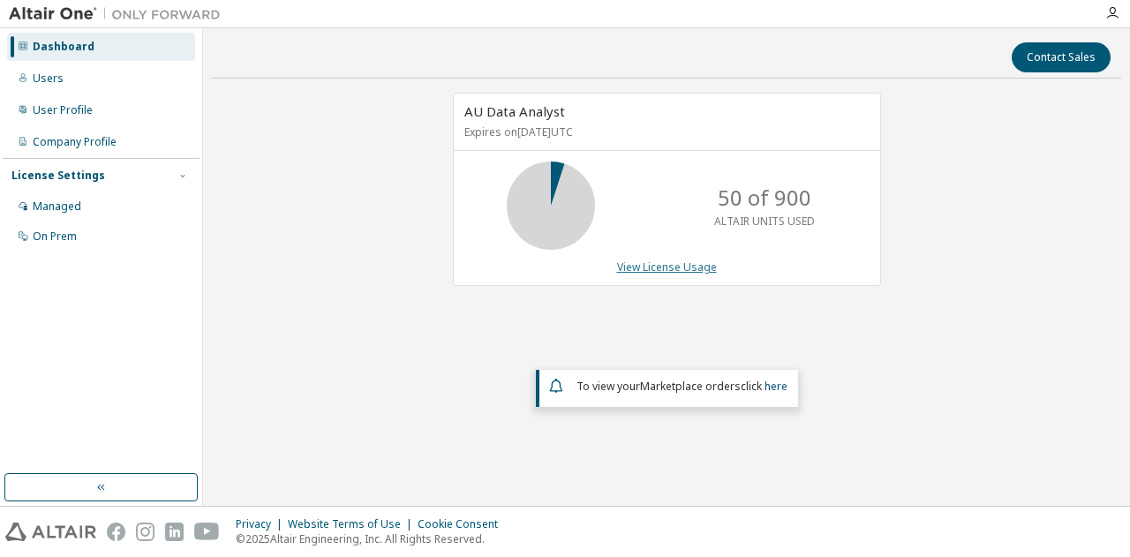
click at [649, 266] on link "View License Usage" at bounding box center [667, 267] width 100 height 15
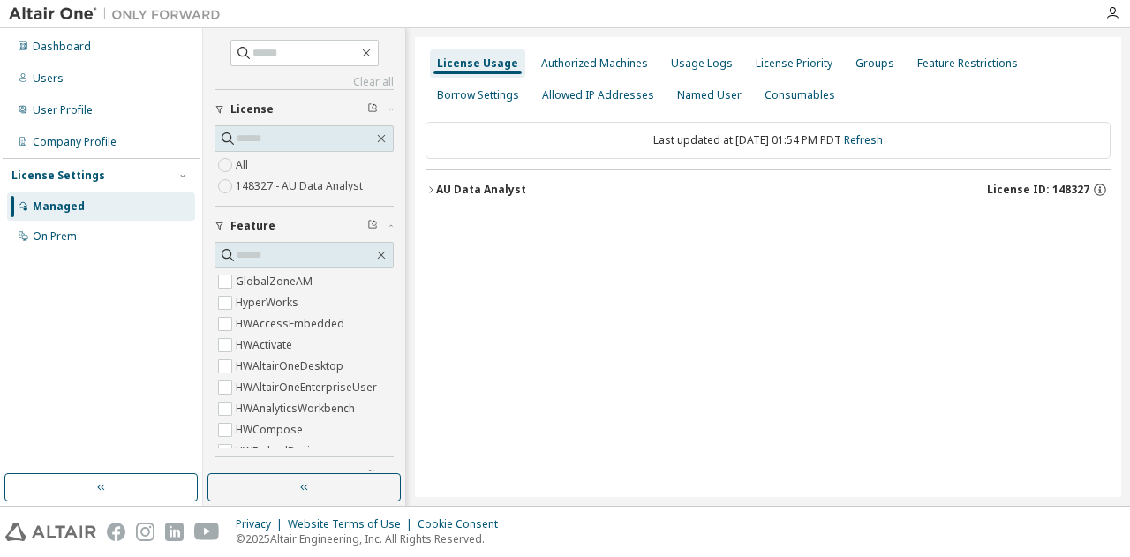
click at [447, 191] on div "AU Data Analyst" at bounding box center [481, 190] width 90 height 14
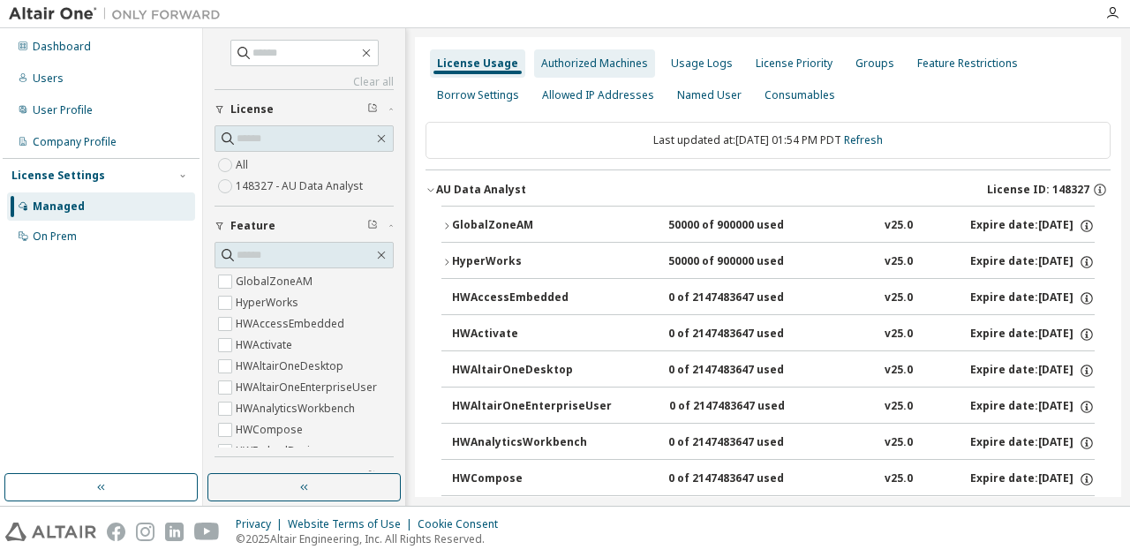
click at [597, 67] on div "Authorized Machines" at bounding box center [594, 64] width 107 height 14
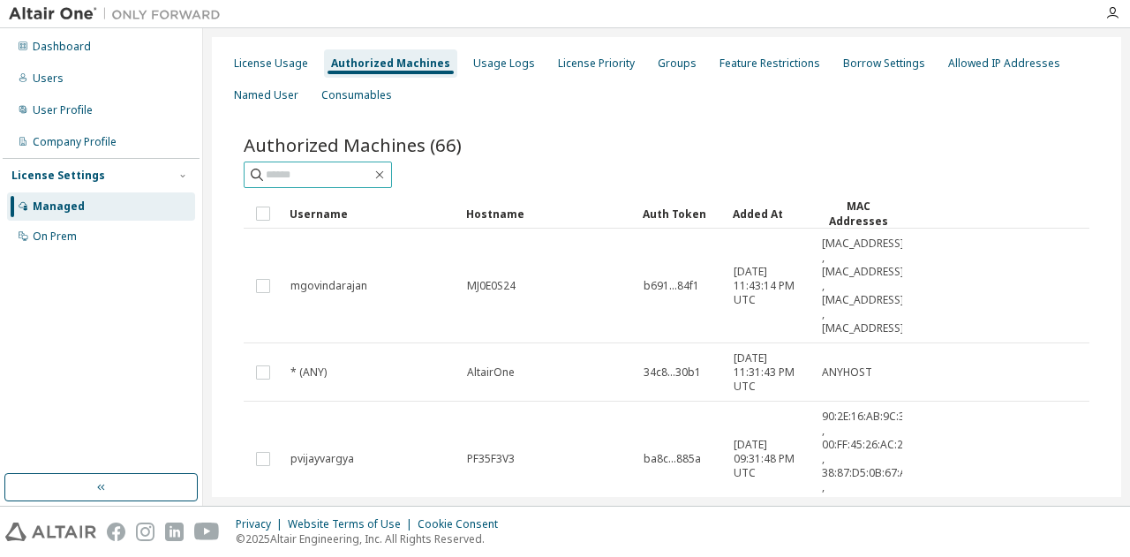
click at [369, 185] on span at bounding box center [318, 175] width 148 height 26
click at [361, 177] on input "text" at bounding box center [319, 175] width 106 height 18
type input "*********"
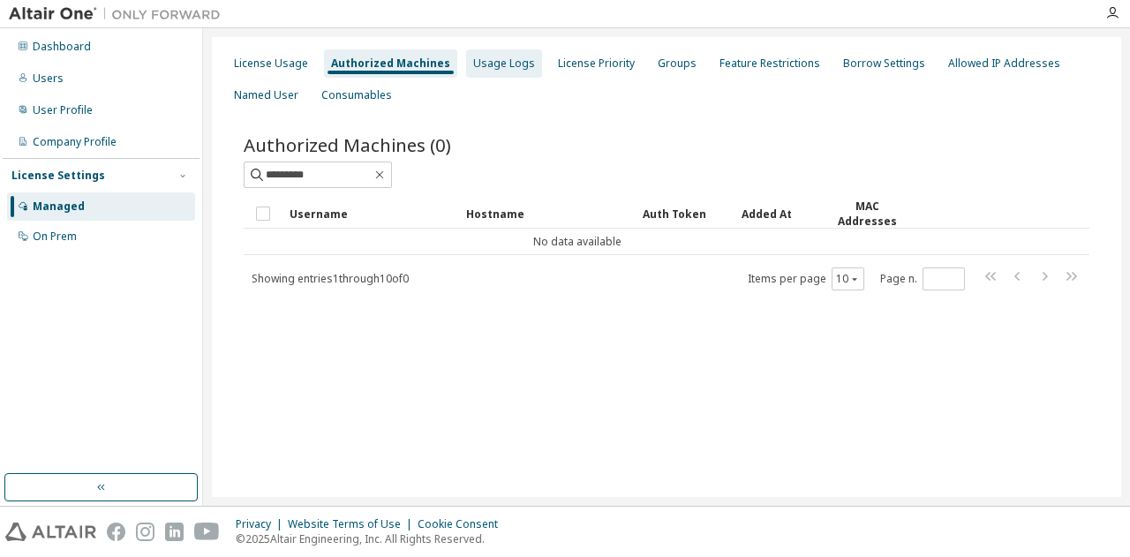
click at [487, 59] on div "Usage Logs" at bounding box center [504, 64] width 62 height 14
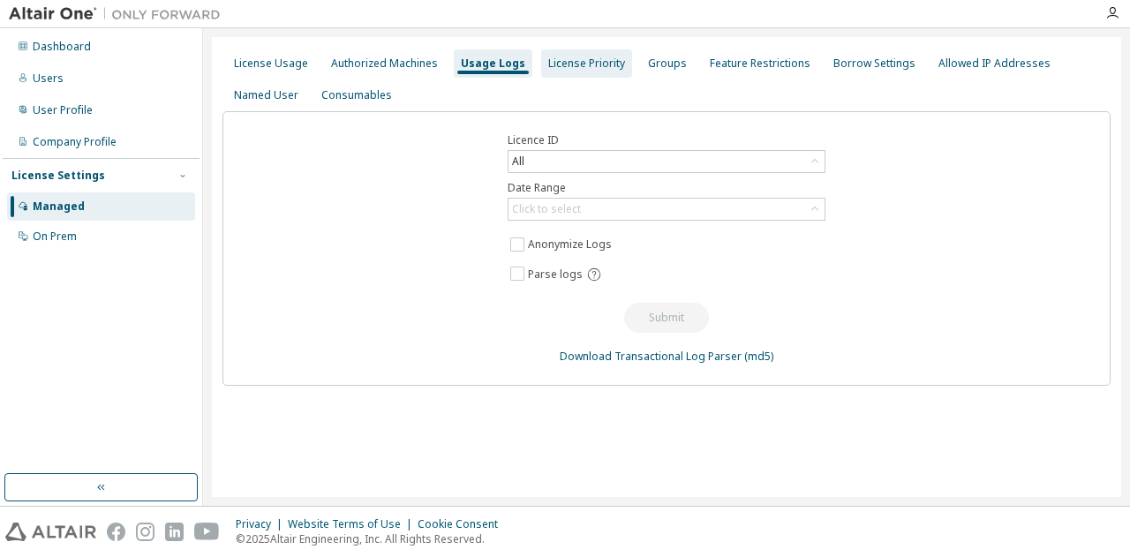
click at [550, 59] on div "License Priority" at bounding box center [586, 64] width 77 height 14
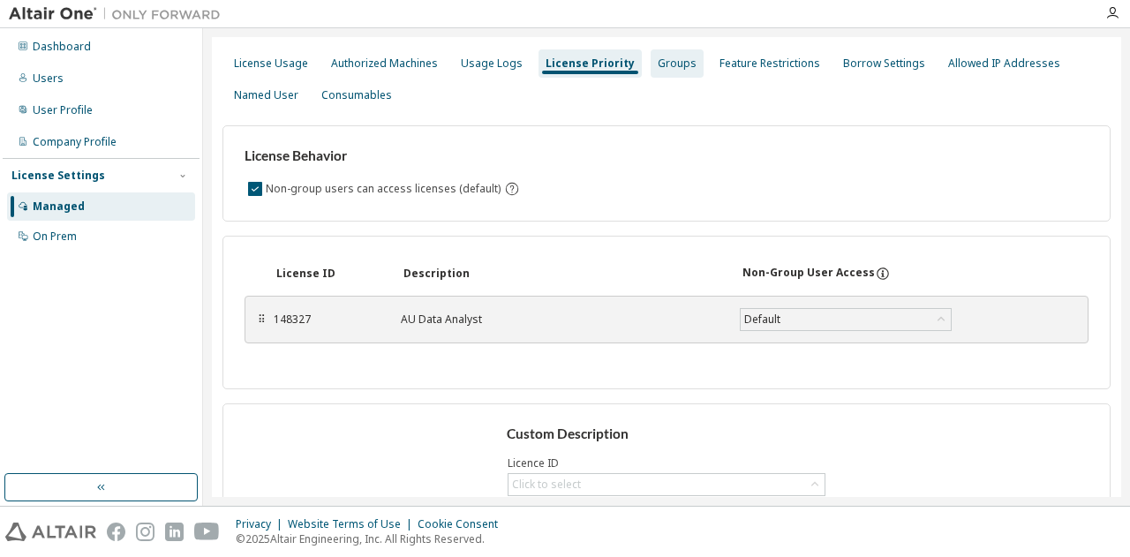
click at [659, 70] on div "Groups" at bounding box center [677, 64] width 39 height 14
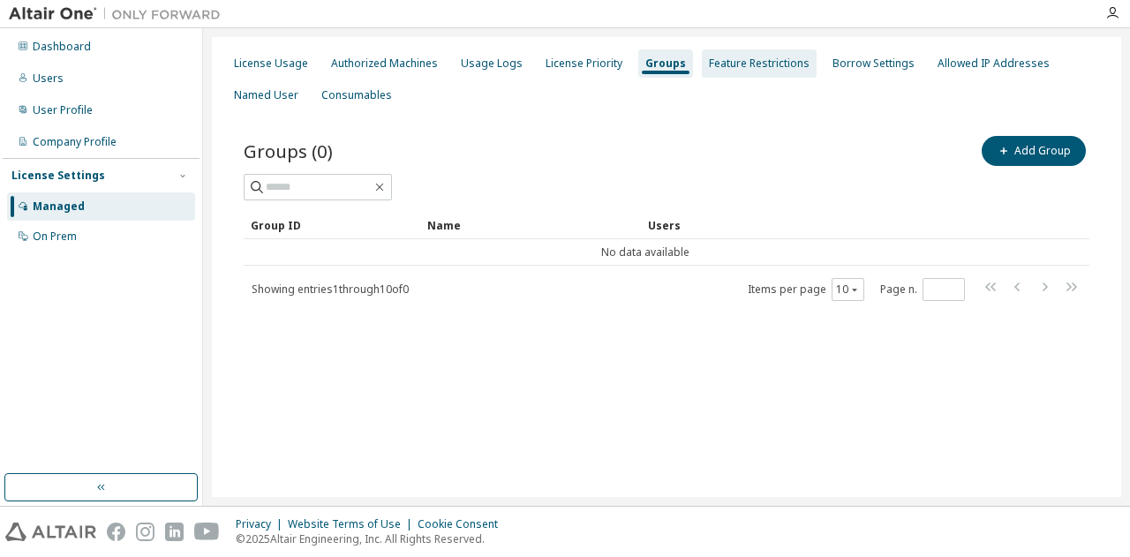
click at [733, 68] on div "Feature Restrictions" at bounding box center [759, 64] width 101 height 14
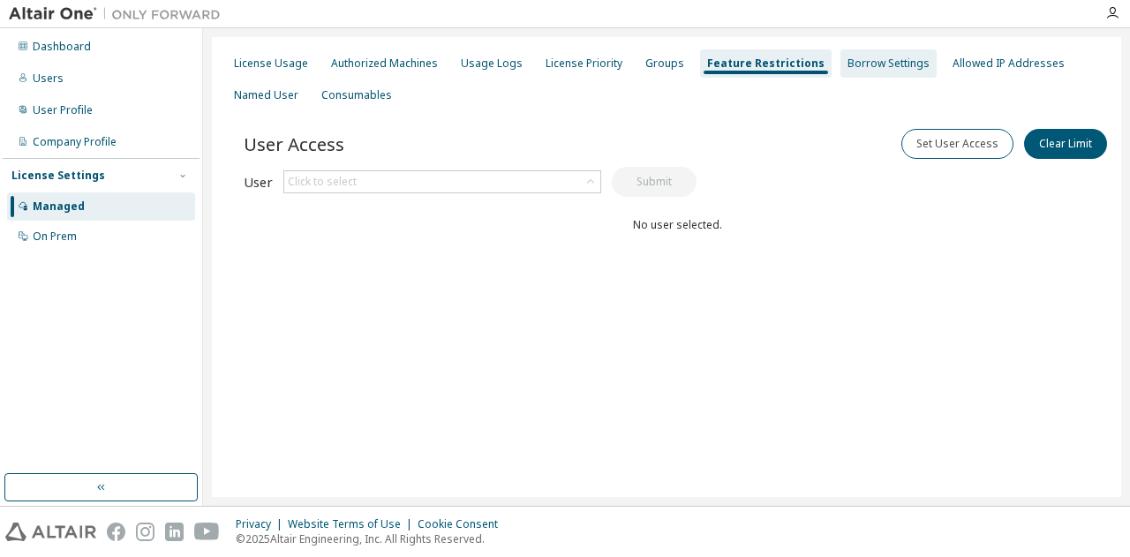
click at [841, 53] on div "Borrow Settings" at bounding box center [889, 63] width 96 height 28
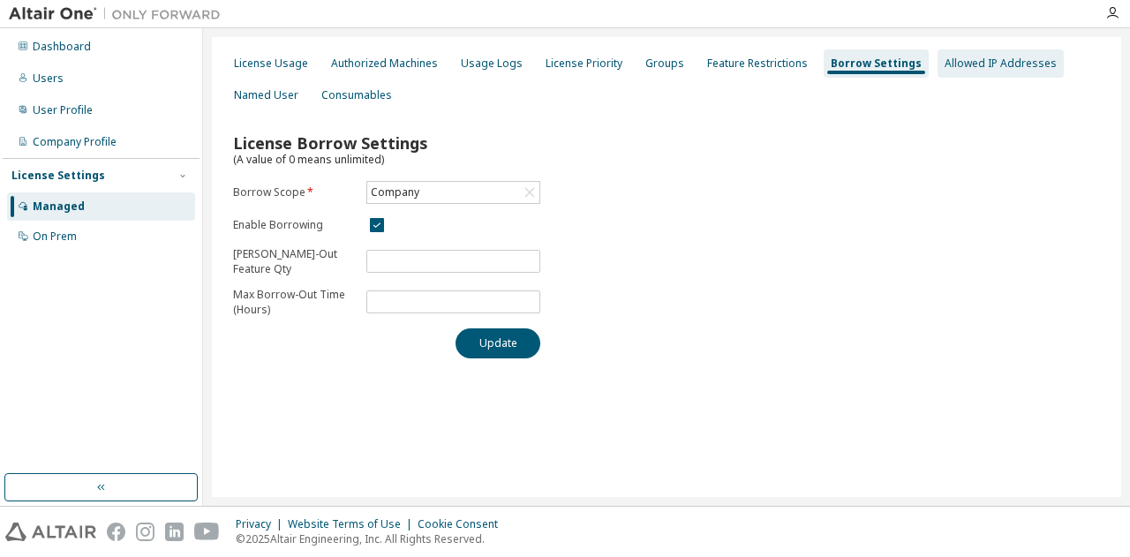
click at [945, 56] on div "Allowed IP Addresses" at bounding box center [1001, 63] width 126 height 28
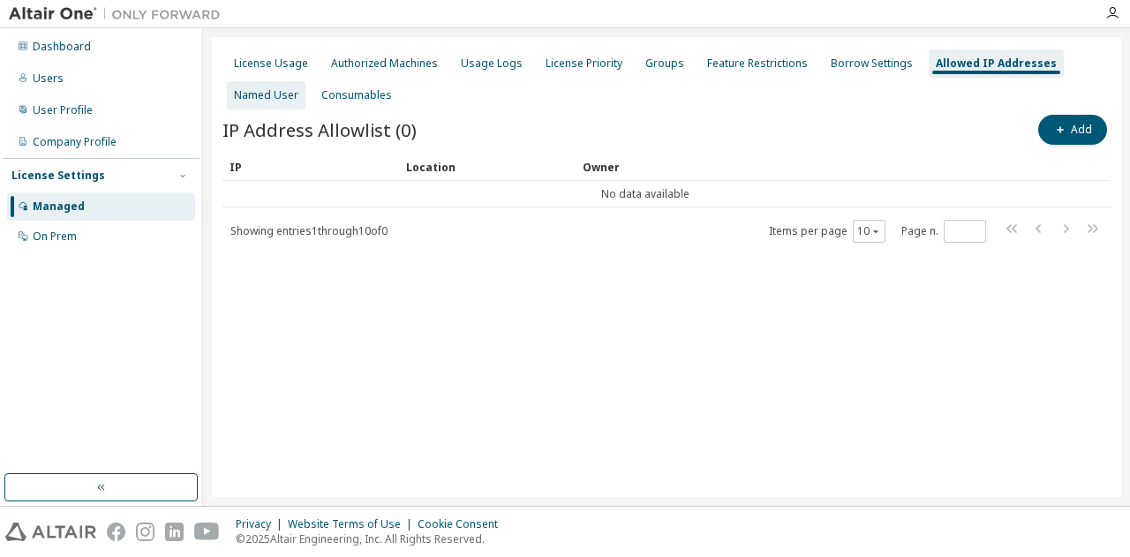
click at [263, 94] on div "Named User" at bounding box center [266, 95] width 64 height 14
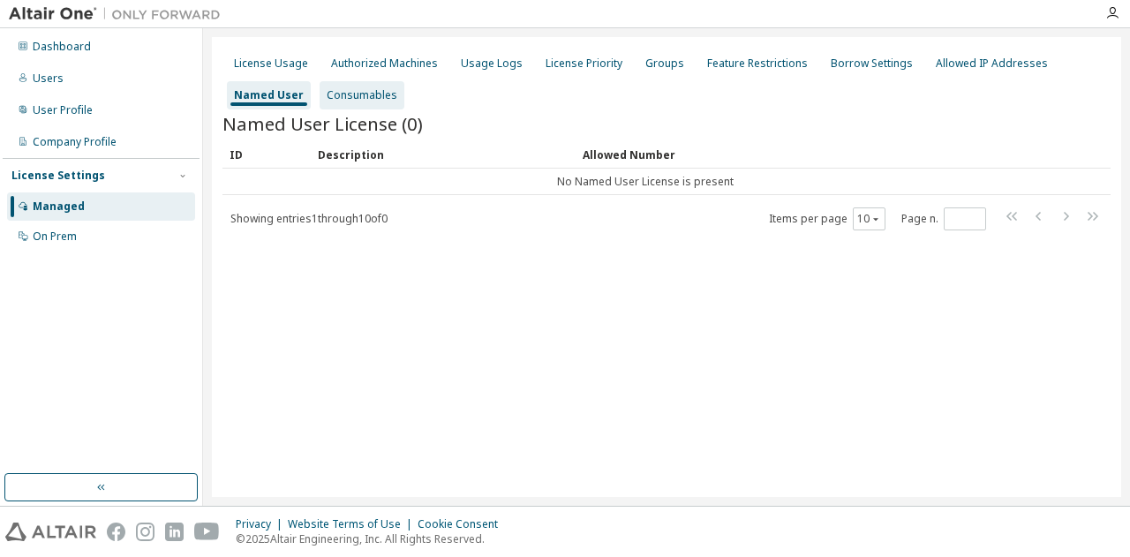
click at [341, 101] on div "Consumables" at bounding box center [362, 95] width 71 height 14
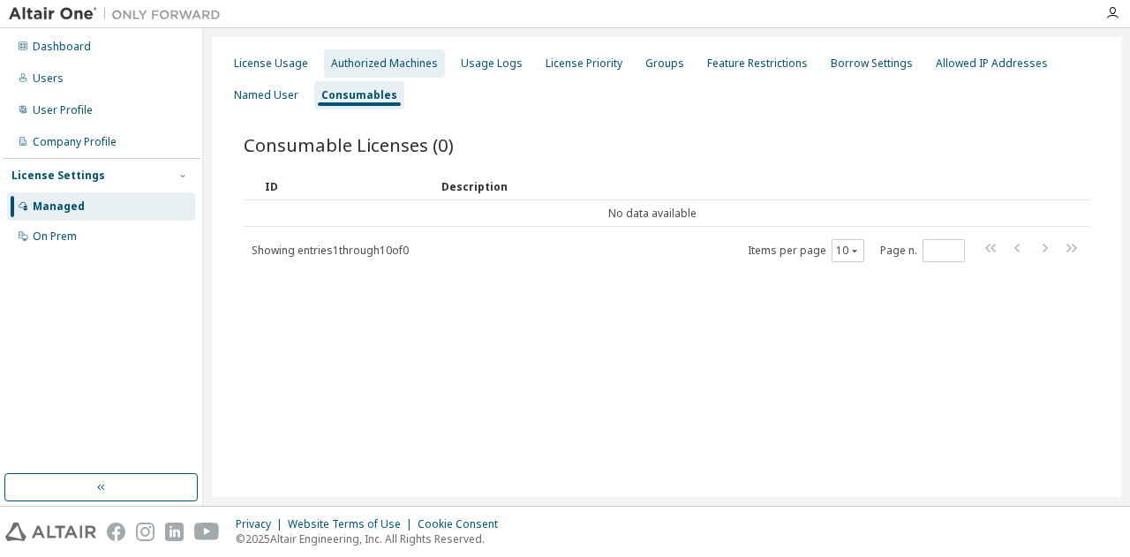
click at [397, 68] on div "Authorized Machines" at bounding box center [384, 64] width 107 height 14
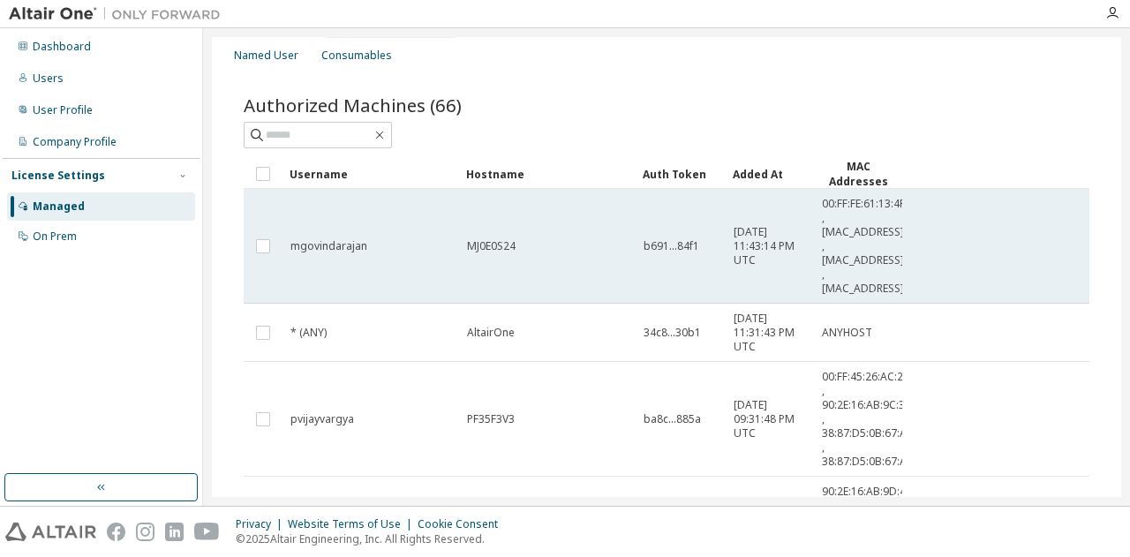
scroll to position [35, 0]
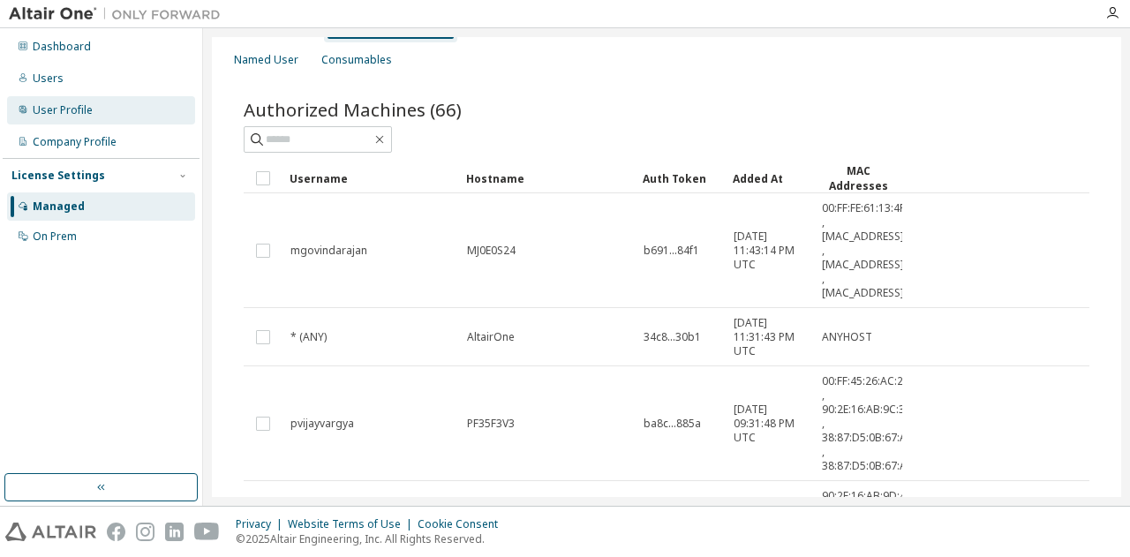
click at [79, 124] on div "User Profile" at bounding box center [101, 110] width 188 height 28
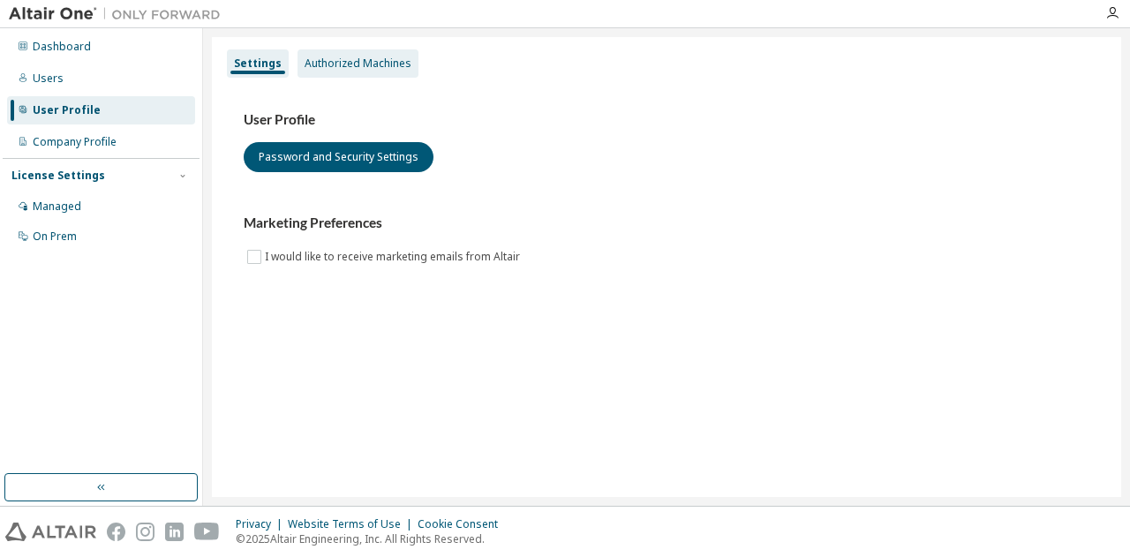
click at [388, 72] on div "Authorized Machines" at bounding box center [358, 63] width 121 height 28
click at [371, 72] on div "Authorized Machines" at bounding box center [358, 63] width 121 height 28
click at [336, 61] on div "Authorized Machines" at bounding box center [358, 64] width 107 height 14
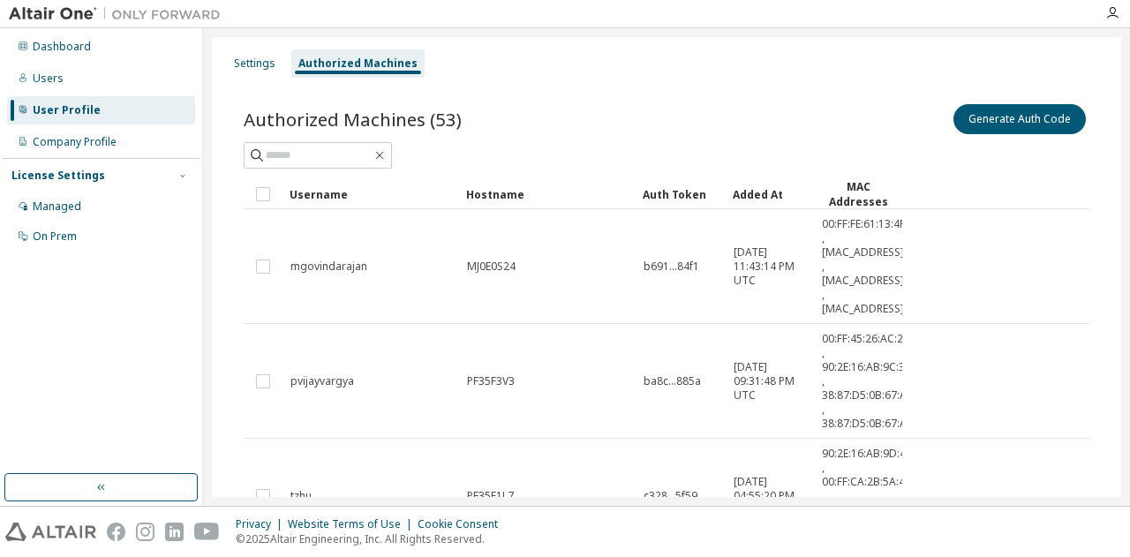
click at [336, 61] on div "Authorized Machines" at bounding box center [357, 64] width 119 height 14
click at [324, 148] on input "text" at bounding box center [319, 156] width 106 height 18
type input "*******"
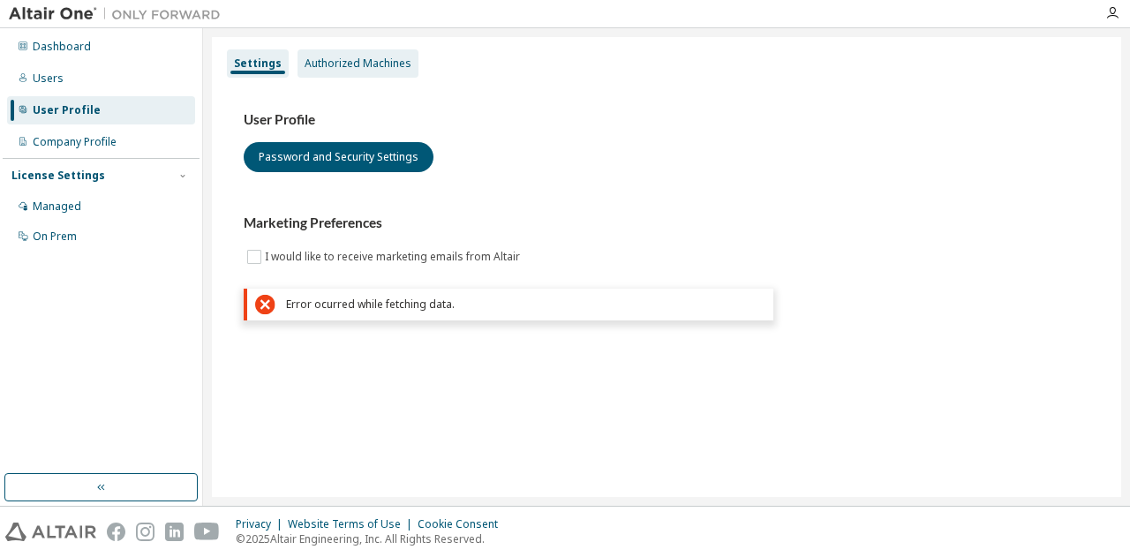
click at [394, 57] on div "Authorized Machines" at bounding box center [358, 64] width 107 height 14
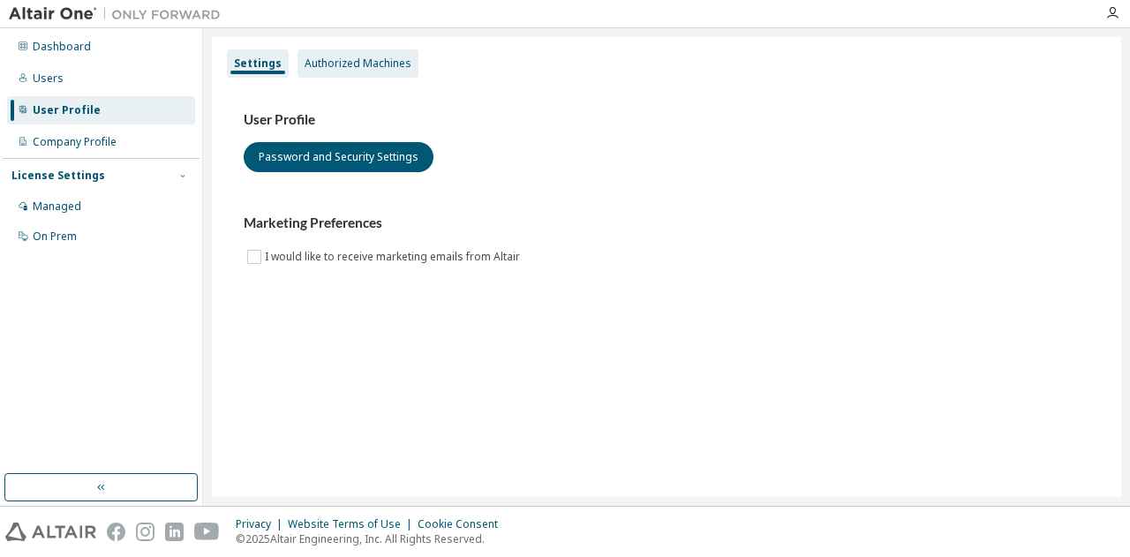
click at [344, 73] on div "Authorized Machines" at bounding box center [358, 63] width 121 height 28
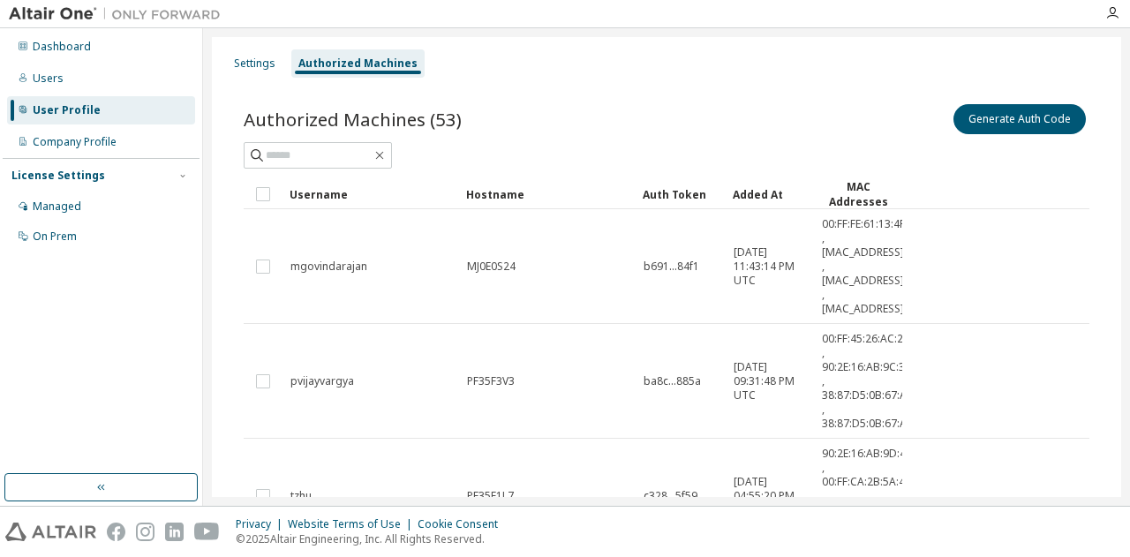
click at [344, 73] on div "Authorized Machines" at bounding box center [357, 63] width 133 height 28
click at [387, 150] on icon "button" at bounding box center [380, 155] width 14 height 14
click at [372, 148] on input "text" at bounding box center [319, 156] width 106 height 18
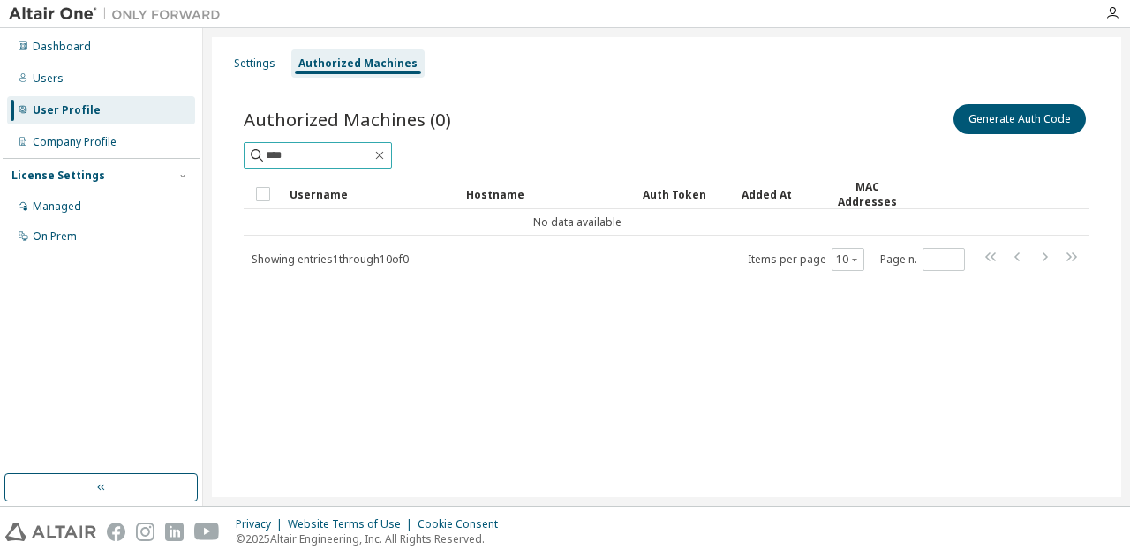
type input "****"
click at [256, 72] on div "Settings" at bounding box center [255, 63] width 56 height 28
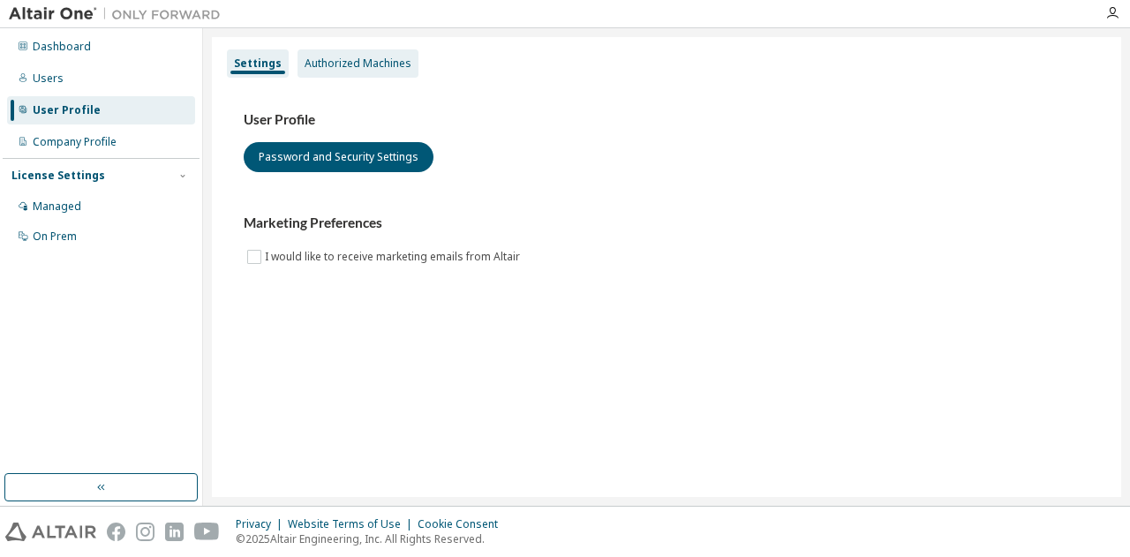
click at [314, 72] on div "Authorized Machines" at bounding box center [358, 63] width 121 height 28
click at [338, 65] on div "Authorized Machines" at bounding box center [358, 64] width 107 height 14
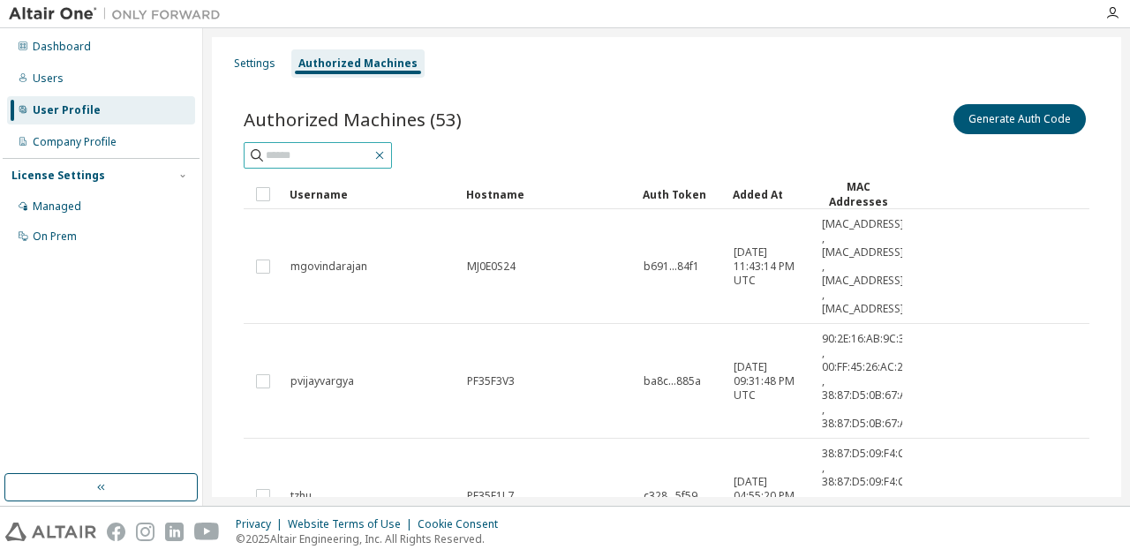
click at [387, 158] on icon "button" at bounding box center [380, 155] width 14 height 14
click at [372, 154] on input "text" at bounding box center [319, 156] width 106 height 18
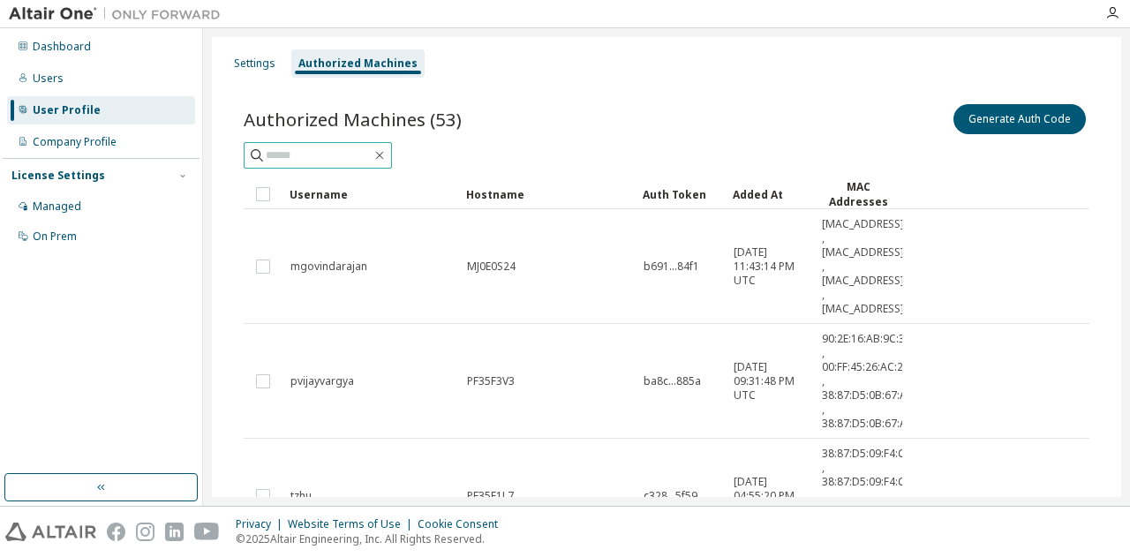
click at [372, 154] on input "text" at bounding box center [319, 156] width 106 height 18
type input "*********"
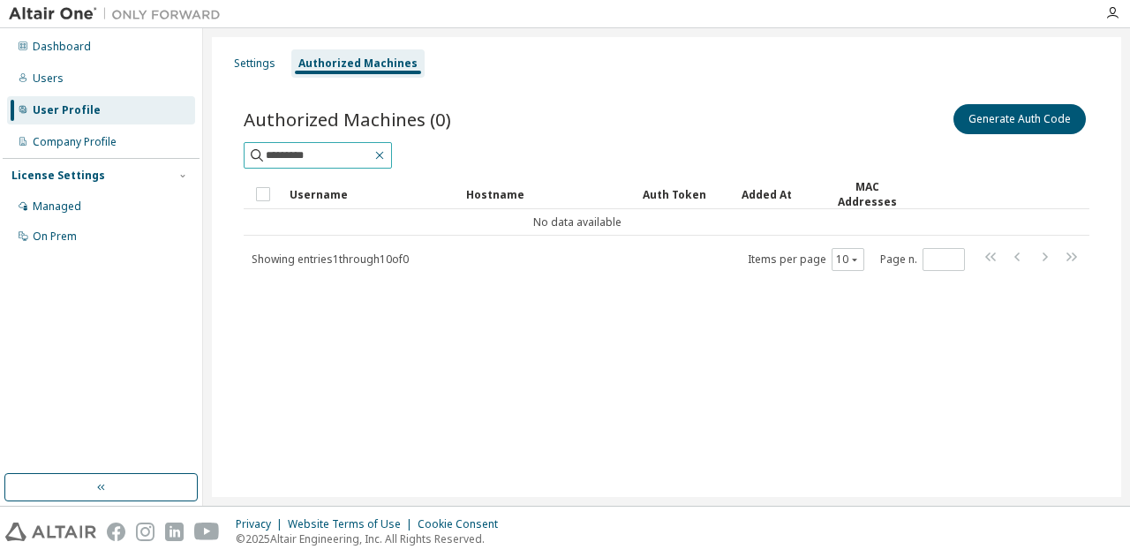
click at [387, 149] on icon "button" at bounding box center [380, 155] width 14 height 14
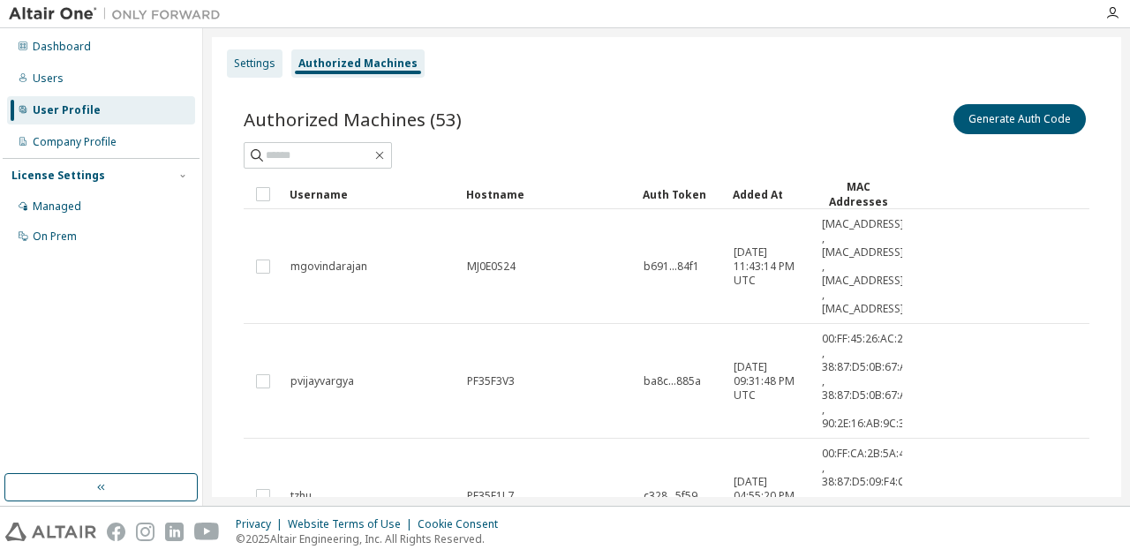
click at [261, 55] on div "Settings" at bounding box center [255, 63] width 56 height 28
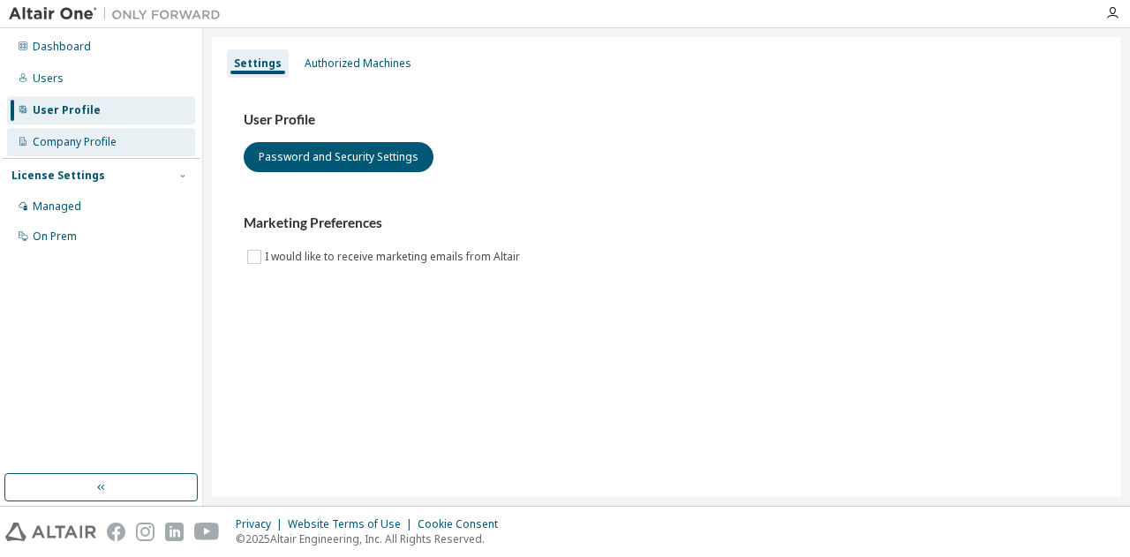
click at [124, 146] on div "Company Profile" at bounding box center [101, 142] width 188 height 28
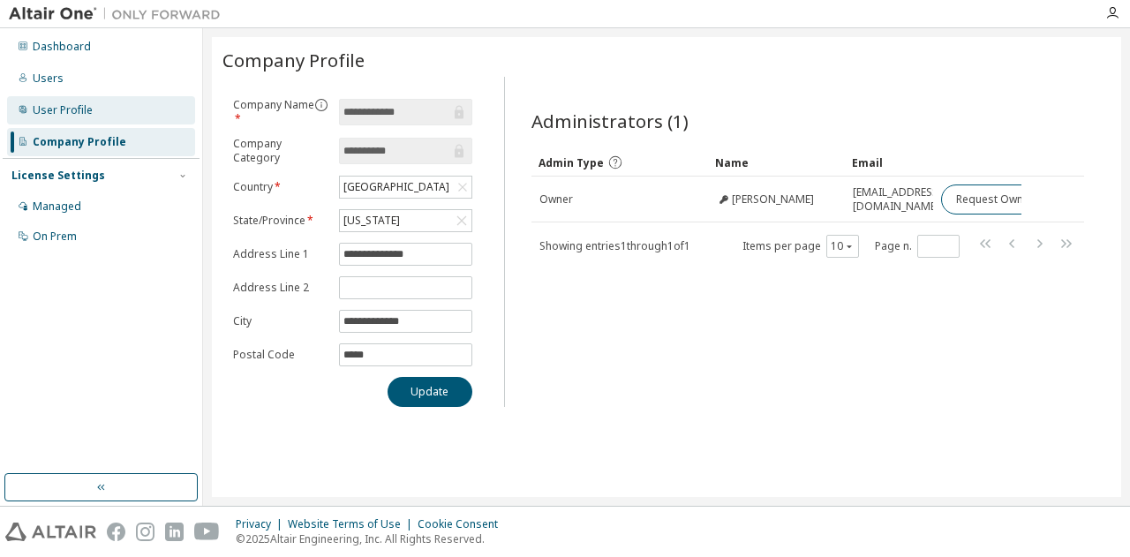
click at [80, 96] on div "User Profile" at bounding box center [101, 110] width 188 height 28
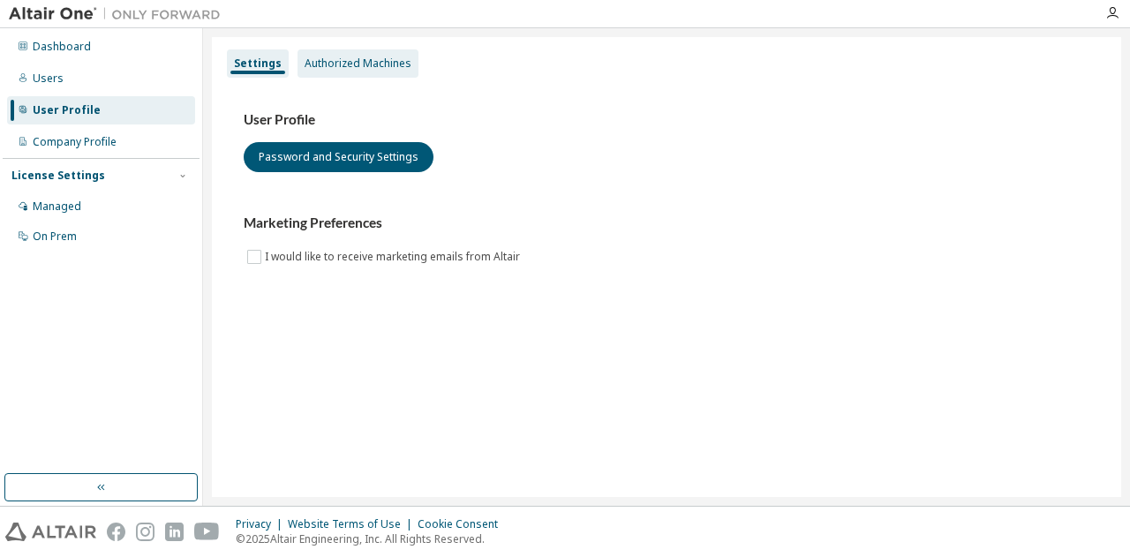
click at [369, 72] on div "Authorized Machines" at bounding box center [358, 63] width 121 height 28
click at [341, 71] on div "Authorized Machines" at bounding box center [358, 63] width 121 height 28
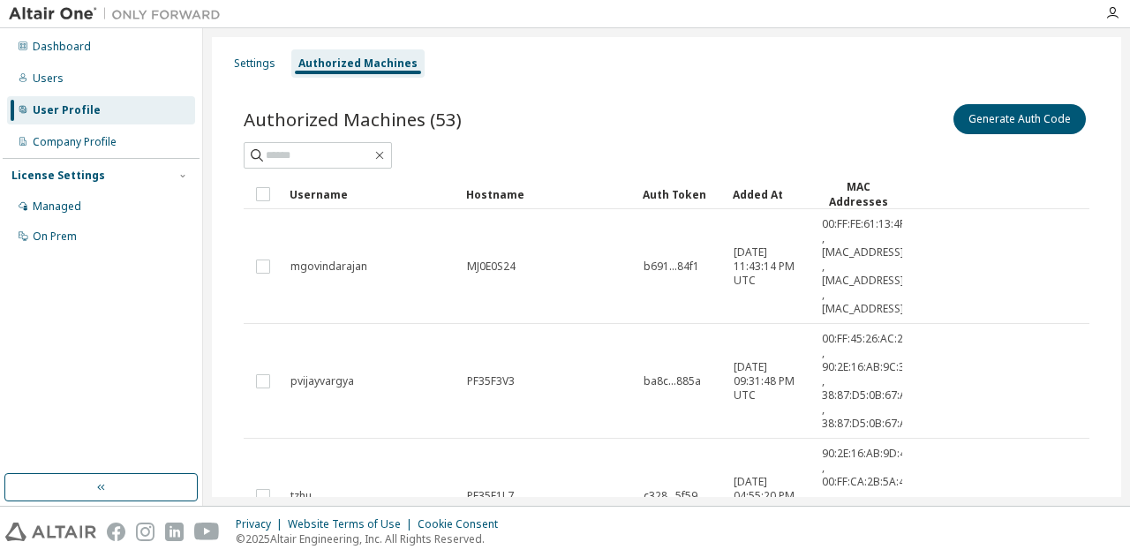
click at [341, 71] on div "Authorized Machines" at bounding box center [357, 63] width 133 height 28
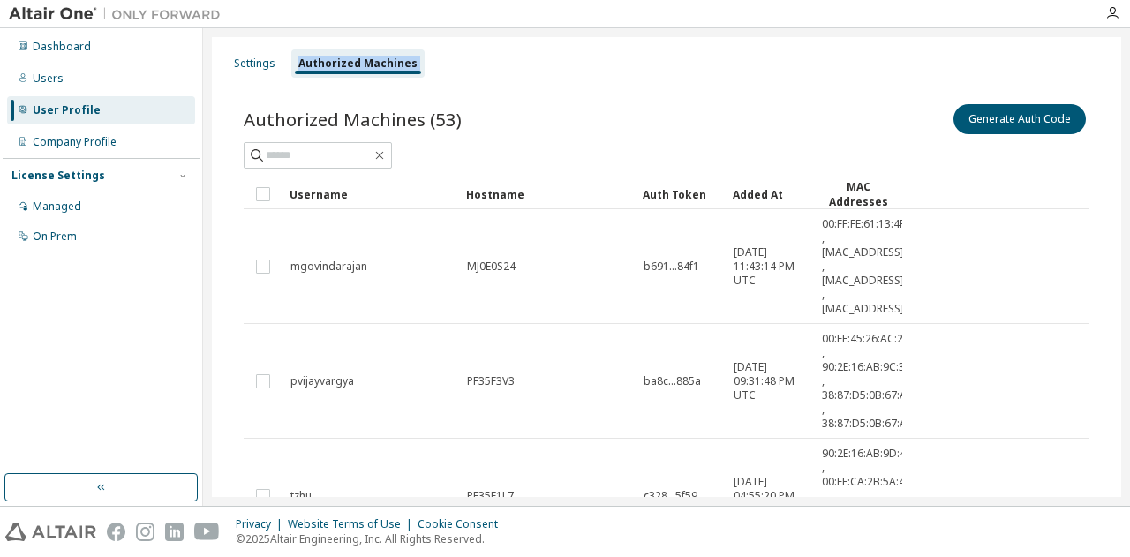
click at [341, 71] on div "Authorized Machines" at bounding box center [357, 63] width 133 height 28
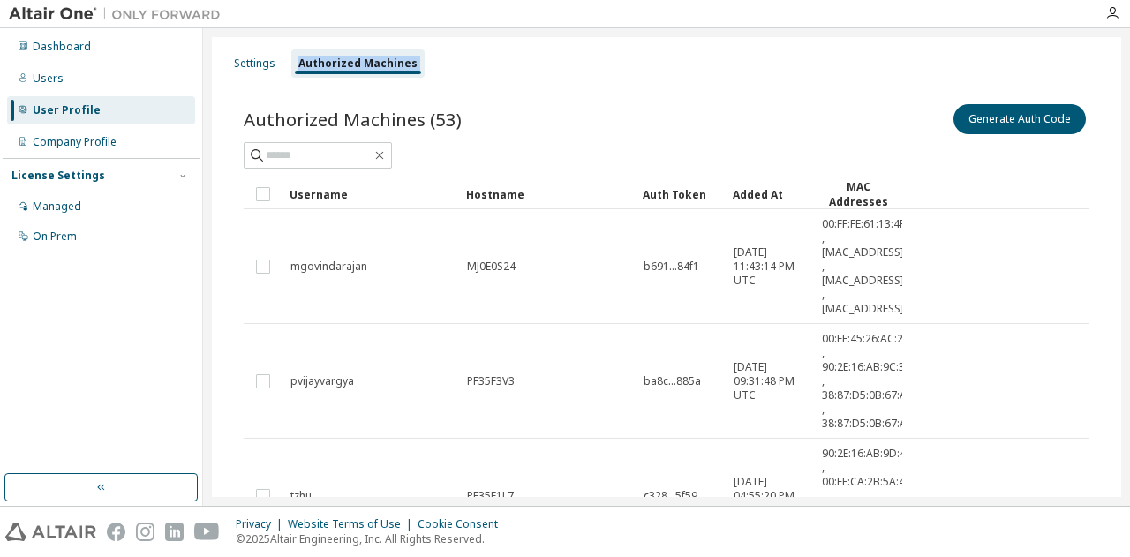
click at [341, 71] on div "Authorized Machines" at bounding box center [357, 63] width 133 height 28
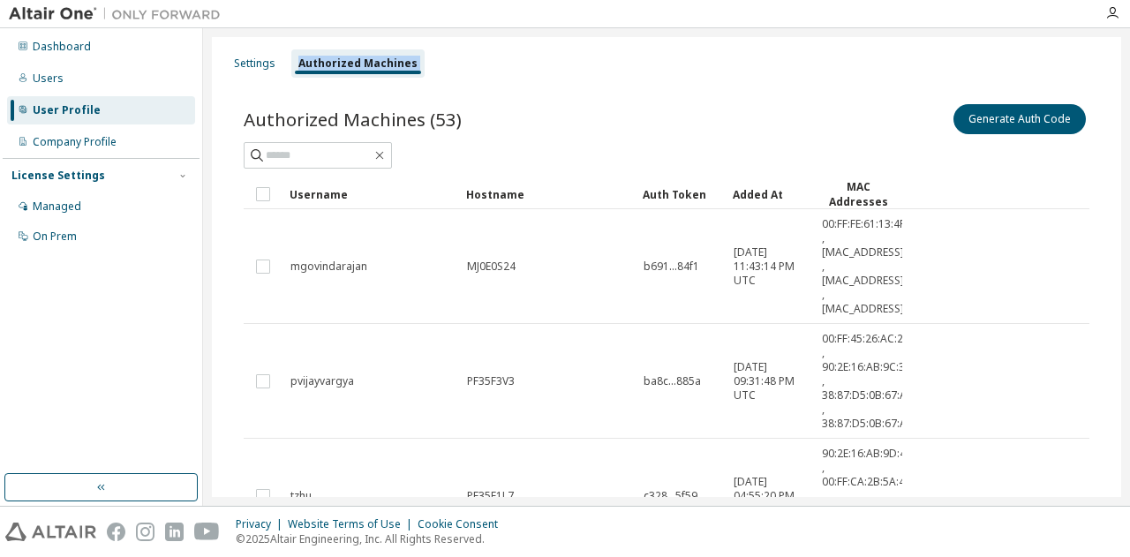
click at [341, 71] on div "Authorized Machines" at bounding box center [357, 63] width 133 height 28
click at [191, 268] on div "Dashboard Users User Profile Company Profile License Settings Managed On Prem" at bounding box center [101, 251] width 197 height 441
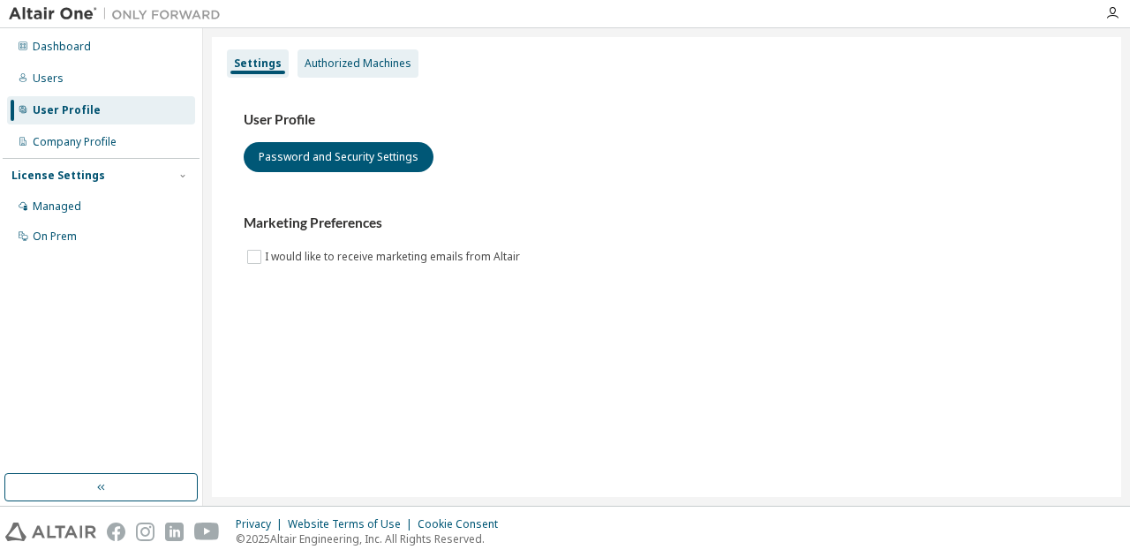
click at [323, 65] on div "Authorized Machines" at bounding box center [358, 64] width 107 height 14
click at [318, 70] on div "Authorized Machines" at bounding box center [358, 64] width 107 height 14
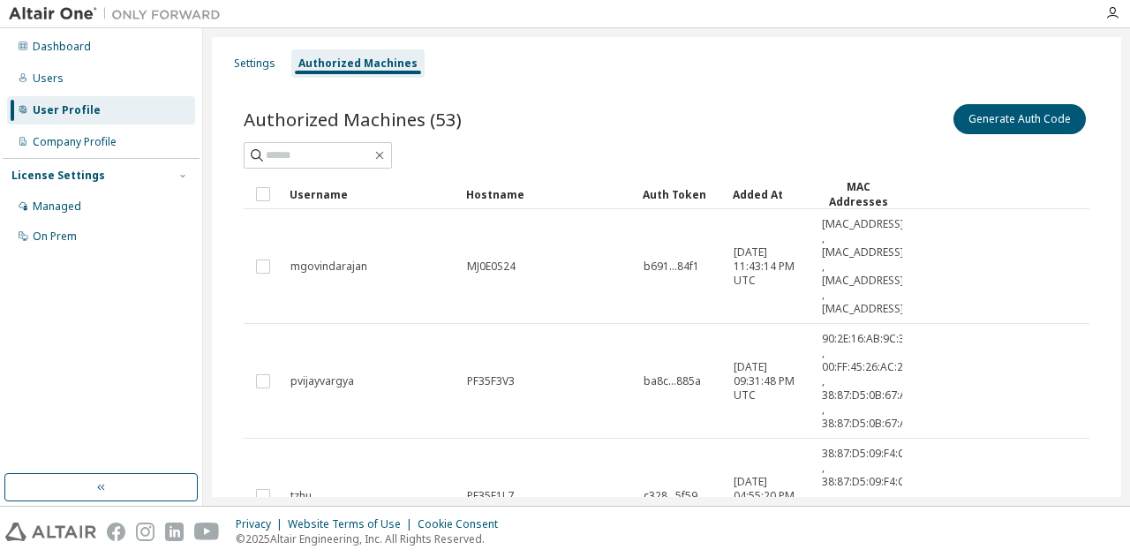
click at [318, 70] on div "Authorized Machines" at bounding box center [357, 63] width 133 height 28
click at [188, 555] on div "Privacy Website Terms of Use Cookie Consent © 2025 Altair Engineering, Inc. All…" at bounding box center [565, 532] width 1130 height 50
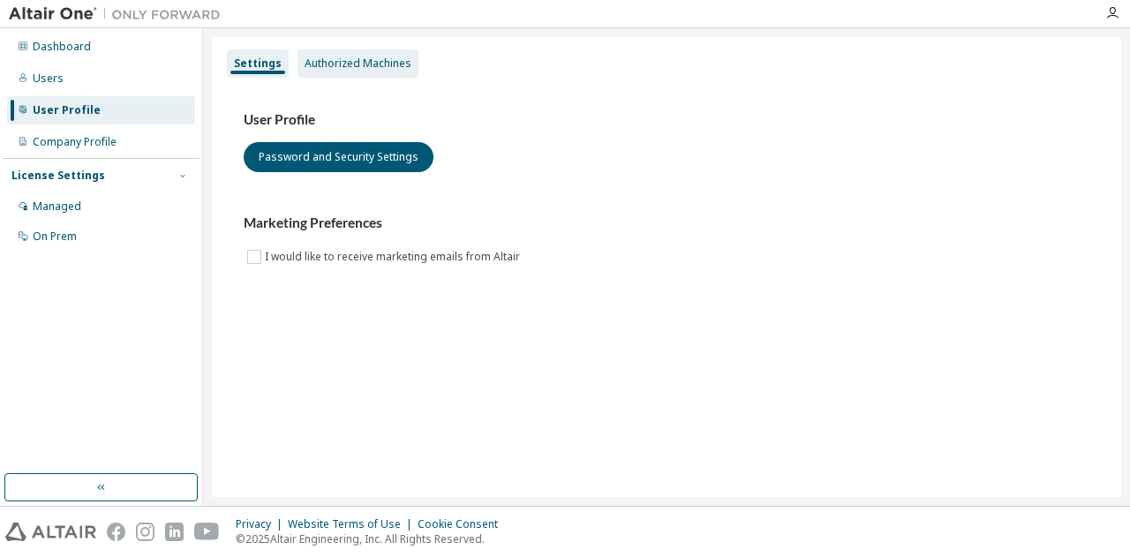
click at [366, 57] on div "Authorized Machines" at bounding box center [358, 64] width 107 height 14
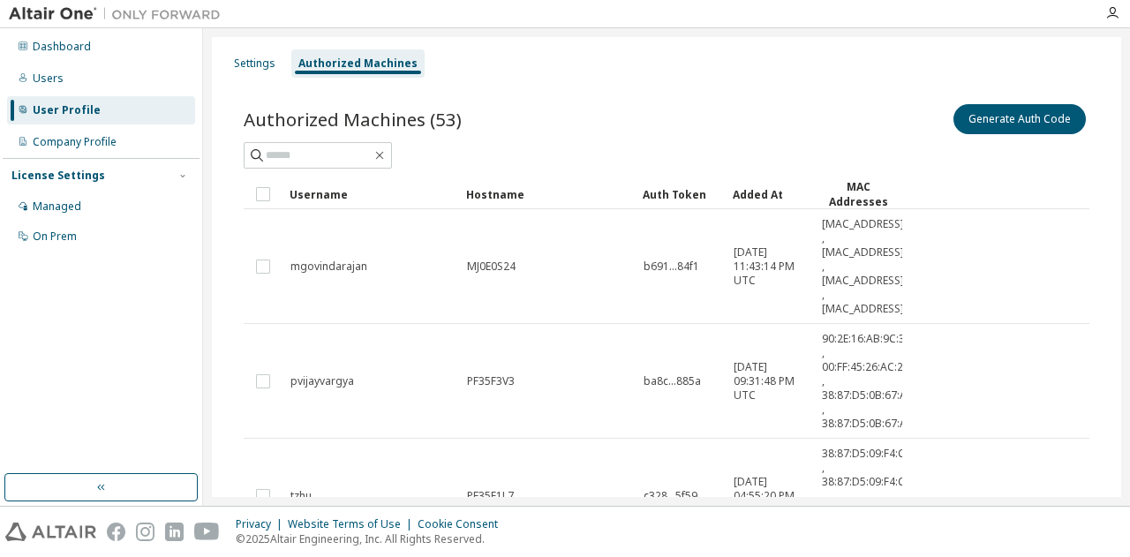
click at [366, 57] on div "Authorized Machines" at bounding box center [357, 64] width 119 height 14
click at [332, 158] on input "text" at bounding box center [319, 156] width 106 height 18
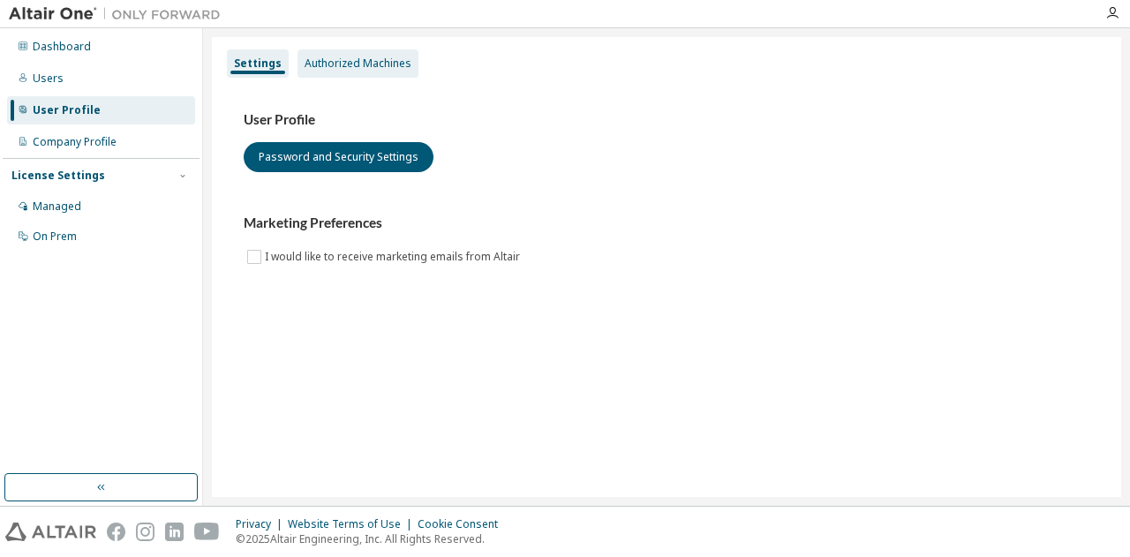
click at [316, 58] on div "Authorized Machines" at bounding box center [358, 64] width 107 height 14
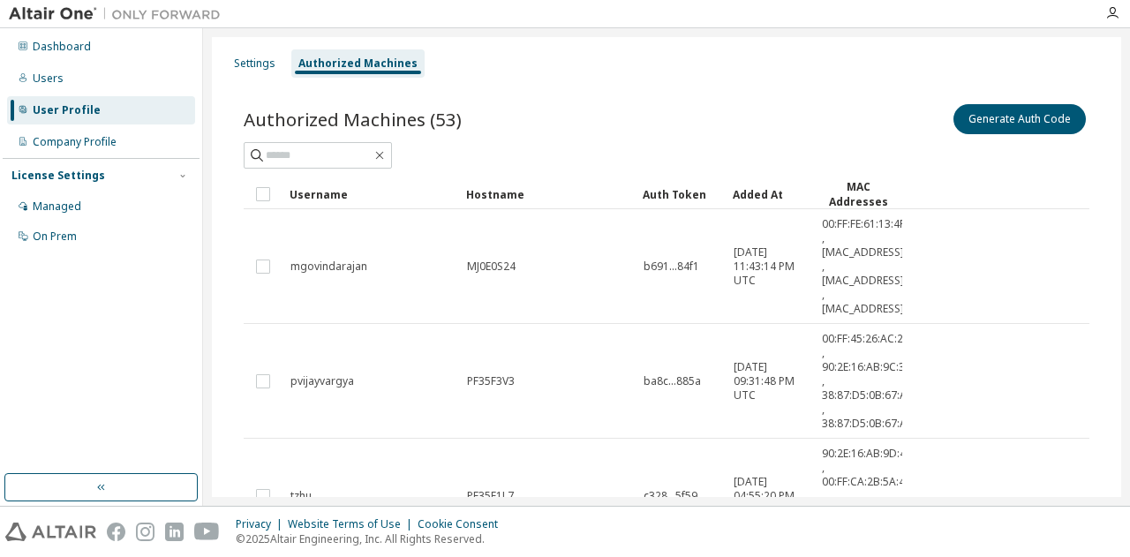
click at [316, 58] on div "Authorized Machines" at bounding box center [357, 64] width 119 height 14
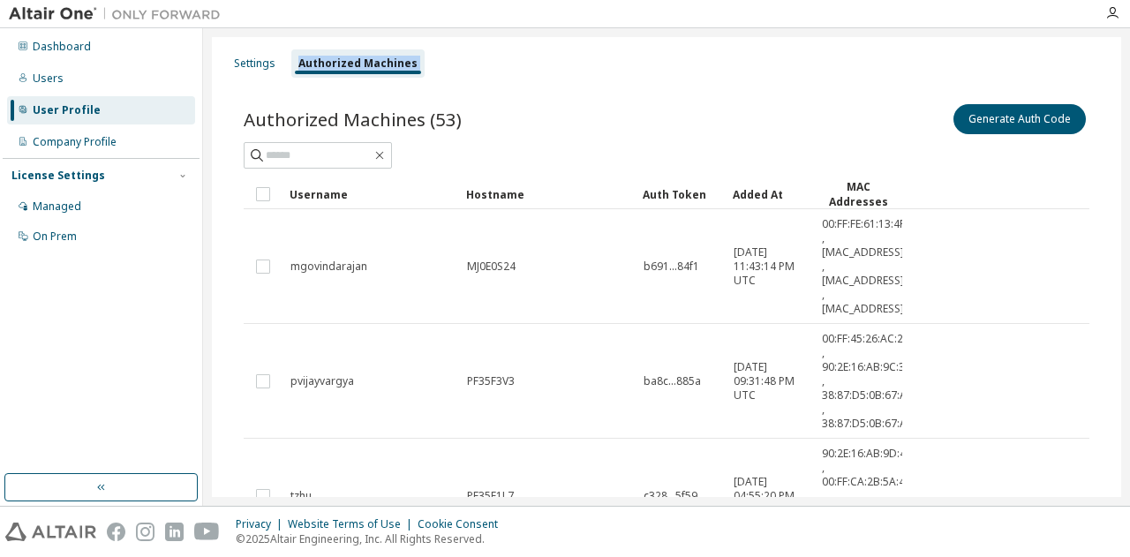
click at [316, 58] on div "Authorized Machines" at bounding box center [357, 64] width 119 height 14
click at [332, 58] on div "Authorized Machines" at bounding box center [357, 64] width 119 height 14
click at [246, 64] on div "Settings" at bounding box center [255, 64] width 42 height 14
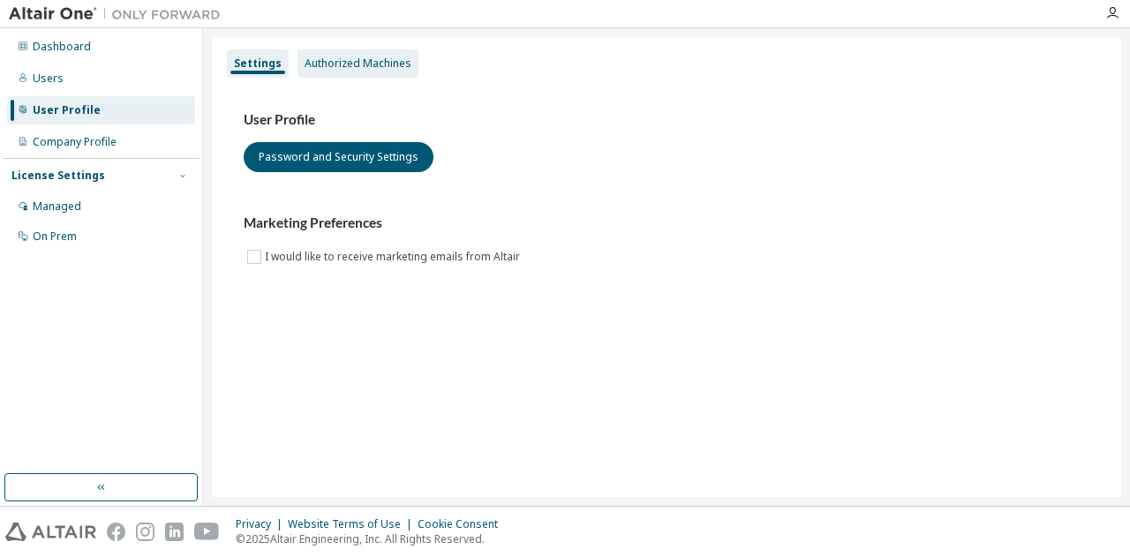
click at [311, 70] on div "Authorized Machines" at bounding box center [358, 64] width 107 height 14
click at [323, 49] on div "Settings Authorized Machines" at bounding box center [667, 64] width 888 height 32
click at [333, 57] on div "Authorized Machines" at bounding box center [358, 64] width 107 height 14
click at [332, 42] on div "Settings Authorized Machines User Profile Password and Security Settings Market…" at bounding box center [667, 267] width 910 height 460
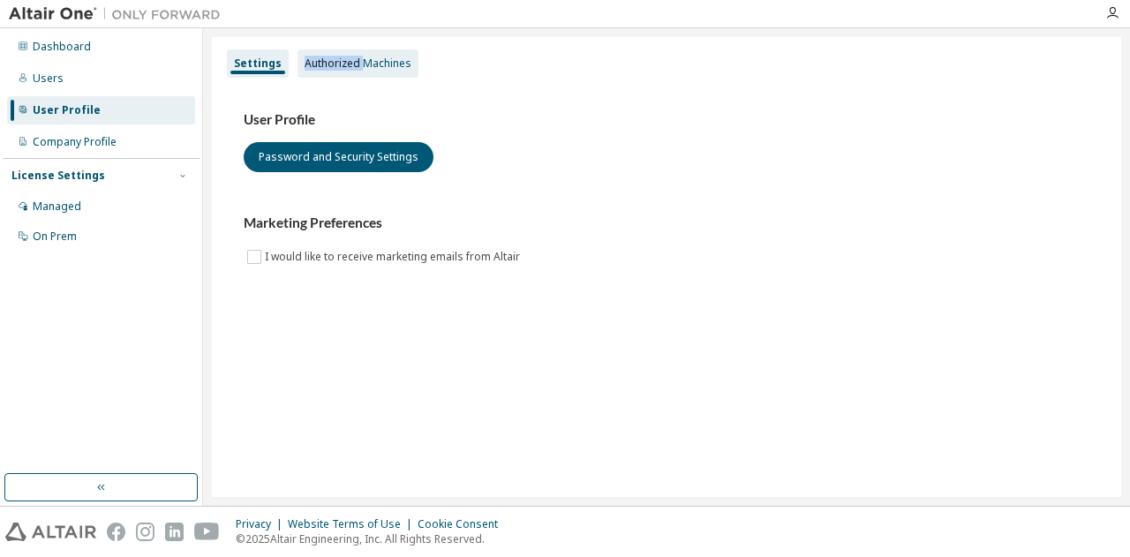
click at [323, 57] on div "Authorized Machines" at bounding box center [358, 64] width 107 height 14
click at [306, 60] on div "Authorized Machines" at bounding box center [358, 64] width 107 height 14
click at [385, 68] on div "Authorized Machines" at bounding box center [358, 64] width 107 height 14
click at [357, 52] on div "Authorized Machines" at bounding box center [358, 63] width 121 height 28
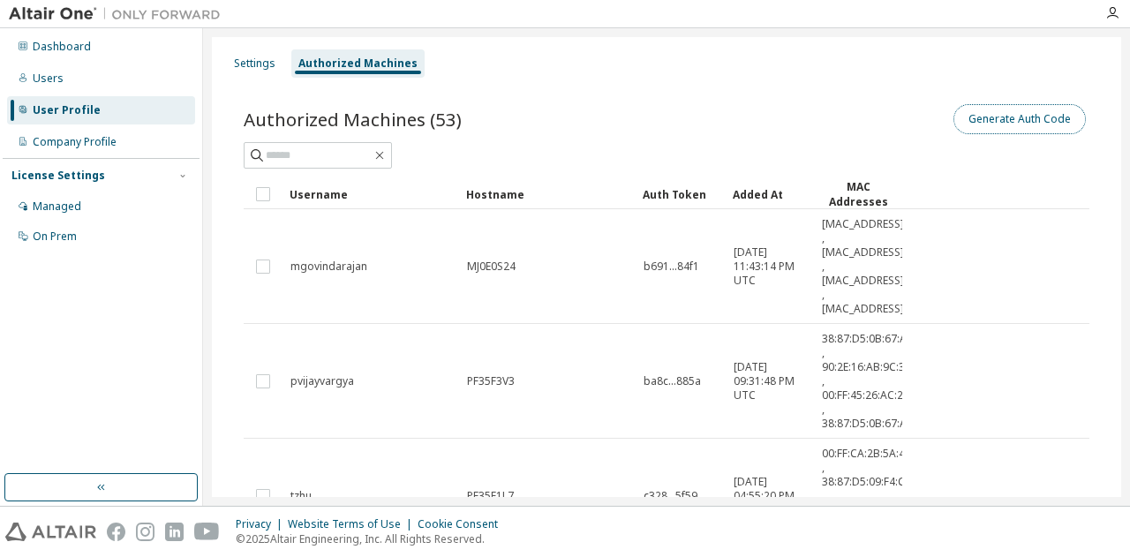
click at [993, 118] on button "Generate Auth Code" at bounding box center [1020, 119] width 132 height 30
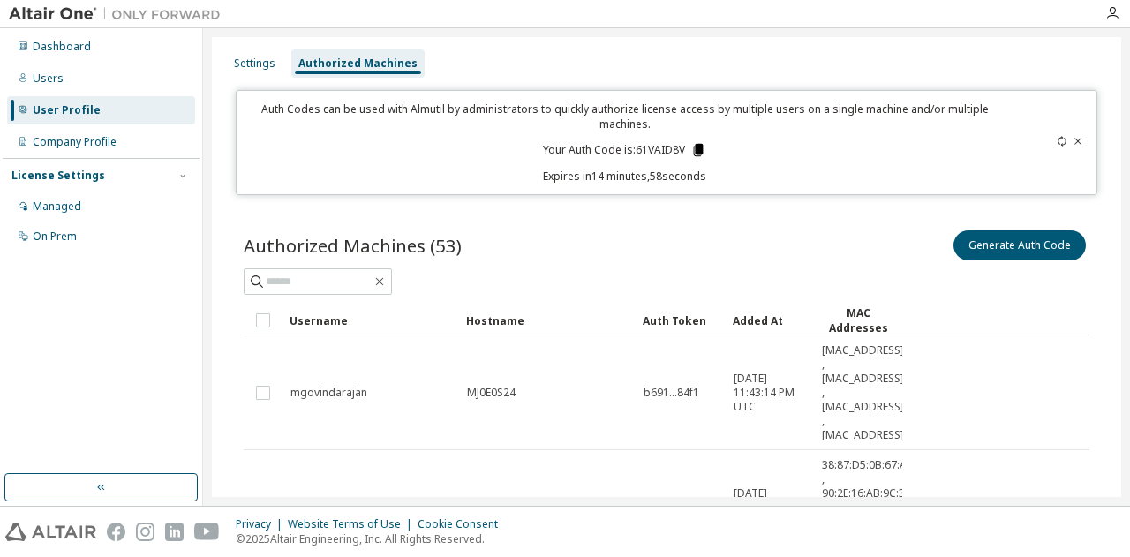
click at [694, 151] on icon at bounding box center [699, 150] width 10 height 12
click at [254, 176] on p "Expires in 14 minutes, 49 seconds" at bounding box center [624, 176] width 755 height 15
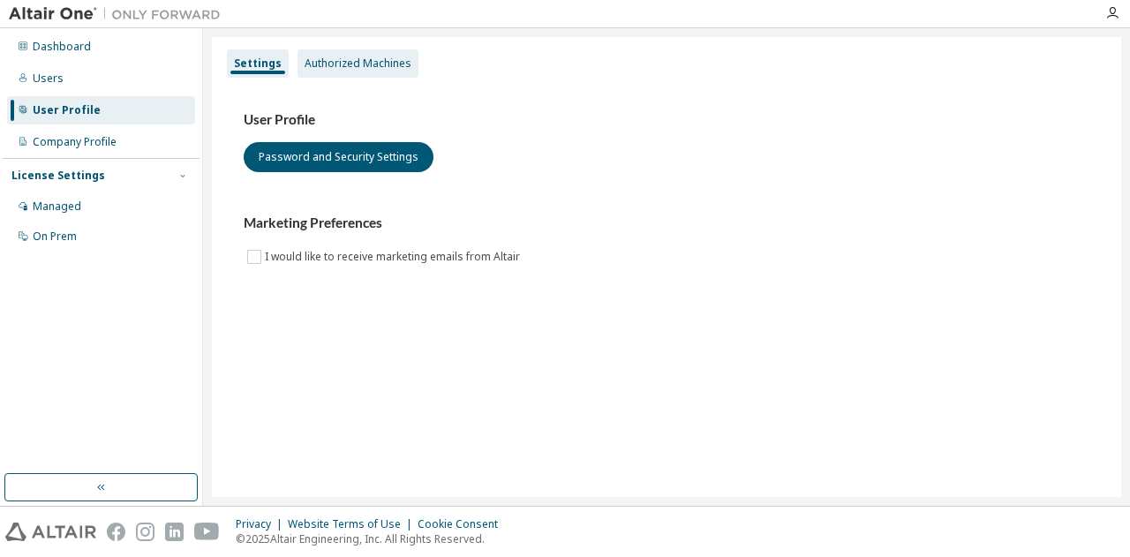
click at [350, 50] on div "Authorized Machines" at bounding box center [358, 63] width 121 height 28
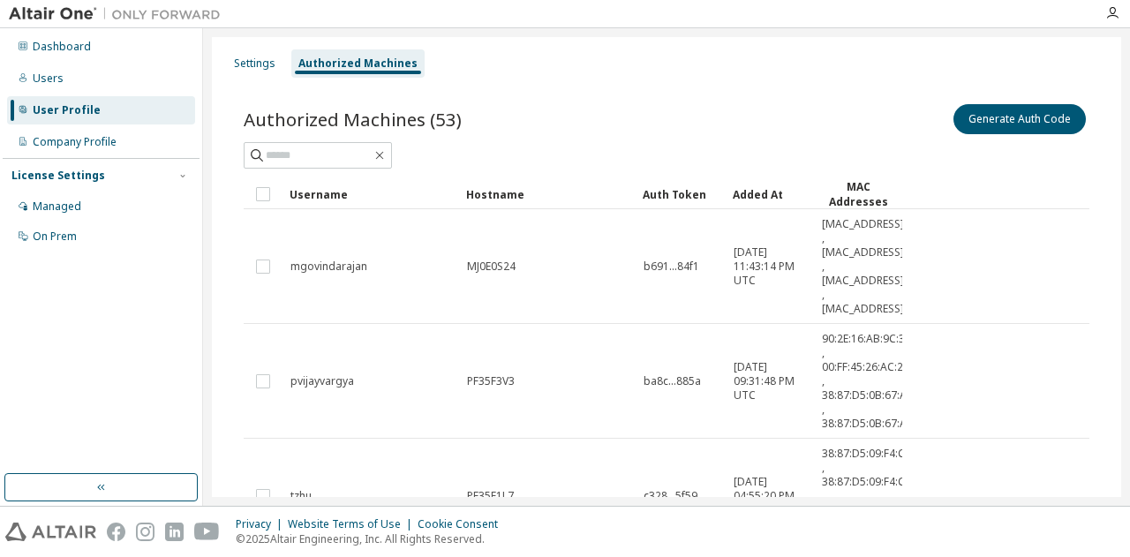
click at [350, 50] on div "Authorized Machines" at bounding box center [357, 63] width 133 height 28
click at [266, 59] on div "Settings" at bounding box center [255, 64] width 42 height 14
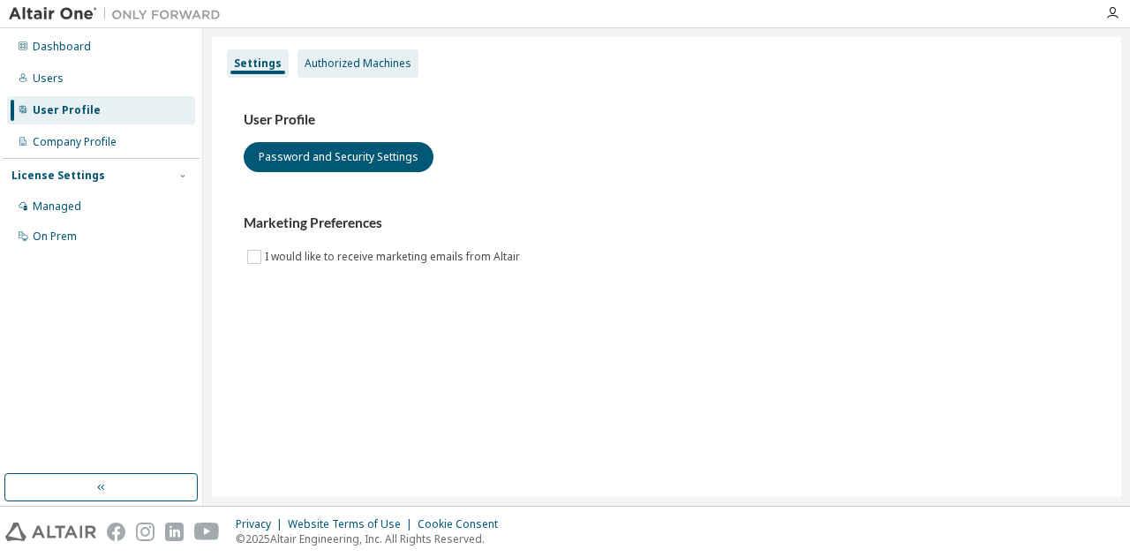
click at [344, 73] on div "Authorized Machines" at bounding box center [358, 63] width 121 height 28
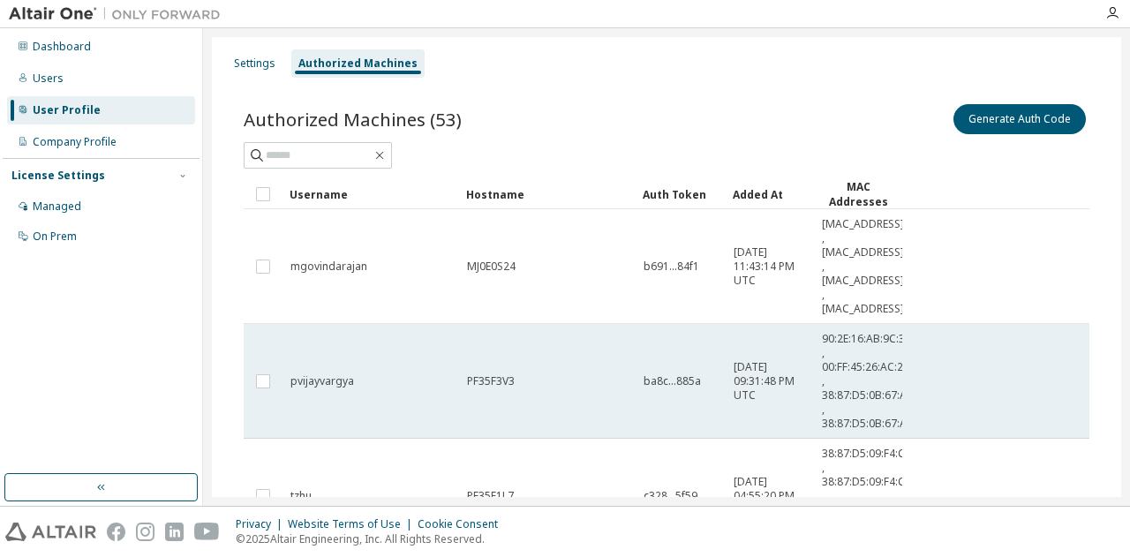
click at [1002, 324] on tr "pvijayvargya PF35F3V3 ba8c...885a 2021-10-29 09:31:48 PM UTC 90:2E:16:AB:9C:3A …" at bounding box center [667, 381] width 846 height 115
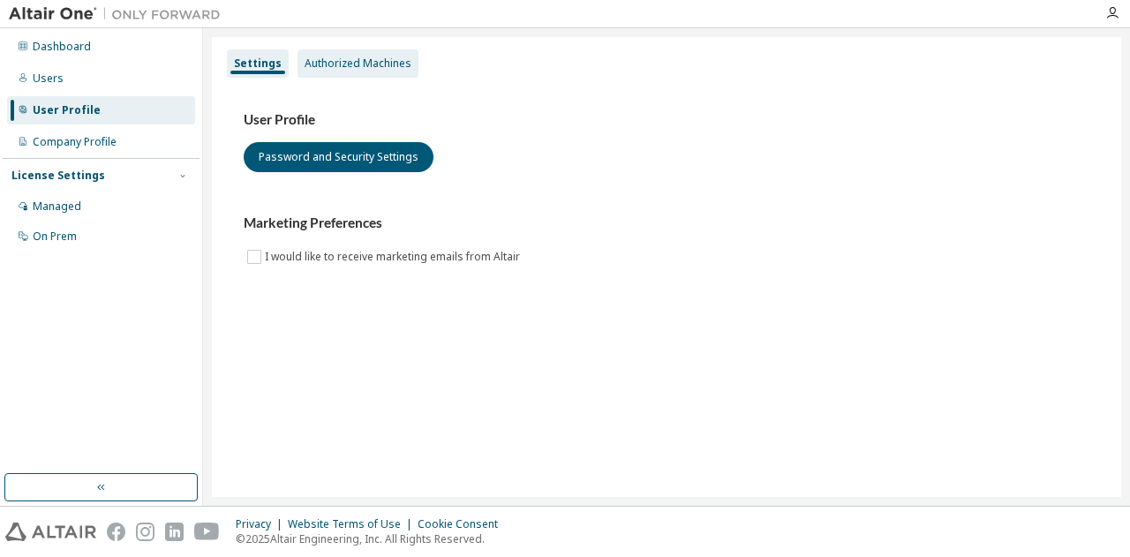
click at [321, 61] on div "Authorized Machines" at bounding box center [358, 64] width 107 height 14
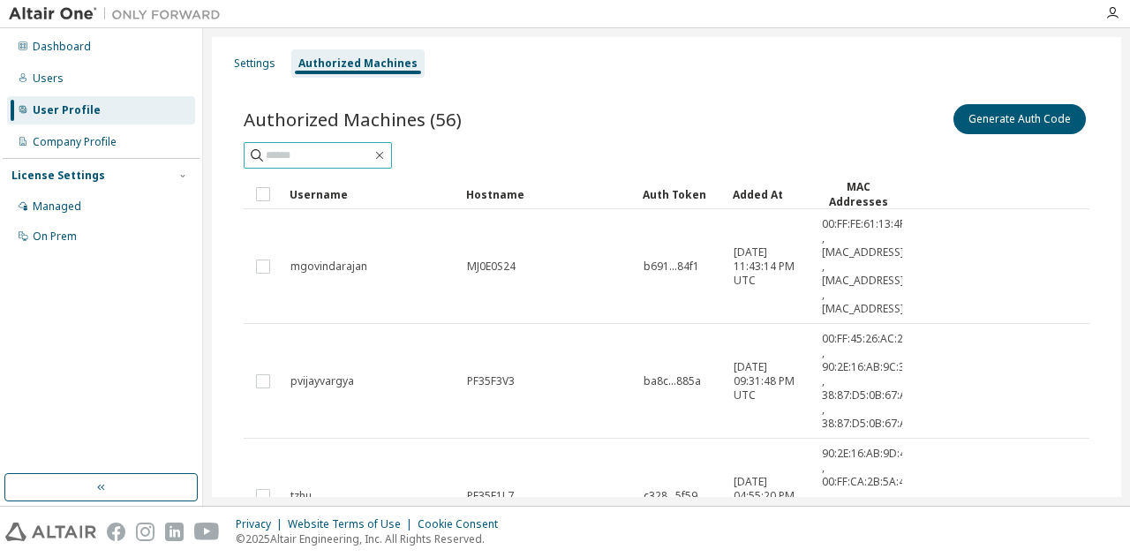
click at [372, 156] on input "text" at bounding box center [319, 156] width 106 height 18
type input "*******"
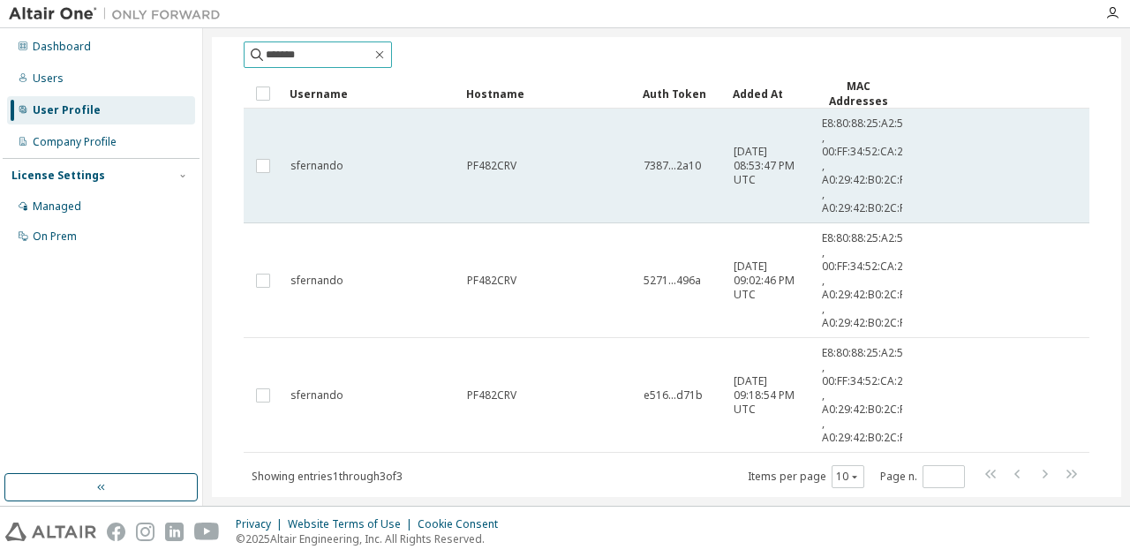
scroll to position [51, 0]
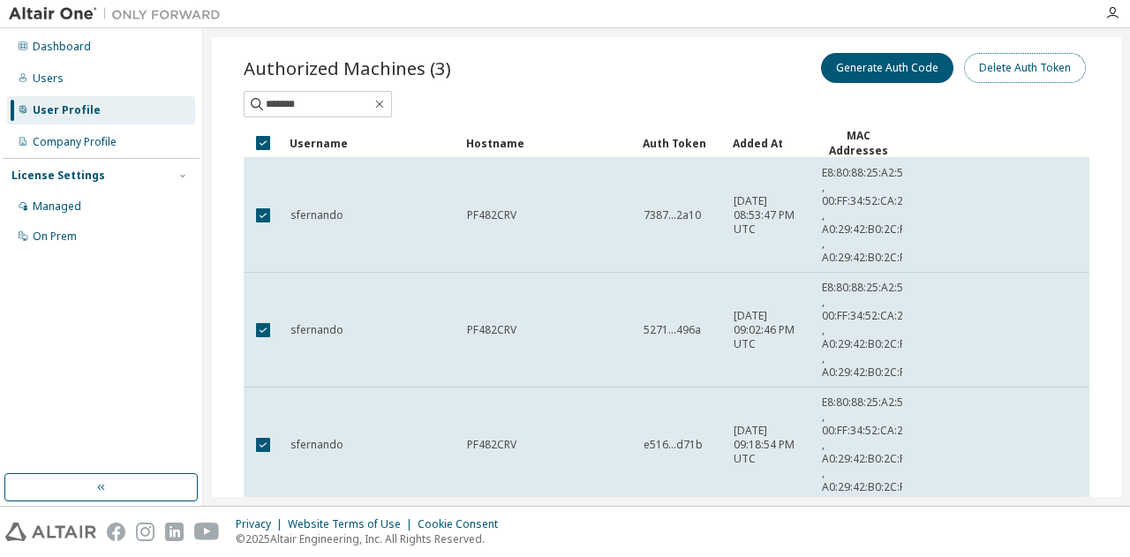
click at [1013, 71] on button "Delete Auth Token" at bounding box center [1025, 68] width 122 height 30
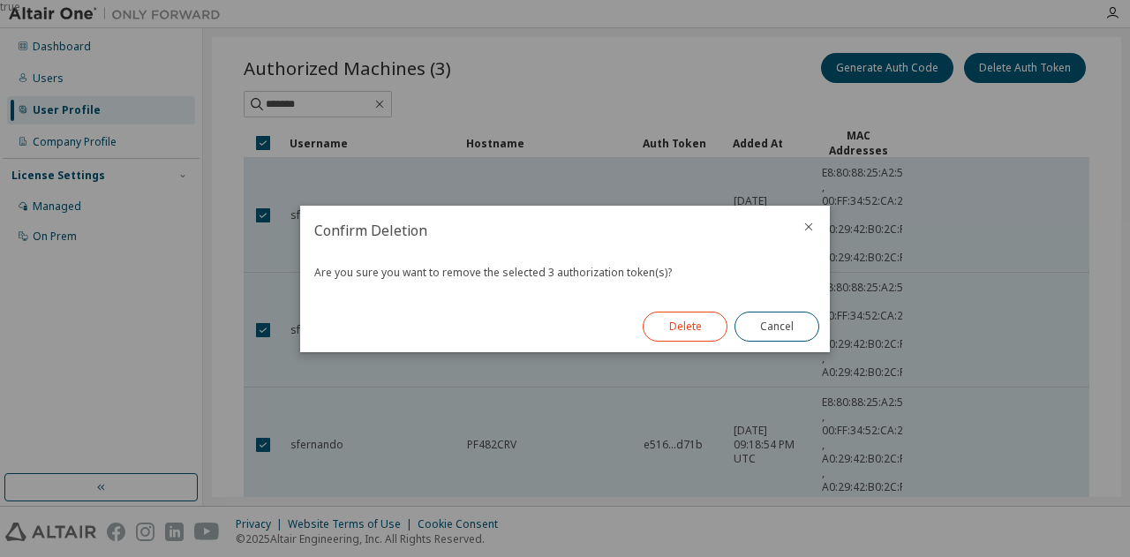
click at [665, 332] on button "Delete" at bounding box center [685, 327] width 85 height 30
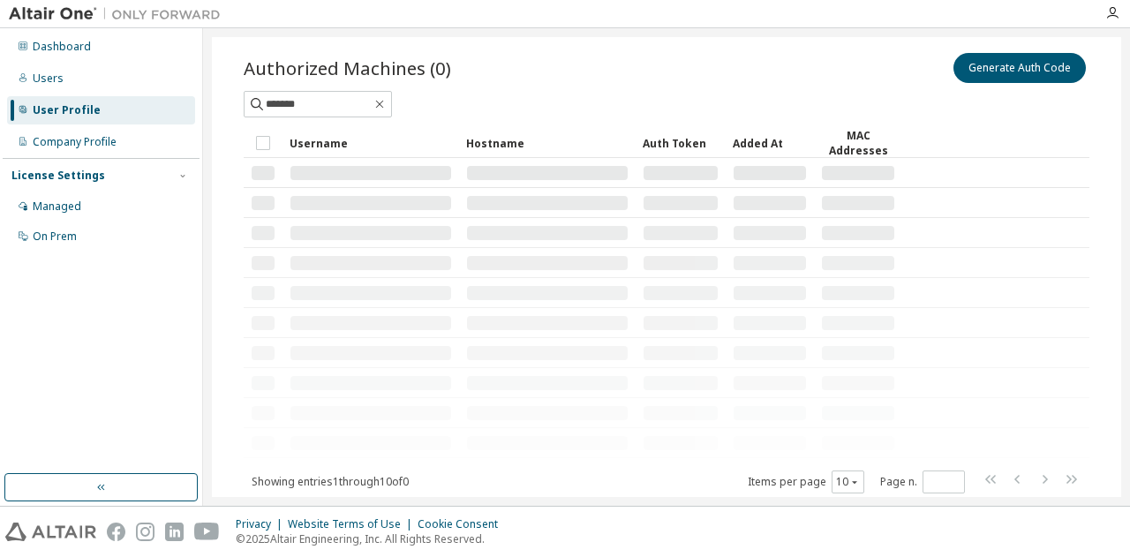
scroll to position [0, 0]
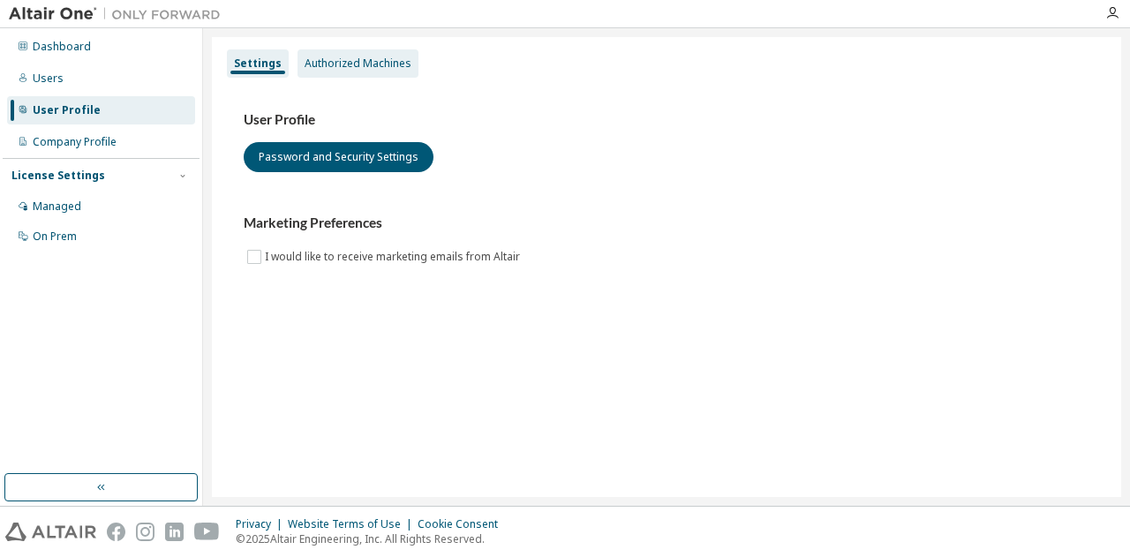
click at [363, 57] on div "Authorized Machines" at bounding box center [358, 64] width 107 height 14
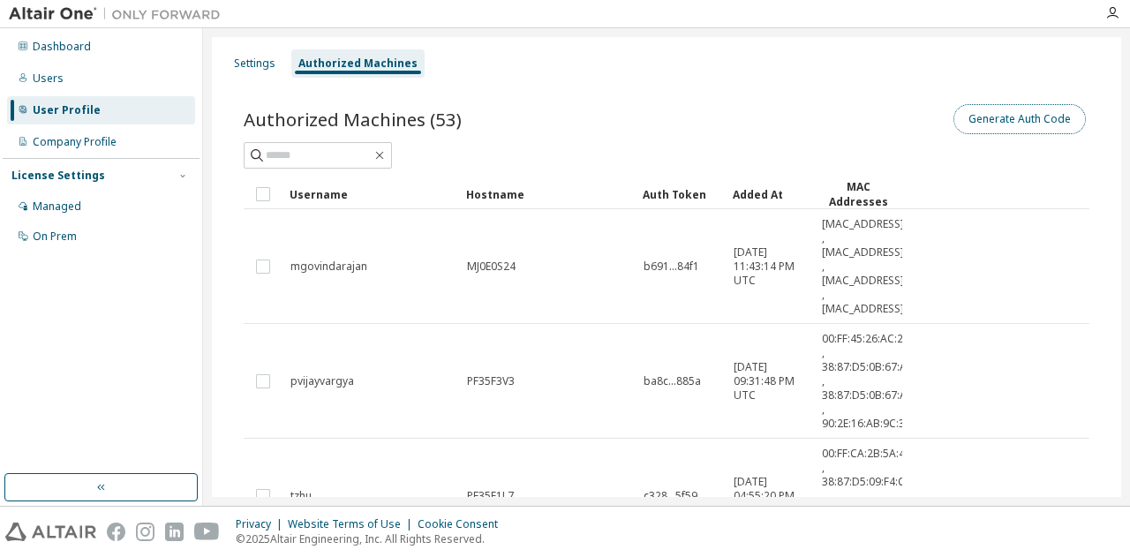
click at [1017, 125] on button "Generate Auth Code" at bounding box center [1020, 119] width 132 height 30
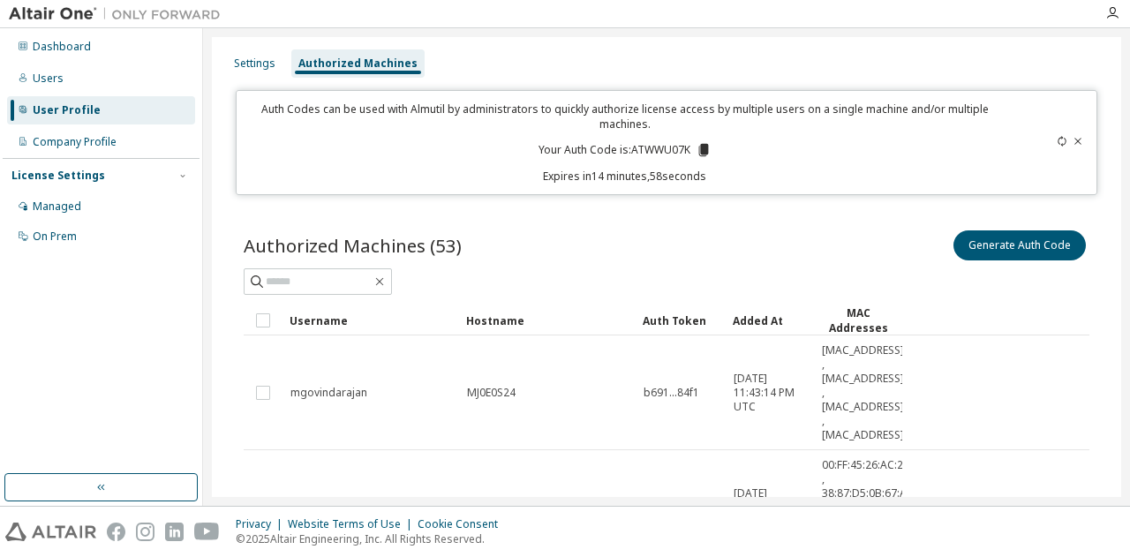
click at [699, 148] on icon at bounding box center [704, 150] width 10 height 12
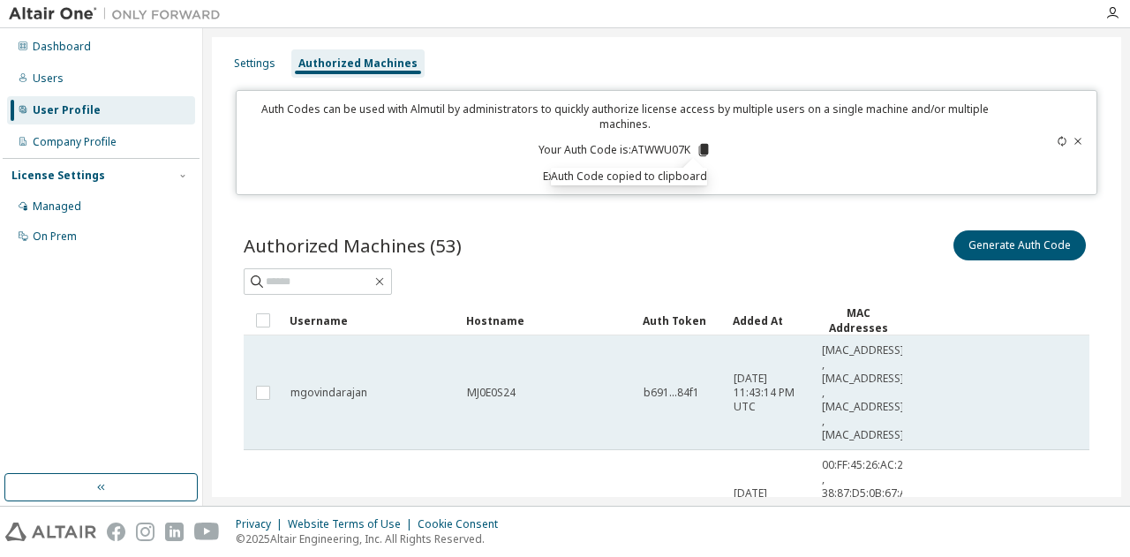
click at [996, 351] on tr "mgovindarajan MJ0E0S24 b691...84f1 2021-08-11 11:43:14 PM UTC 54:05:DB:C5:F0:58…" at bounding box center [667, 393] width 846 height 115
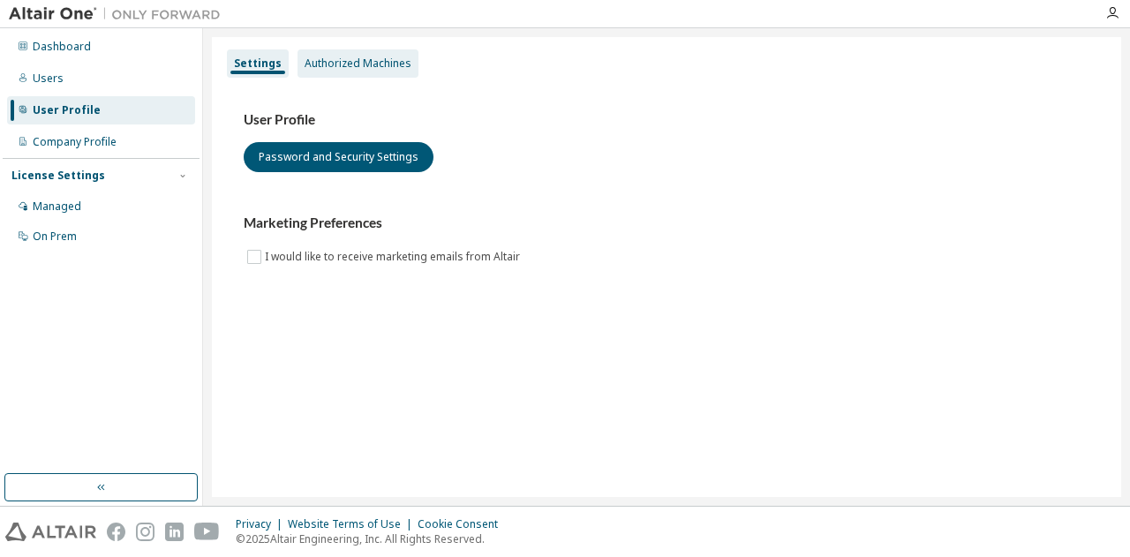
click at [326, 59] on div "Authorized Machines" at bounding box center [358, 64] width 107 height 14
click at [346, 54] on div "Authorized Machines" at bounding box center [358, 63] width 121 height 28
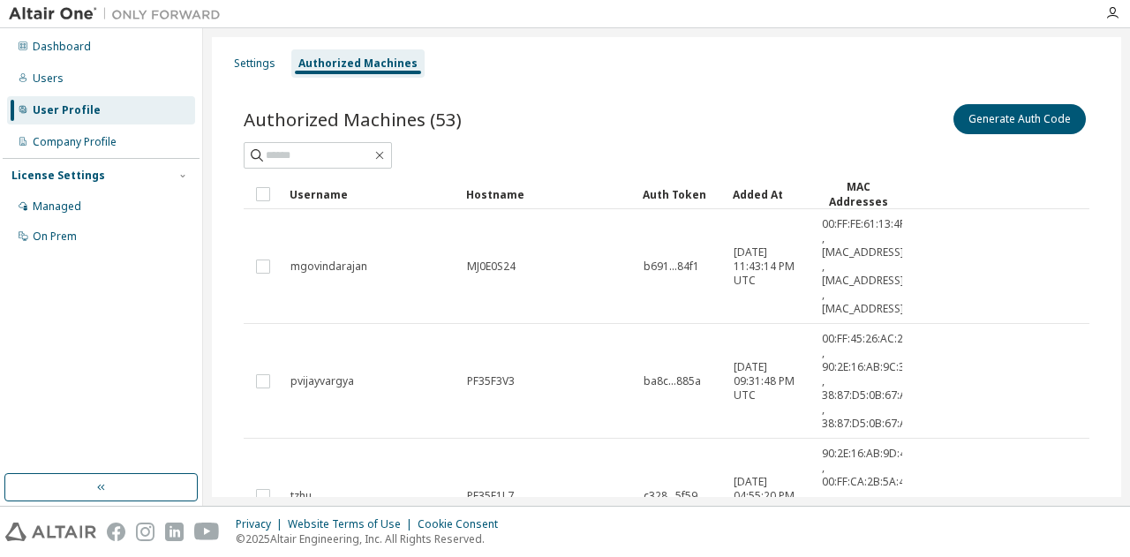
click at [574, 11] on div at bounding box center [662, 13] width 865 height 27
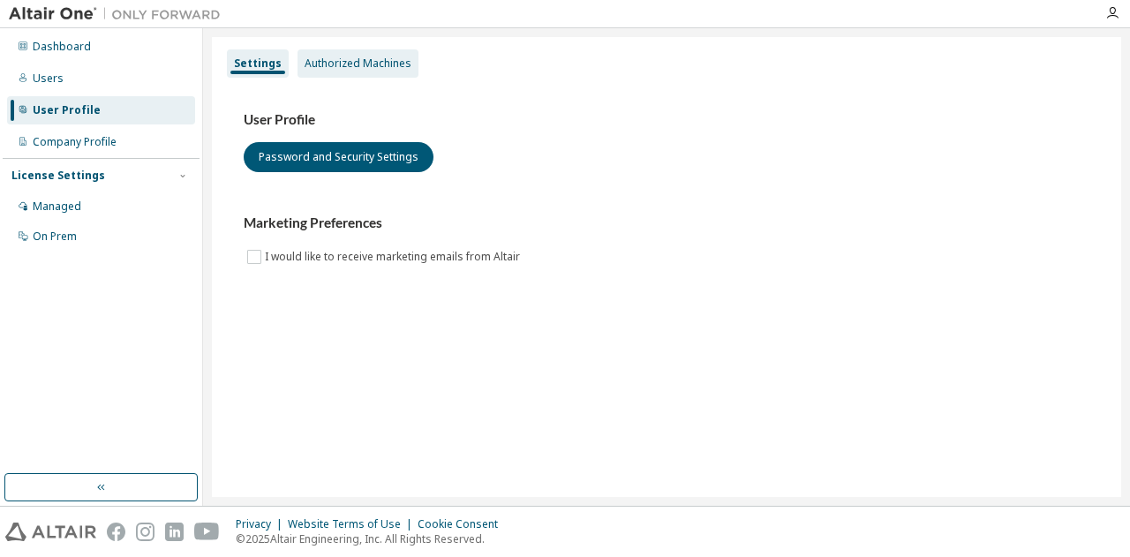
click at [301, 52] on div "Authorized Machines" at bounding box center [358, 63] width 121 height 28
